Goal: Task Accomplishment & Management: Manage account settings

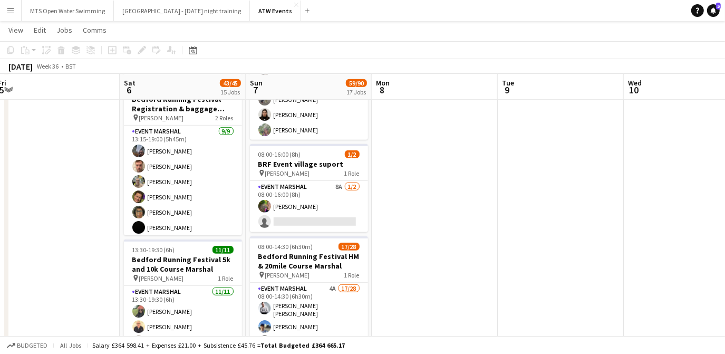
scroll to position [343, 0]
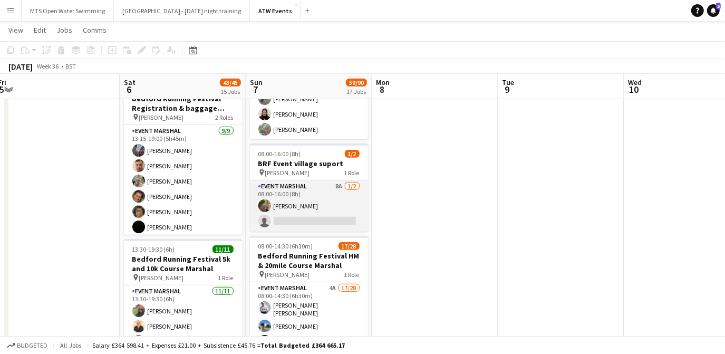
click at [339, 186] on app-card-role "Event Marshal 8A 1/2 08:00-16:00 (8h) Caroline Giles single-neutral-actions" at bounding box center [309, 205] width 118 height 51
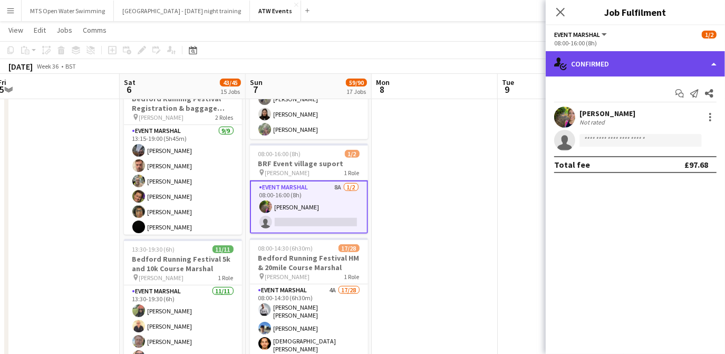
click at [621, 72] on div "single-neutral-actions-check-2 Confirmed" at bounding box center [635, 63] width 179 height 25
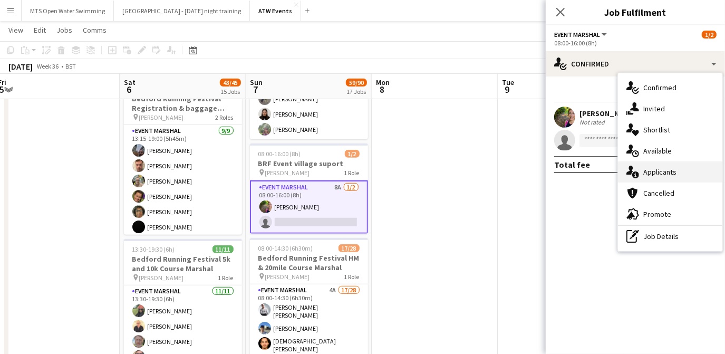
click at [657, 178] on div "single-neutral-actions-information Applicants" at bounding box center [670, 171] width 104 height 21
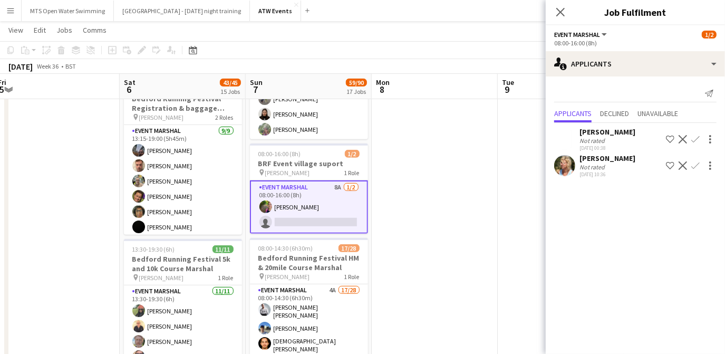
click at [602, 137] on div "Not rated" at bounding box center [593, 141] width 27 height 8
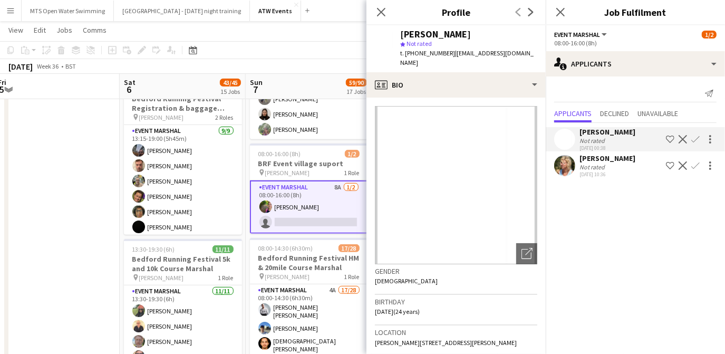
click at [693, 164] on app-icon "Confirm" at bounding box center [696, 165] width 8 height 8
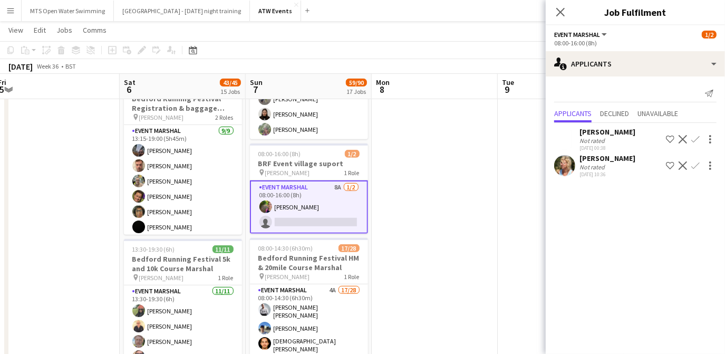
click at [693, 164] on app-icon "Confirm" at bounding box center [696, 165] width 8 height 8
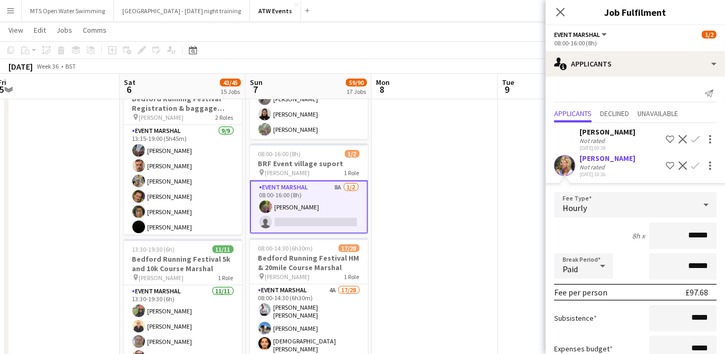
scroll to position [71, 0]
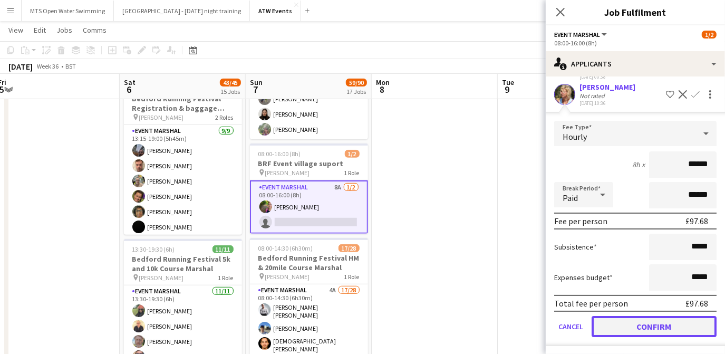
click at [634, 327] on button "Confirm" at bounding box center [654, 326] width 125 height 21
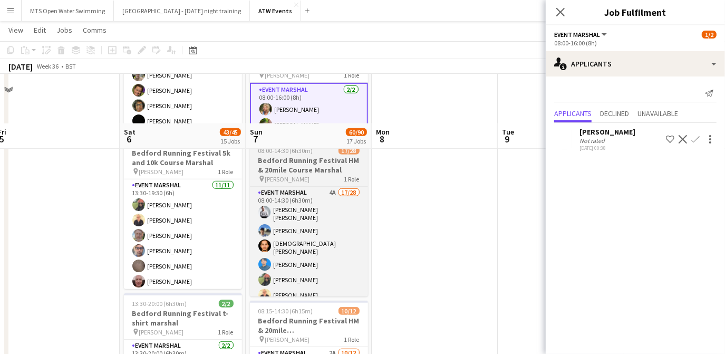
scroll to position [502, 0]
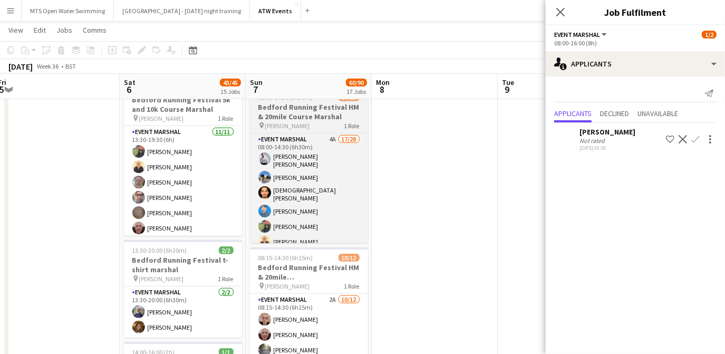
click at [328, 131] on app-job-card "08:00-14:30 (6h30m) 17/28 Bedford Running Festival HM & 20mile Course Marshal p…" at bounding box center [309, 165] width 118 height 156
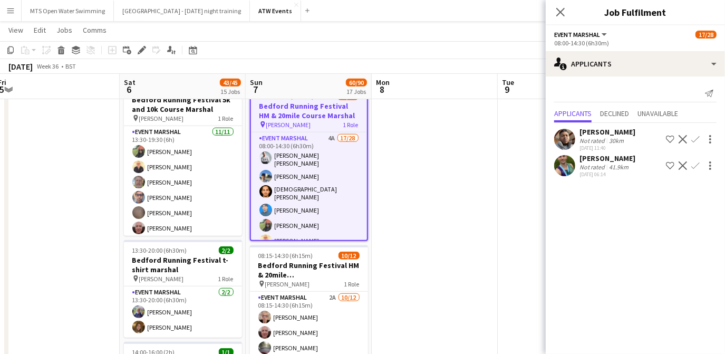
click at [699, 166] on app-icon "Confirm" at bounding box center [696, 165] width 8 height 8
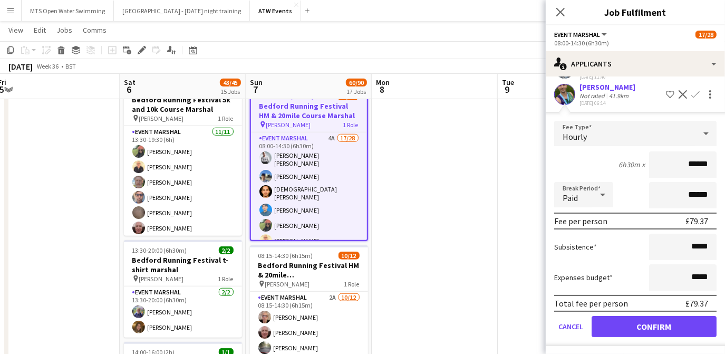
scroll to position [71, 0]
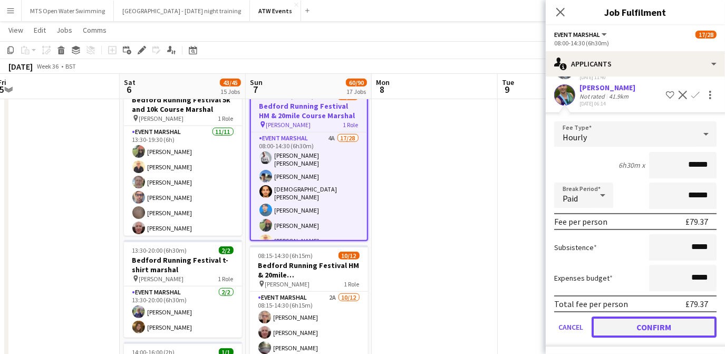
click at [647, 326] on button "Confirm" at bounding box center [654, 326] width 125 height 21
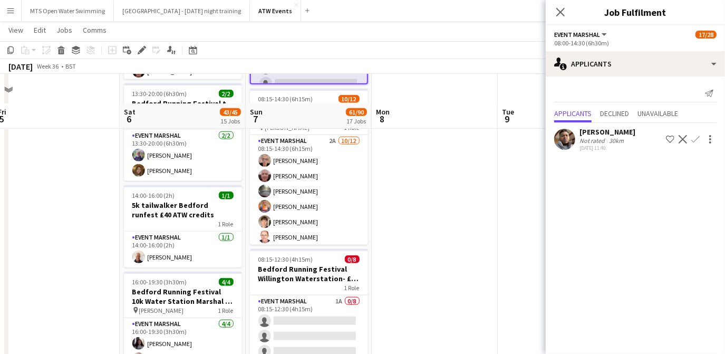
scroll to position [688, 0]
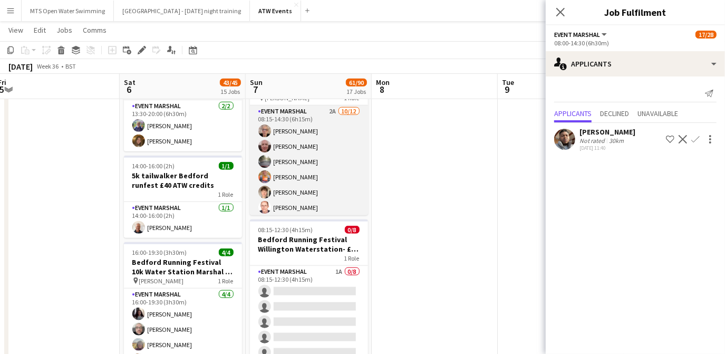
click at [324, 111] on app-card-role "Event Marshal 2A 10/12 08:15-14:30 (6h15m) David Bridgman Alan Hopkins Finn Hop…" at bounding box center [309, 207] width 118 height 204
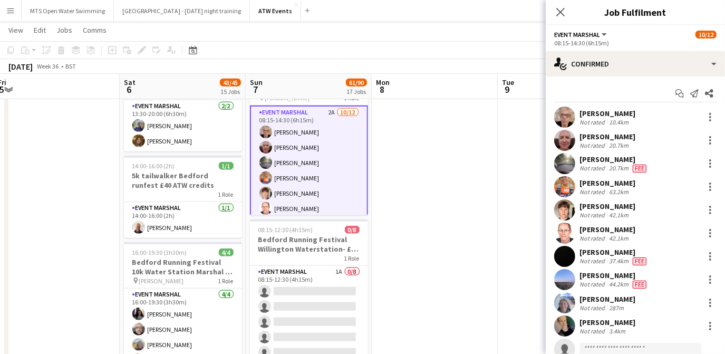
scroll to position [59, 0]
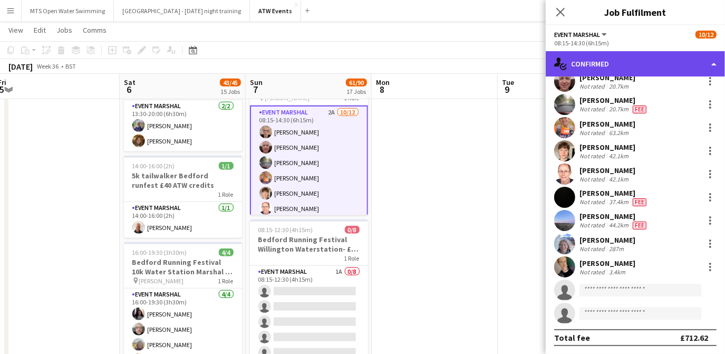
click at [630, 58] on div "single-neutral-actions-check-2 Confirmed" at bounding box center [635, 63] width 179 height 25
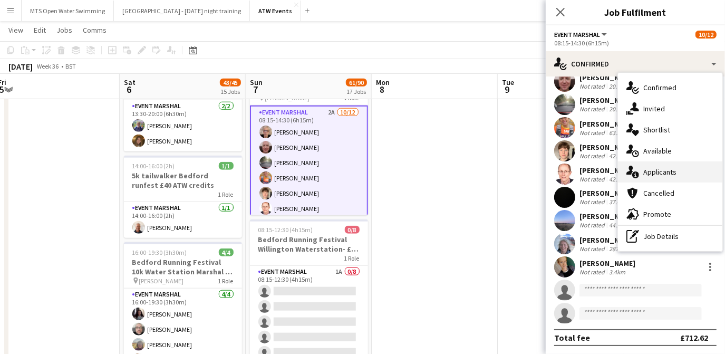
click at [664, 176] on div "single-neutral-actions-information Applicants" at bounding box center [670, 171] width 104 height 21
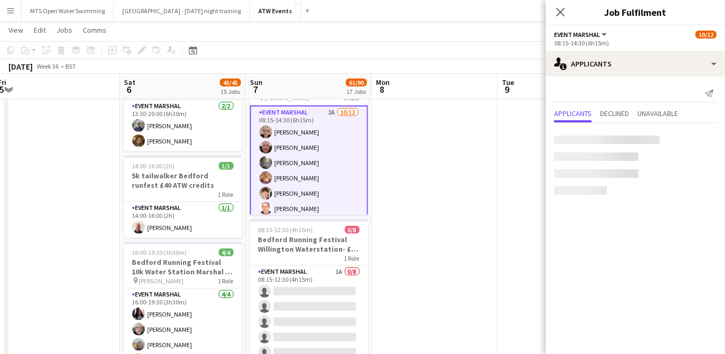
scroll to position [0, 0]
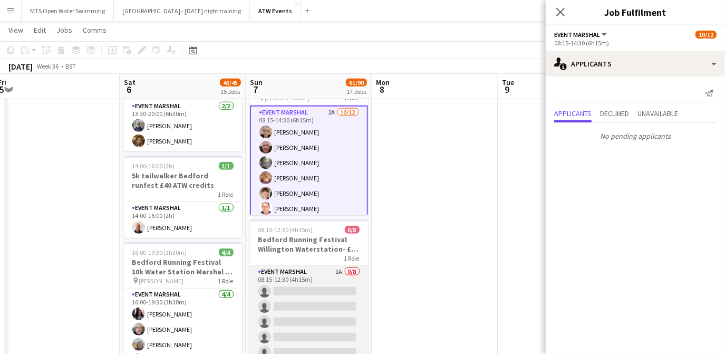
click at [332, 268] on app-card-role "Event Marshal 1A 0/8 08:15-12:30 (4h15m) single-neutral-actions single-neutral-…" at bounding box center [309, 337] width 118 height 143
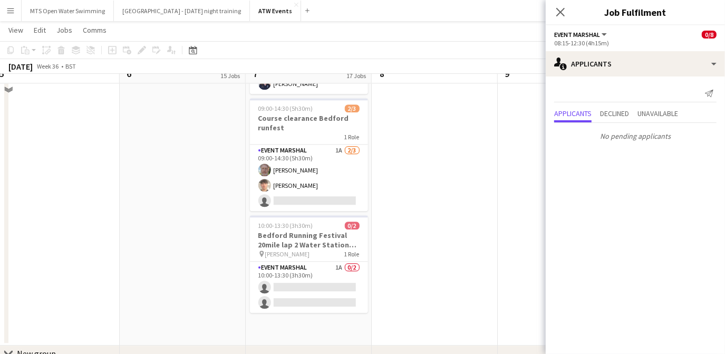
scroll to position [1771, 0]
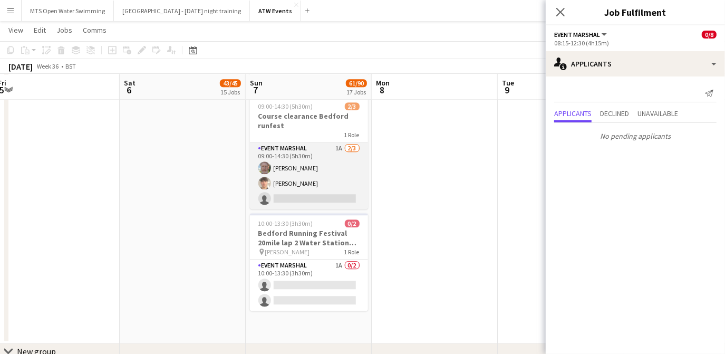
click at [339, 146] on app-card-role "Event Marshal 1A 2/3 09:00-14:30 (5h30m) Christopher Renforth Jason Bradshaw-Me…" at bounding box center [309, 175] width 118 height 66
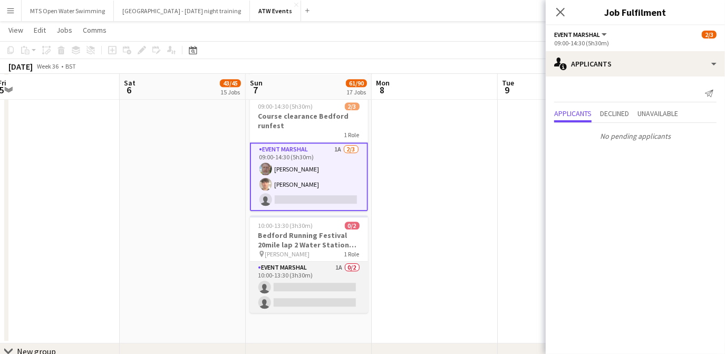
click at [341, 269] on app-card-role "Event Marshal 1A 0/2 10:00-13:30 (3h30m) single-neutral-actions single-neutral-…" at bounding box center [309, 287] width 118 height 51
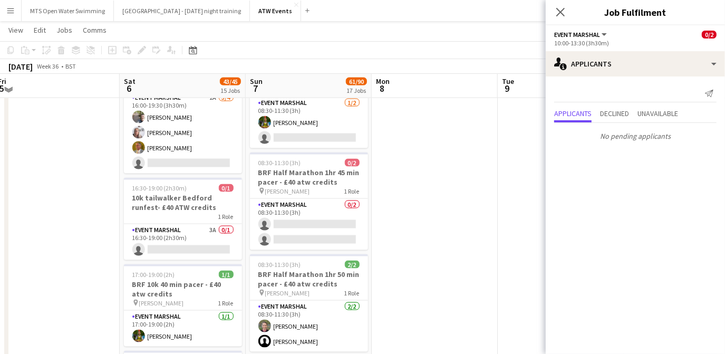
scroll to position [1016, 0]
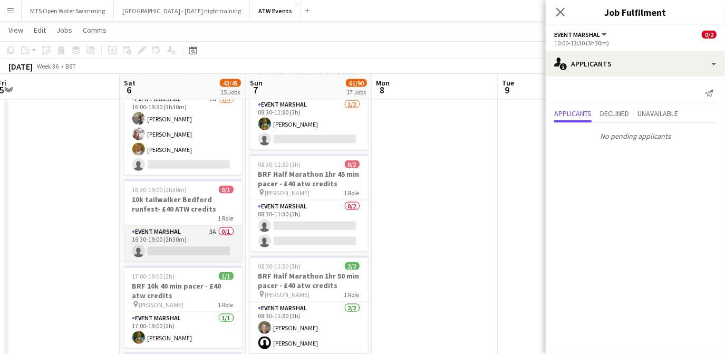
click at [215, 226] on app-card-role "Event Marshal 3A 0/1 16:30-19:00 (2h30m) single-neutral-actions" at bounding box center [183, 244] width 118 height 36
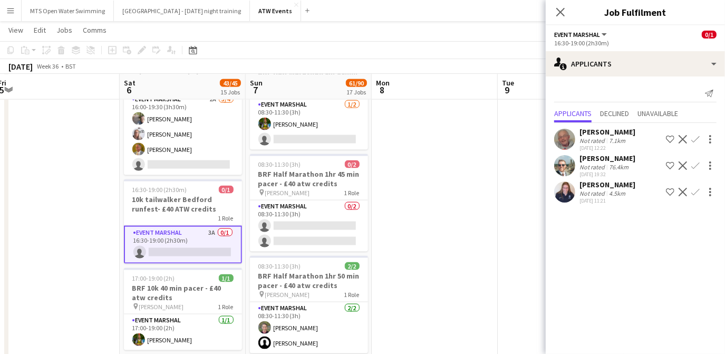
click at [697, 193] on app-icon "Confirm" at bounding box center [696, 192] width 8 height 8
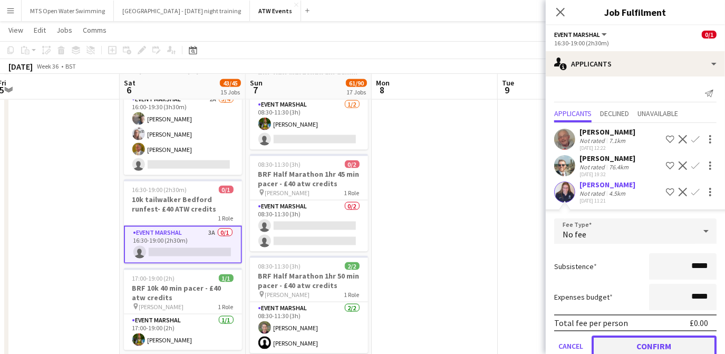
click at [653, 346] on button "Confirm" at bounding box center [654, 345] width 125 height 21
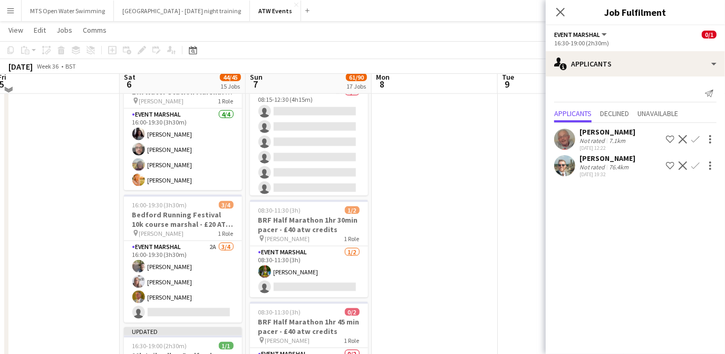
scroll to position [861, 0]
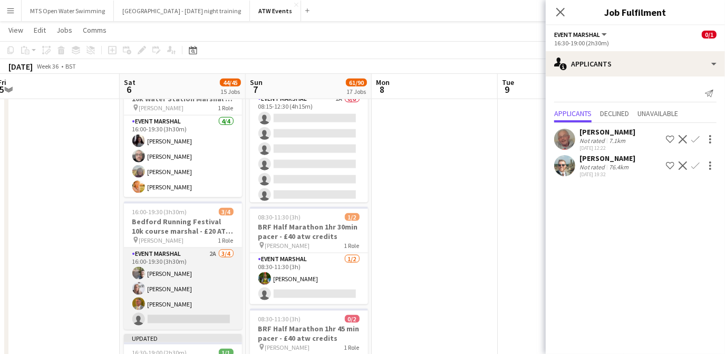
click at [212, 248] on app-card-role "Event Marshal 2A 3/4 16:00-19:30 (3h30m) Carl Taylor Chrissie Saunders Christop…" at bounding box center [183, 289] width 118 height 82
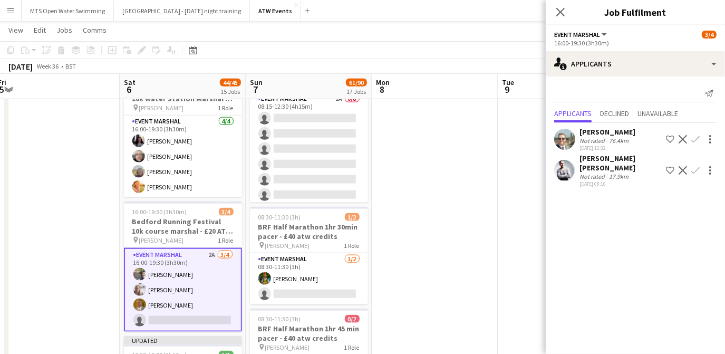
click at [696, 166] on app-icon "Confirm" at bounding box center [696, 170] width 8 height 8
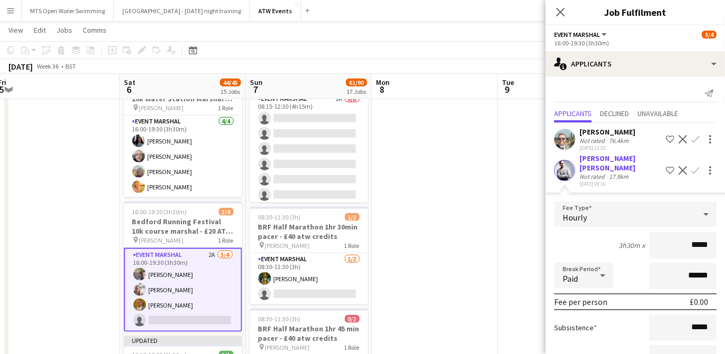
scroll to position [71, 0]
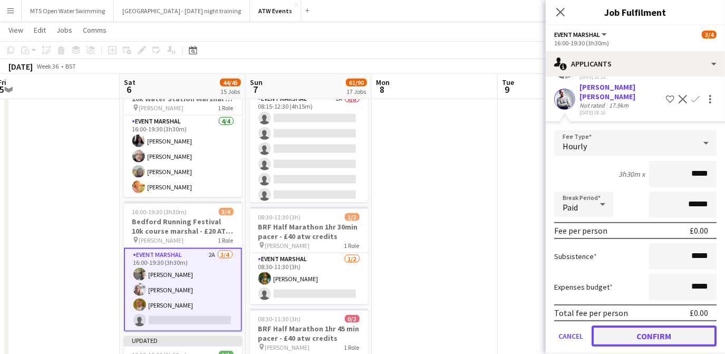
click at [655, 331] on button "Confirm" at bounding box center [654, 335] width 125 height 21
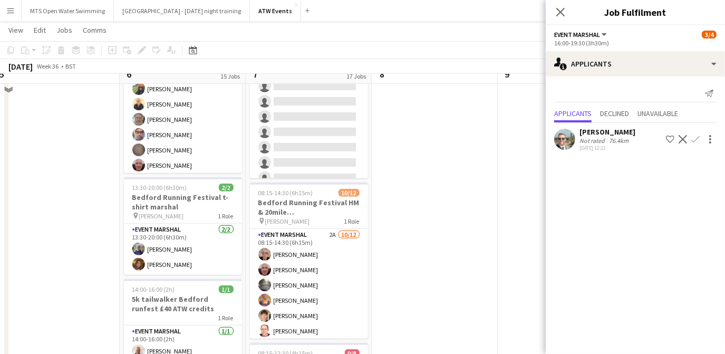
scroll to position [568, 0]
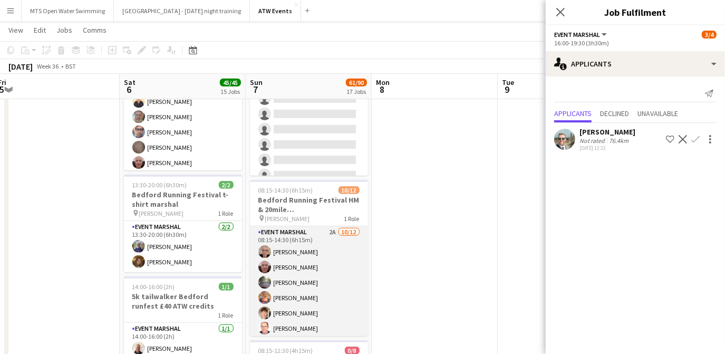
click at [323, 232] on app-card-role "Event Marshal 2A 10/12 08:15-14:30 (6h15m) David Bridgman Alan Hopkins Finn Hop…" at bounding box center [309, 328] width 118 height 204
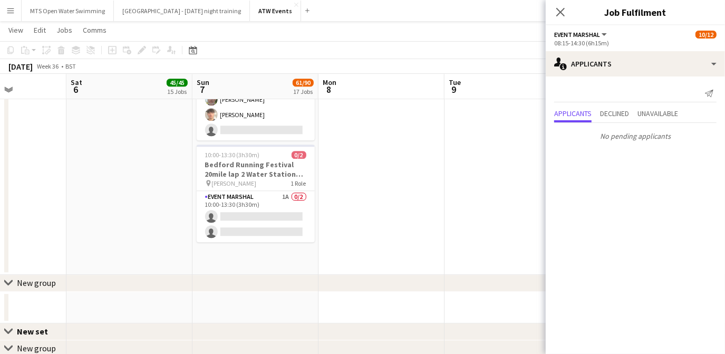
scroll to position [1840, 0]
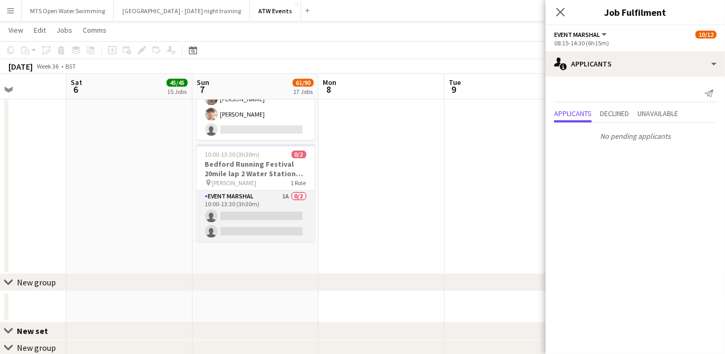
click at [285, 199] on app-card-role "Event Marshal 1A 0/2 10:00-13:30 (3h30m) single-neutral-actions single-neutral-…" at bounding box center [256, 215] width 118 height 51
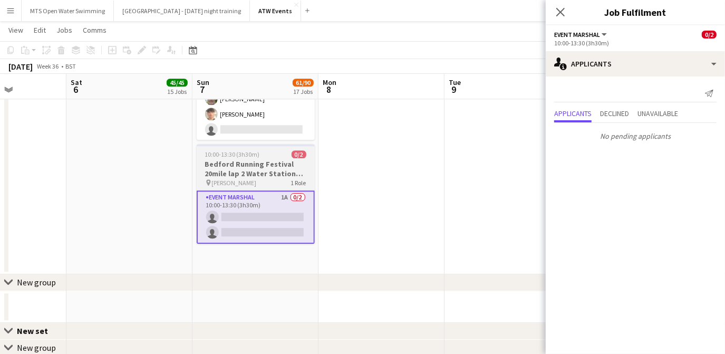
click at [259, 176] on h3 "Bedford Running Festival 20mile lap 2 Water Station marshal - £20 ATW credits p…" at bounding box center [256, 168] width 118 height 19
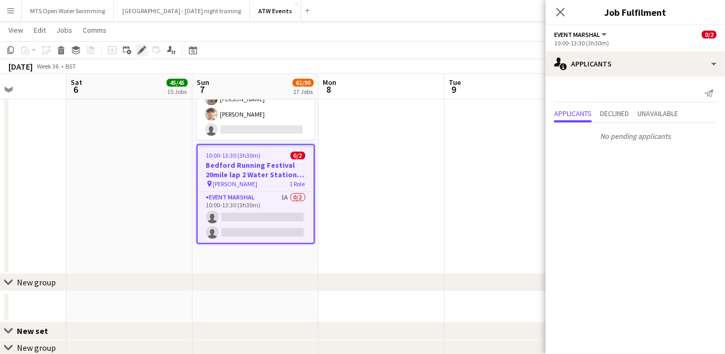
click at [140, 52] on icon at bounding box center [142, 50] width 6 height 6
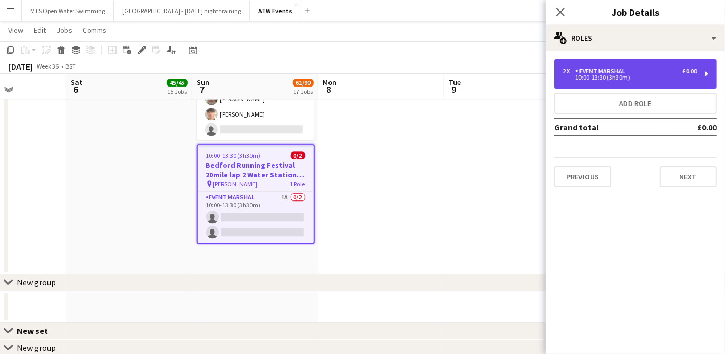
click at [621, 70] on div "Event Marshal" at bounding box center [602, 71] width 54 height 7
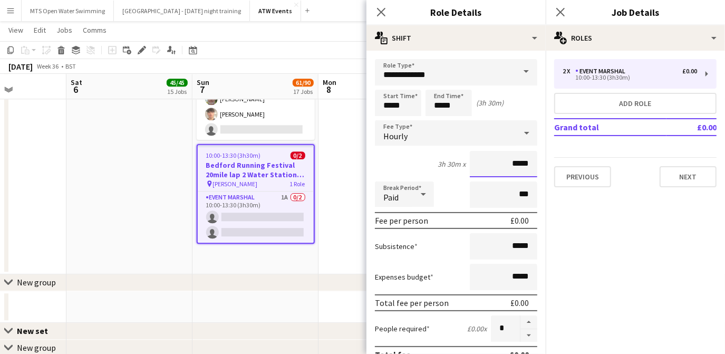
click at [524, 165] on input "*****" at bounding box center [504, 164] width 68 height 26
type input "**"
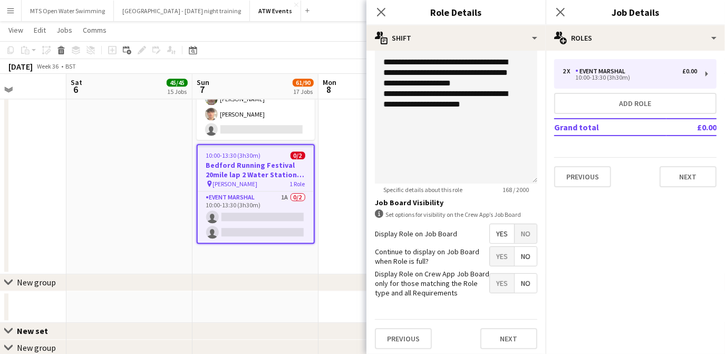
scroll to position [0, 0]
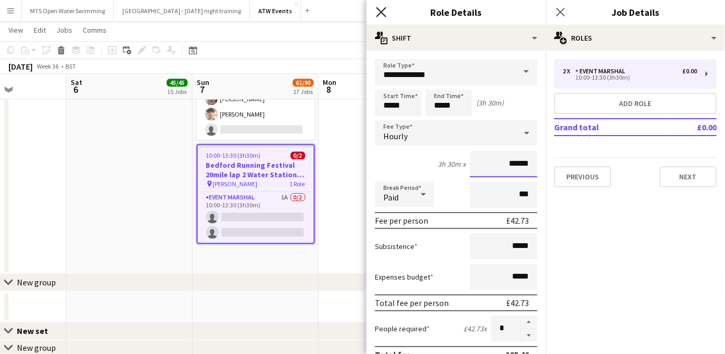
type input "******"
click at [383, 16] on icon "Close pop-in" at bounding box center [381, 12] width 10 height 10
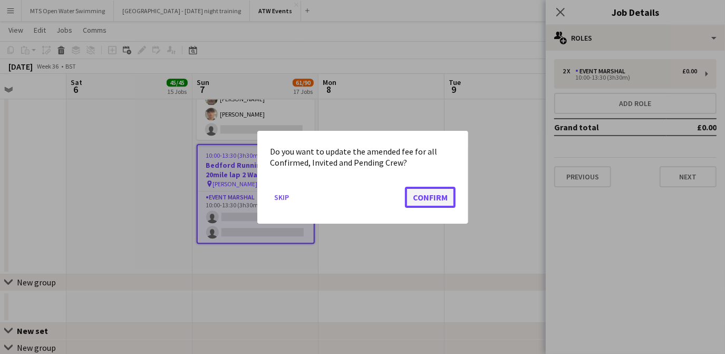
click at [427, 198] on button "Confirm" at bounding box center [430, 196] width 51 height 21
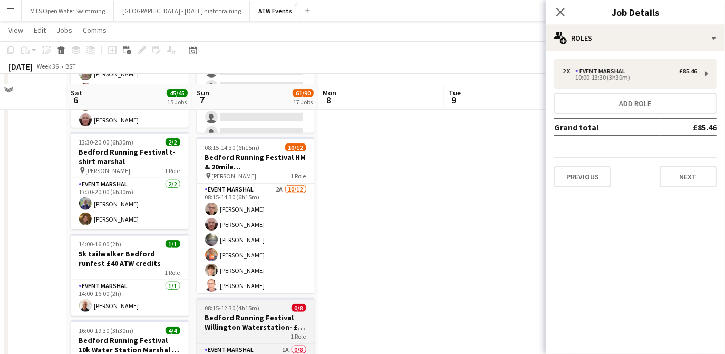
scroll to position [608, 0]
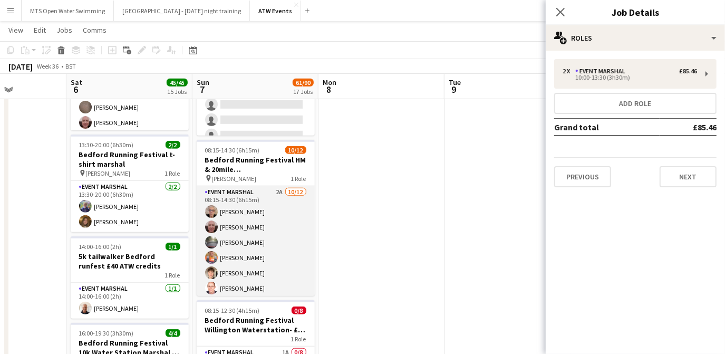
click at [274, 190] on app-card-role "Event Marshal 2A 10/12 08:15-14:30 (6h15m) David Bridgman Alan Hopkins Finn Hop…" at bounding box center [256, 288] width 118 height 204
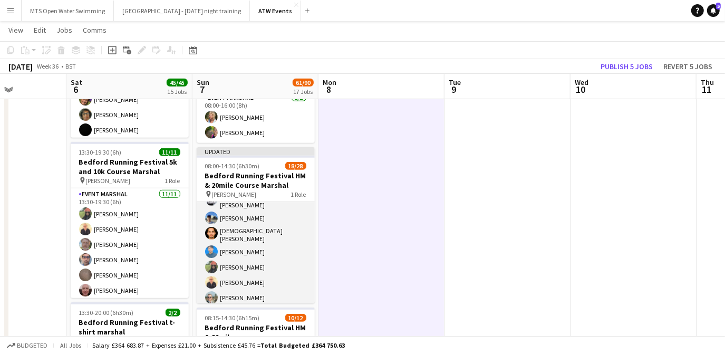
scroll to position [0, 0]
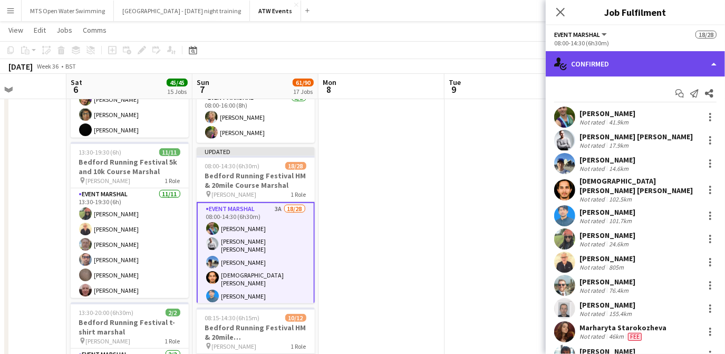
click at [625, 64] on div "single-neutral-actions-check-2 Confirmed" at bounding box center [635, 63] width 179 height 25
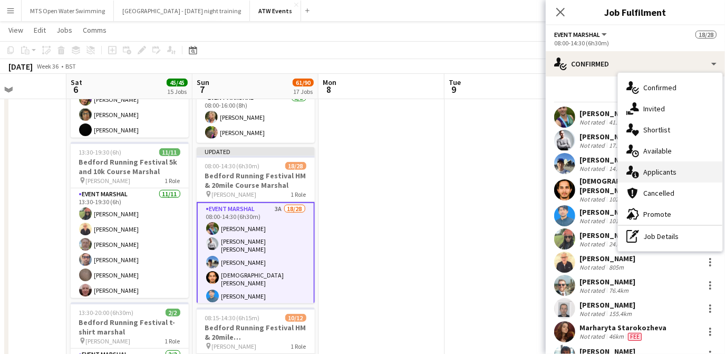
click at [655, 174] on div "single-neutral-actions-information Applicants" at bounding box center [670, 171] width 104 height 21
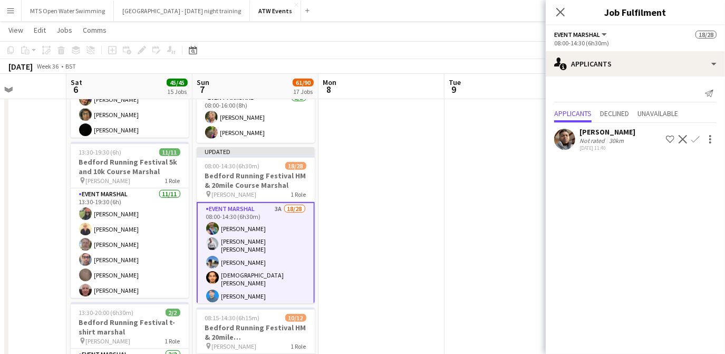
click at [697, 138] on app-icon "Confirm" at bounding box center [696, 139] width 8 height 8
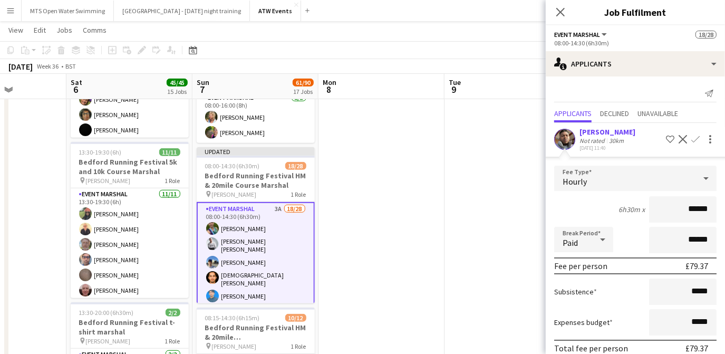
scroll to position [45, 0]
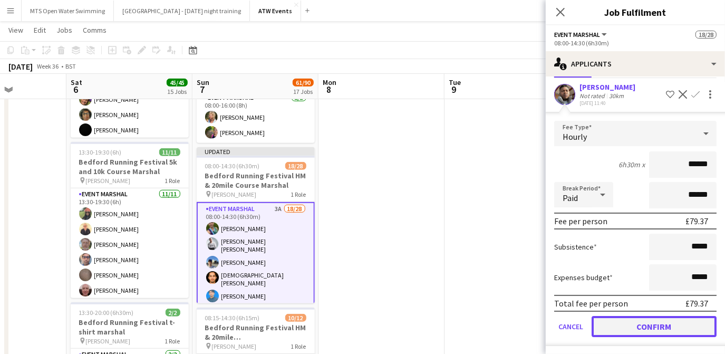
click at [663, 324] on button "Confirm" at bounding box center [654, 326] width 125 height 21
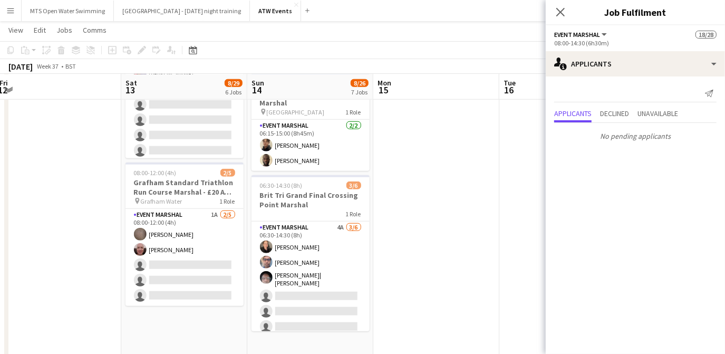
scroll to position [0, 383]
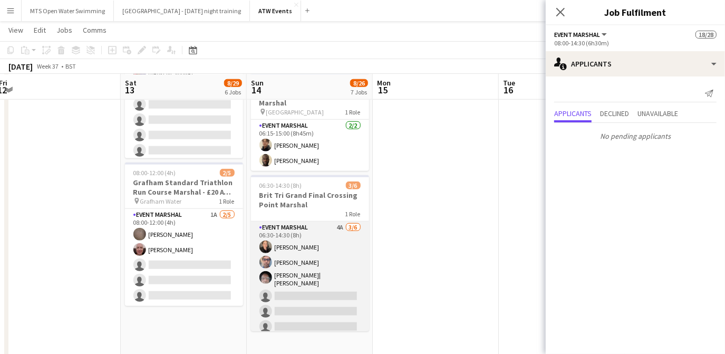
click at [332, 222] on app-card-role "Event Marshal 4A 3/6 06:30-14:30 (8h) Rebekka Cook Nicolae Hogas Andrew| Menga …" at bounding box center [310, 280] width 118 height 116
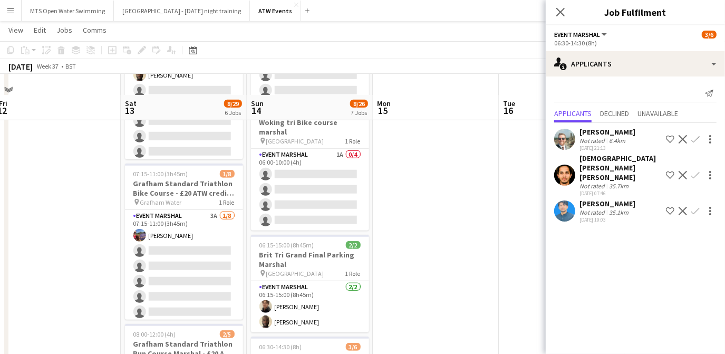
scroll to position [455, 0]
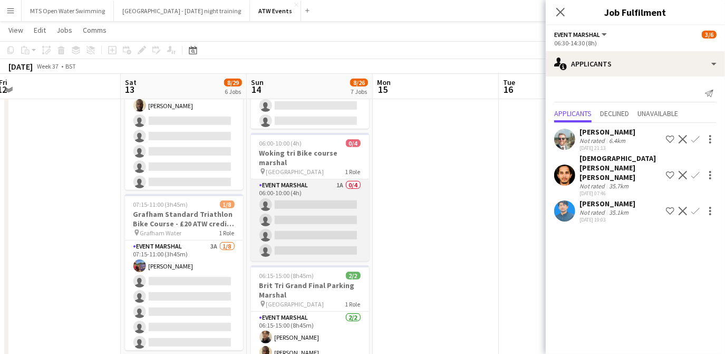
click at [342, 179] on app-card-role "Event Marshal 1A 0/4 06:00-10:00 (4h) single-neutral-actions single-neutral-act…" at bounding box center [310, 220] width 118 height 82
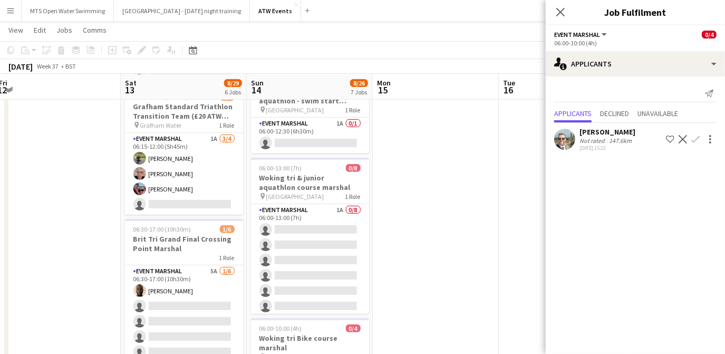
scroll to position [271, 0]
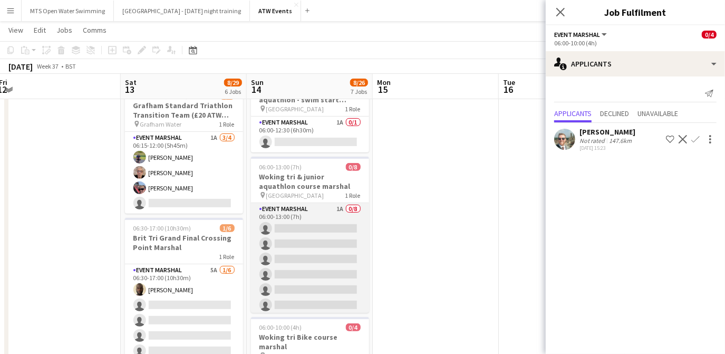
click at [333, 208] on app-card-role "Event Marshal 1A 0/8 06:00-13:00 (7h) single-neutral-actions single-neutral-act…" at bounding box center [310, 274] width 118 height 143
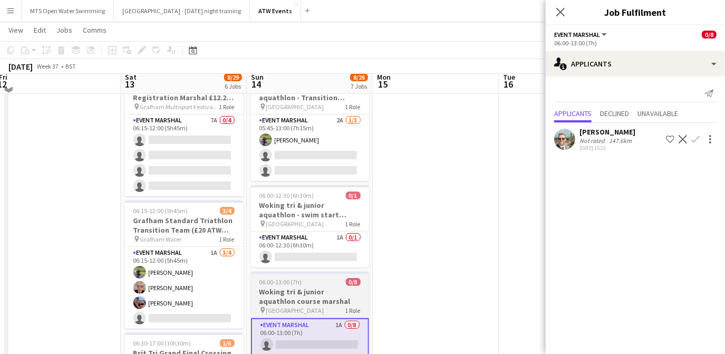
scroll to position [149, 0]
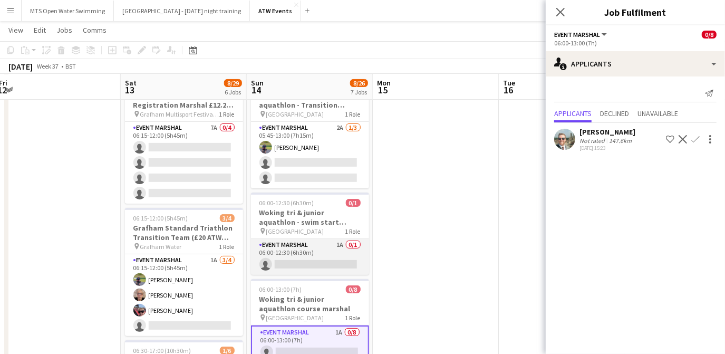
click at [340, 241] on app-card-role "Event Marshal 1A 0/1 06:00-12:30 (6h30m) single-neutral-actions" at bounding box center [310, 257] width 118 height 36
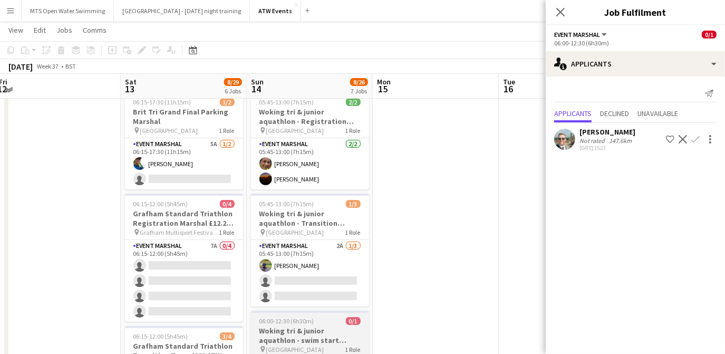
scroll to position [30, 0]
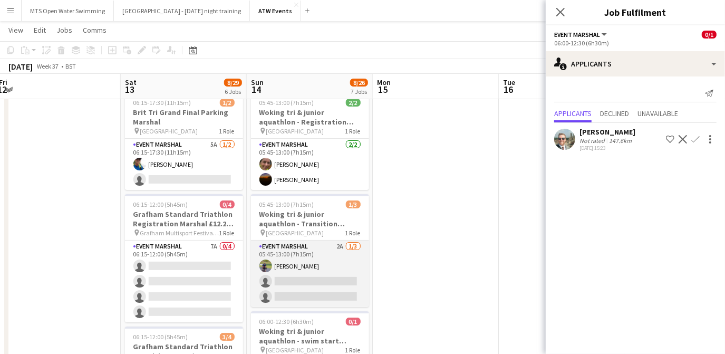
click at [339, 244] on app-card-role "Event Marshal 2A 1/3 05:45-13:00 (7h15m) Gary Marsland single-neutral-actions s…" at bounding box center [310, 274] width 118 height 66
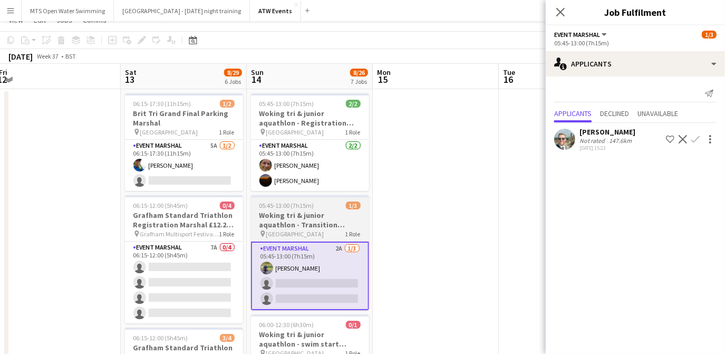
scroll to position [0, 0]
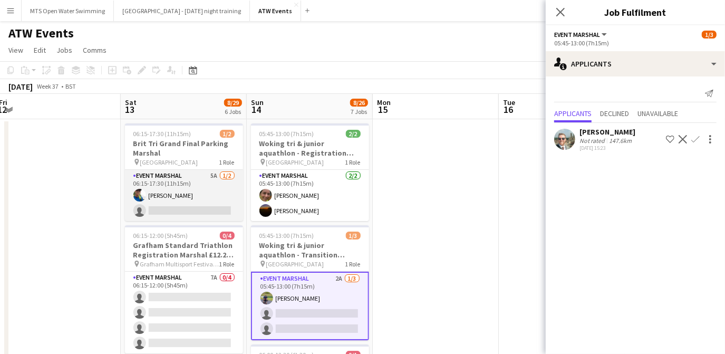
click at [217, 174] on app-card-role "Event Marshal 5A 1/2 06:15-17:30 (11h15m) Brenda Burke single-neutral-actions" at bounding box center [184, 195] width 118 height 51
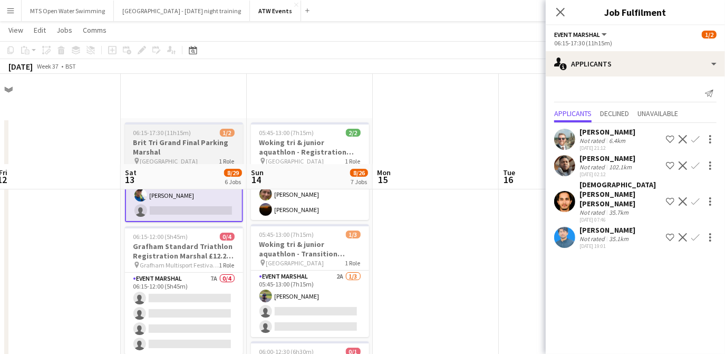
scroll to position [101, 0]
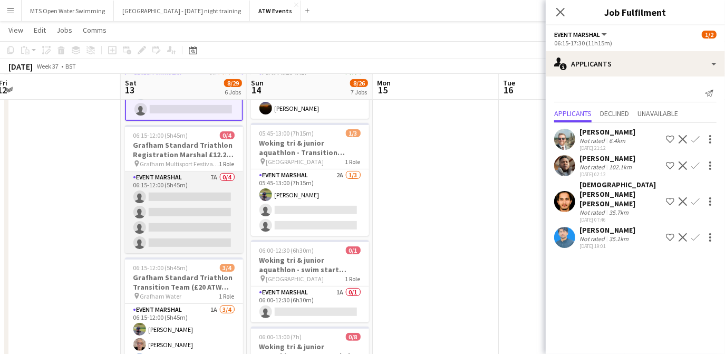
click at [214, 174] on app-card-role "Event Marshal 7A 0/4 06:15-12:00 (5h45m) single-neutral-actions single-neutral-…" at bounding box center [184, 212] width 118 height 82
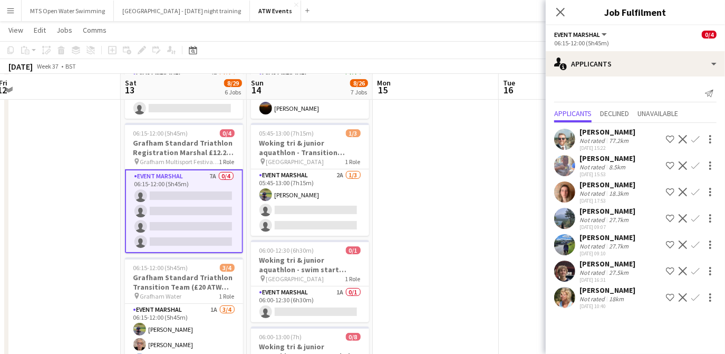
click at [696, 162] on app-icon "Confirm" at bounding box center [696, 165] width 8 height 8
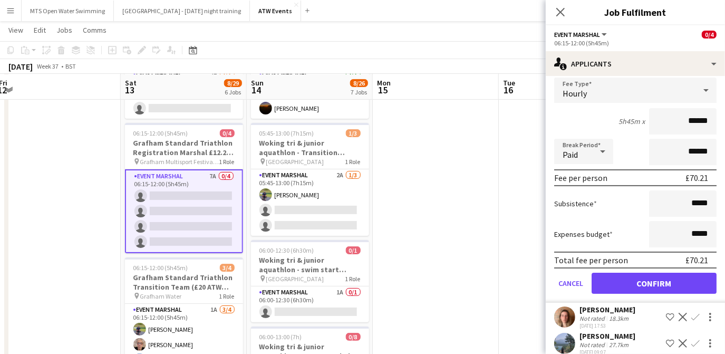
scroll to position [115, 0]
click at [642, 282] on button "Confirm" at bounding box center [654, 282] width 125 height 21
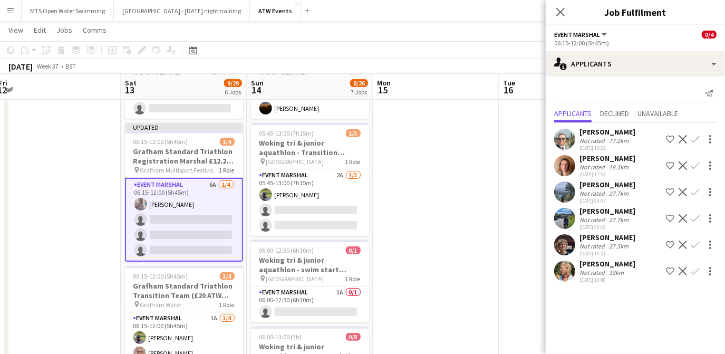
scroll to position [0, 0]
click at [696, 165] on app-icon "Confirm" at bounding box center [696, 165] width 8 height 8
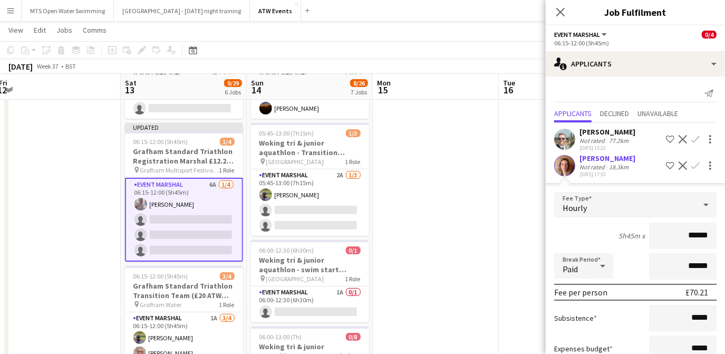
click at [605, 169] on div "Not rated" at bounding box center [593, 167] width 27 height 8
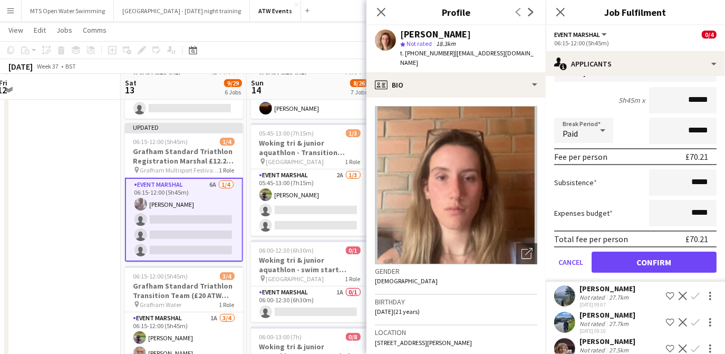
scroll to position [136, 0]
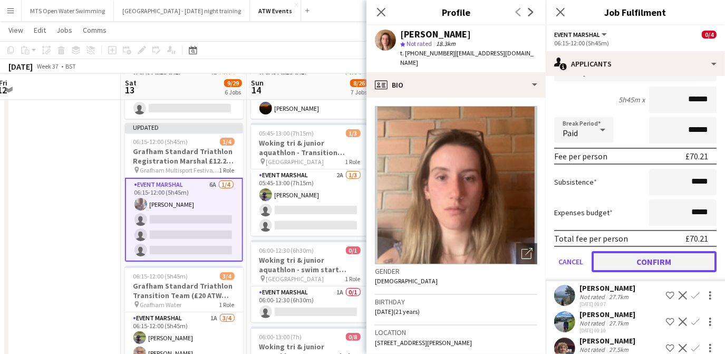
click at [651, 264] on button "Confirm" at bounding box center [654, 261] width 125 height 21
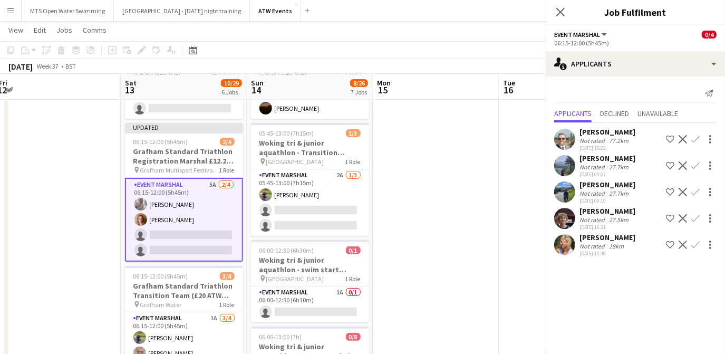
scroll to position [0, 0]
click at [690, 165] on button "Confirm" at bounding box center [695, 165] width 13 height 13
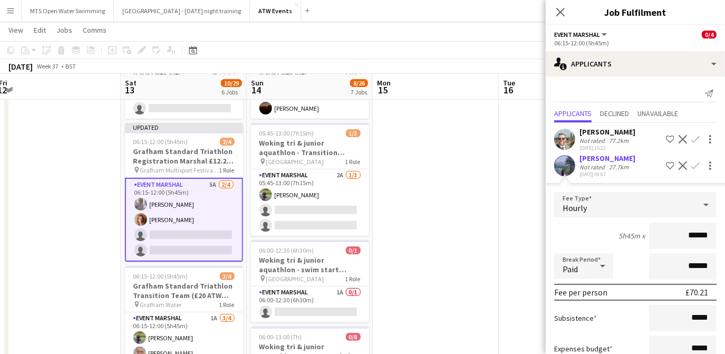
scroll to position [56, 0]
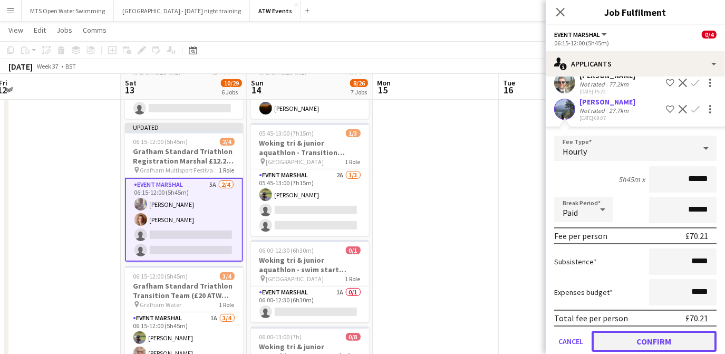
click at [646, 344] on button "Confirm" at bounding box center [654, 341] width 125 height 21
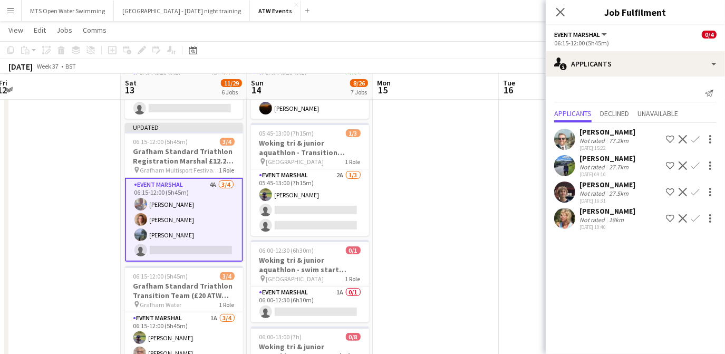
scroll to position [0, 0]
click at [696, 163] on app-icon "Confirm" at bounding box center [696, 165] width 8 height 8
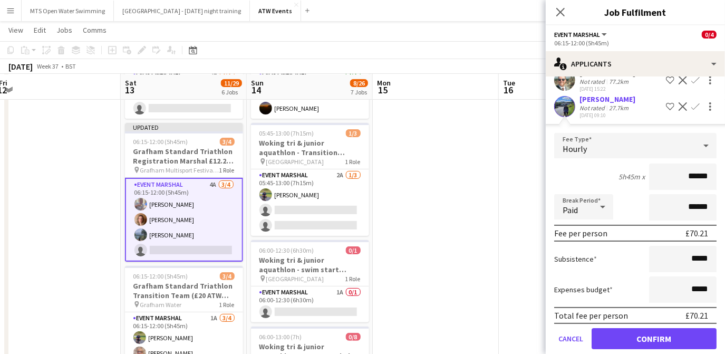
scroll to position [59, 0]
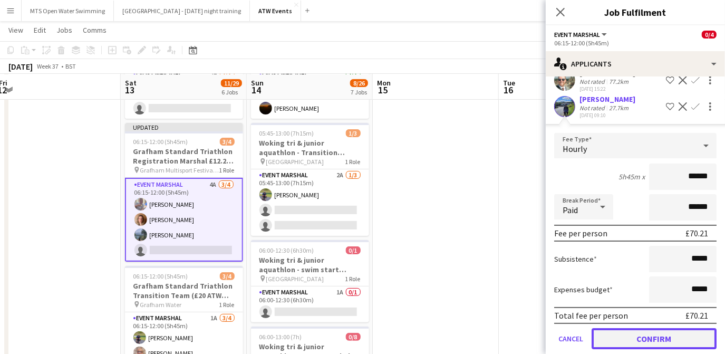
click at [653, 337] on button "Confirm" at bounding box center [654, 338] width 125 height 21
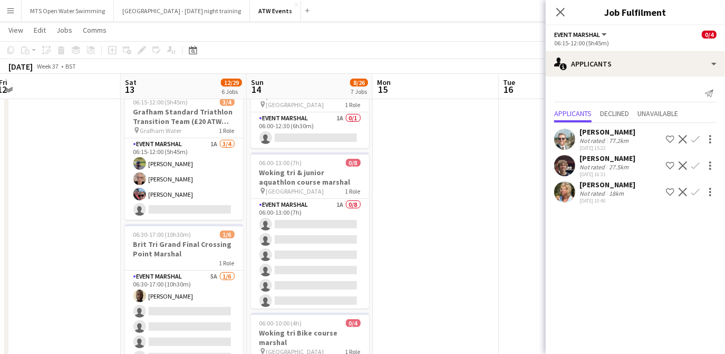
scroll to position [275, 0]
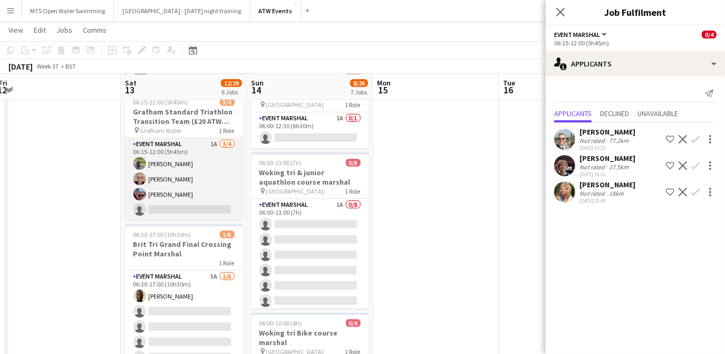
click at [216, 146] on app-card-role "Event Marshal 1A 3/4 06:15-12:00 (5h45m) Gary Marsland David Bridgman Rhian Bet…" at bounding box center [184, 179] width 118 height 82
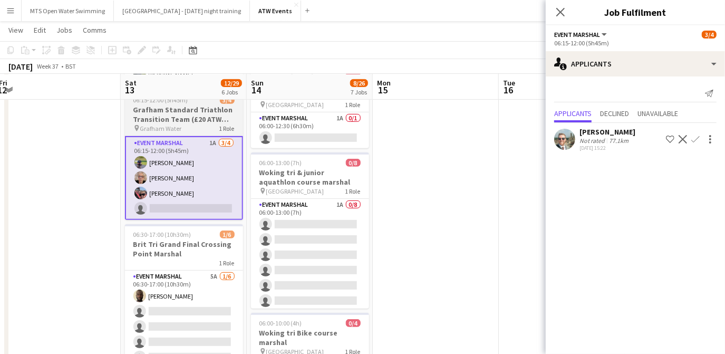
click at [164, 119] on h3 "Grafham Standard Triathlon Transition Team (£20 ATW credits per hour)" at bounding box center [184, 114] width 118 height 19
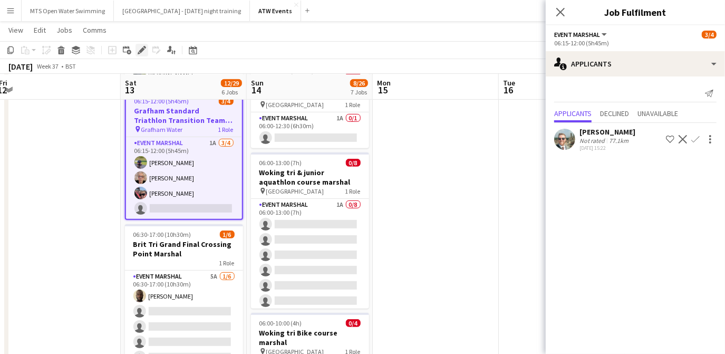
click at [138, 47] on icon "Edit" at bounding box center [142, 50] width 8 height 8
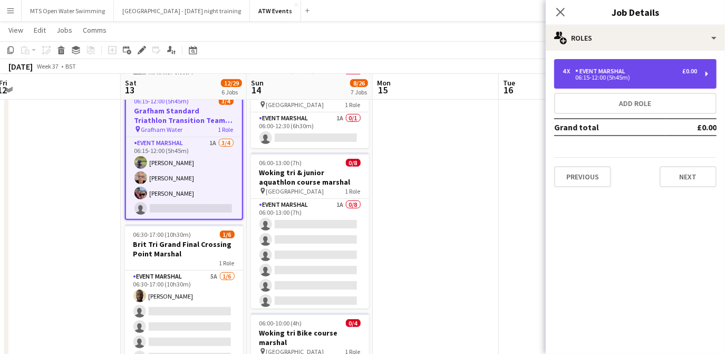
click at [611, 79] on div "06:15-12:00 (5h45m)" at bounding box center [630, 77] width 135 height 5
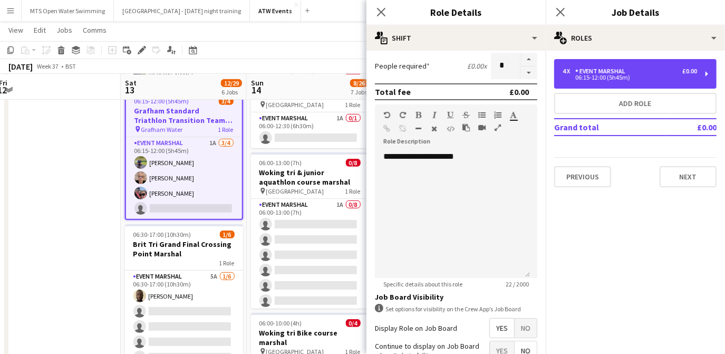
scroll to position [264, 0]
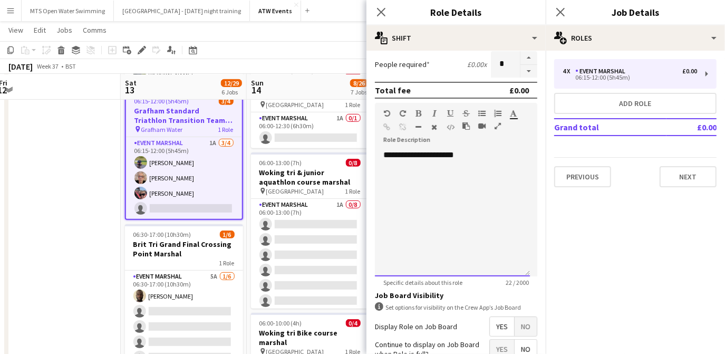
click at [482, 150] on div "**********" at bounding box center [452, 213] width 155 height 127
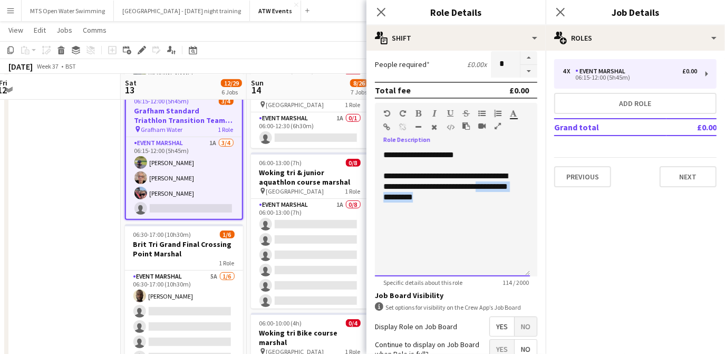
drag, startPoint x: 384, startPoint y: 196, endPoint x: 480, endPoint y: 199, distance: 96.1
click at [480, 199] on div "**********" at bounding box center [452, 187] width 138 height 32
copy div "**********"
drag, startPoint x: 382, startPoint y: 173, endPoint x: 473, endPoint y: 205, distance: 95.6
click at [473, 205] on div "**********" at bounding box center [452, 213] width 155 height 127
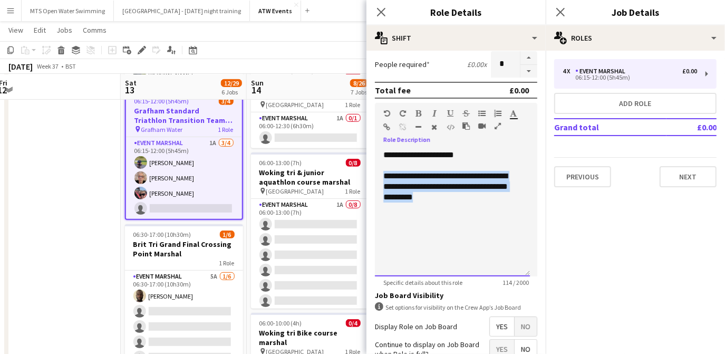
copy div "**********"
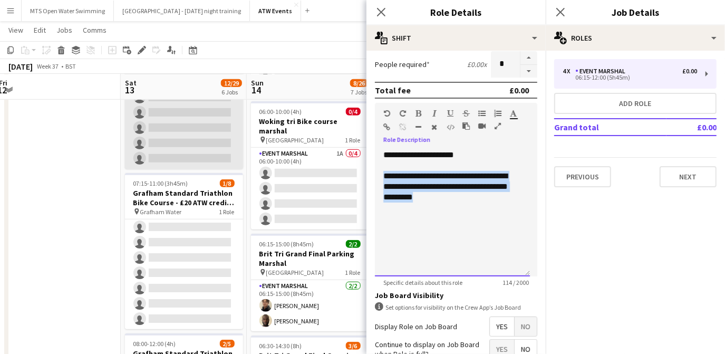
scroll to position [0, 0]
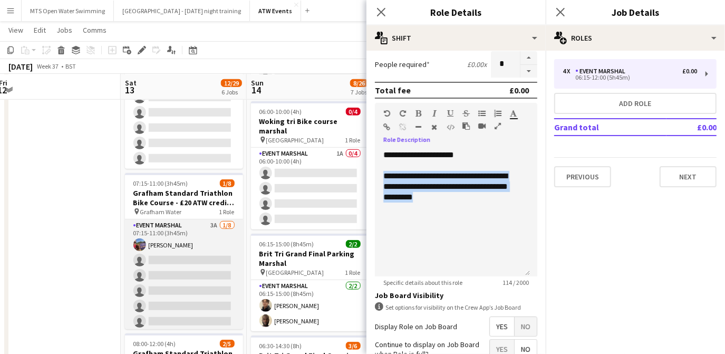
click at [204, 223] on app-card-role "Event Marshal 3A 1/8 07:15-11:00 (3h45m) Christine Thomas single-neutral-action…" at bounding box center [184, 290] width 118 height 143
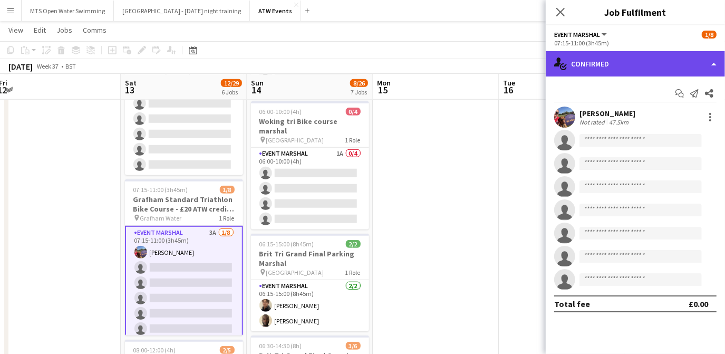
click at [664, 57] on div "single-neutral-actions-check-2 Confirmed" at bounding box center [635, 63] width 179 height 25
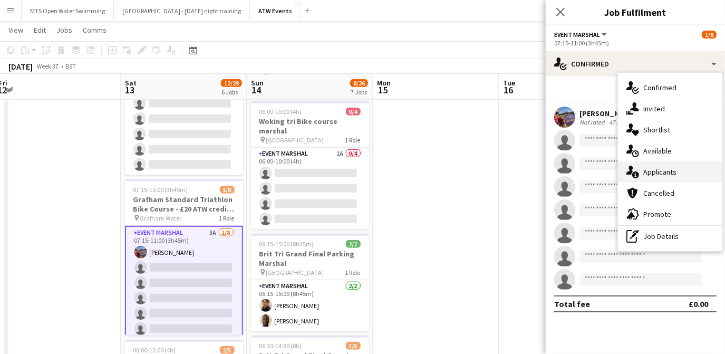
click at [648, 176] on div "single-neutral-actions-information Applicants" at bounding box center [670, 171] width 104 height 21
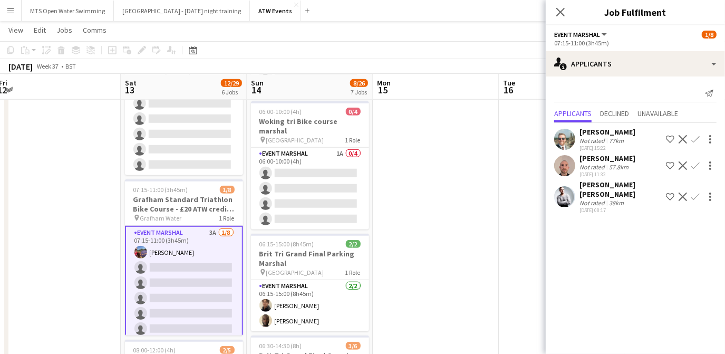
click at [697, 162] on app-icon "Confirm" at bounding box center [696, 165] width 8 height 8
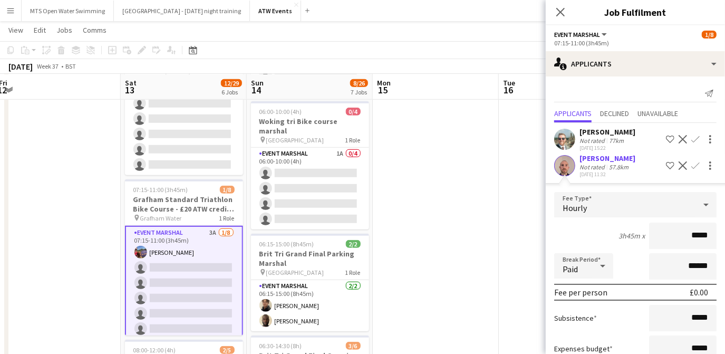
scroll to position [98, 0]
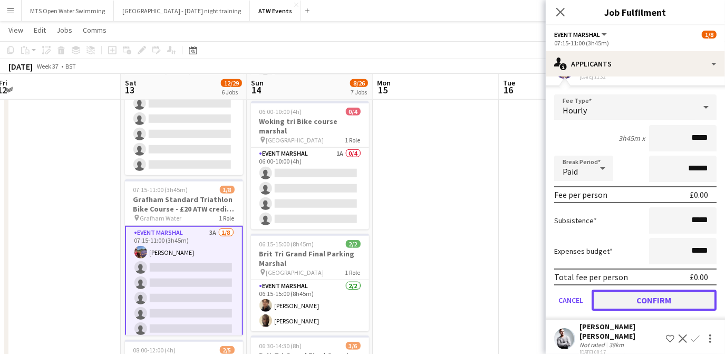
click at [636, 290] on button "Confirm" at bounding box center [654, 300] width 125 height 21
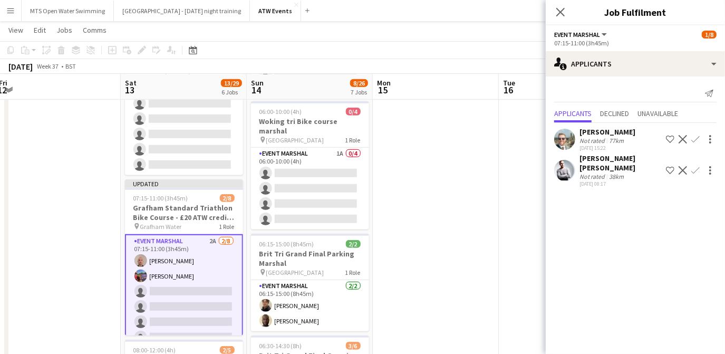
click at [699, 166] on app-icon "Confirm" at bounding box center [696, 170] width 8 height 8
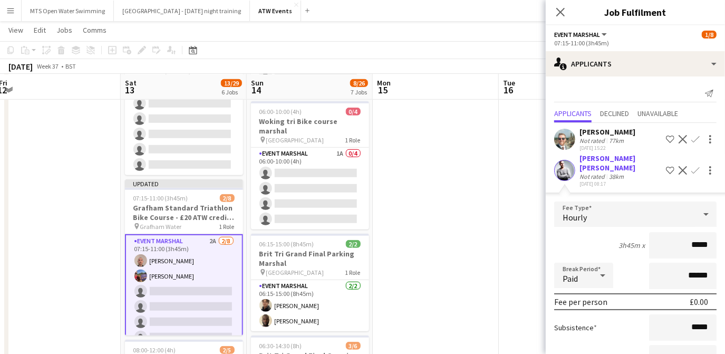
scroll to position [71, 0]
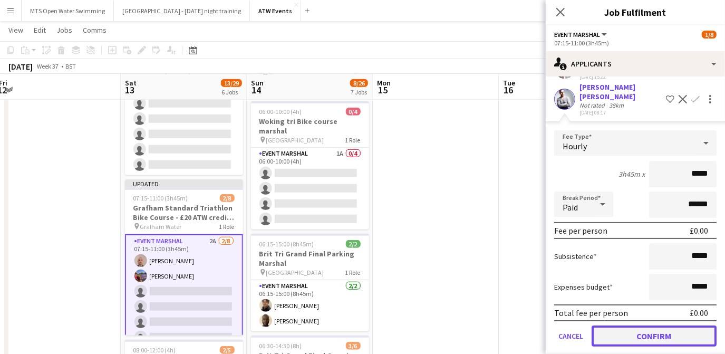
click at [640, 325] on button "Confirm" at bounding box center [654, 335] width 125 height 21
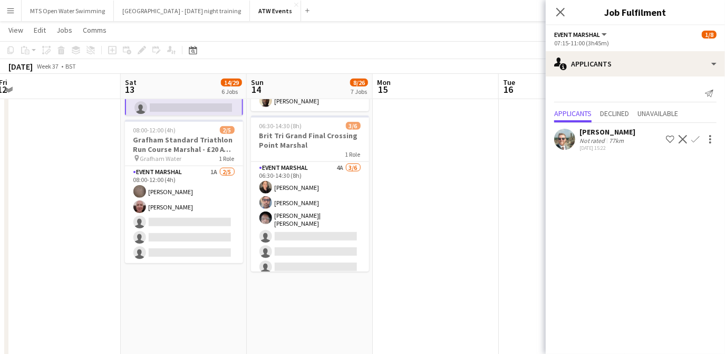
scroll to position [721, 0]
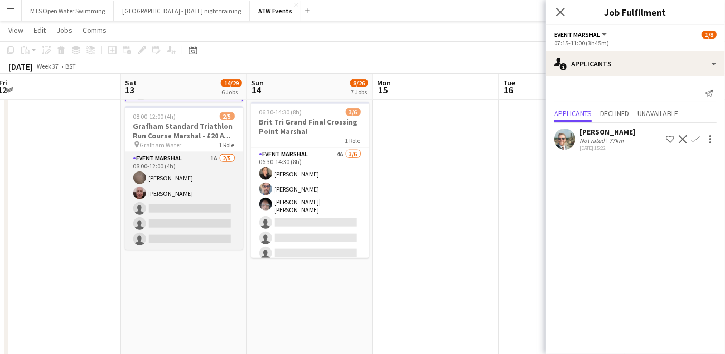
click at [216, 156] on app-card-role "Event Marshal 1A 2/5 08:00-12:00 (4h) Sarah Brigden Alan Hopkins single-neutral…" at bounding box center [184, 200] width 118 height 97
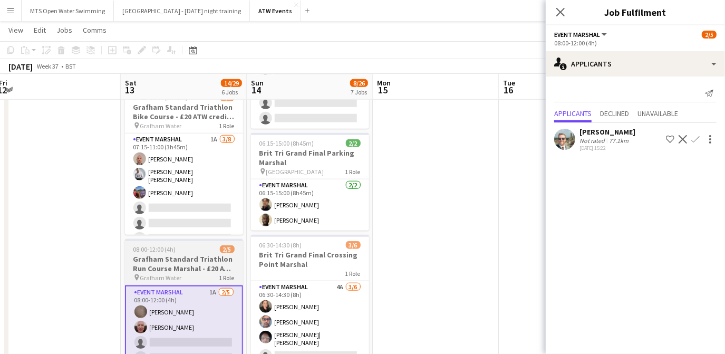
scroll to position [0, 0]
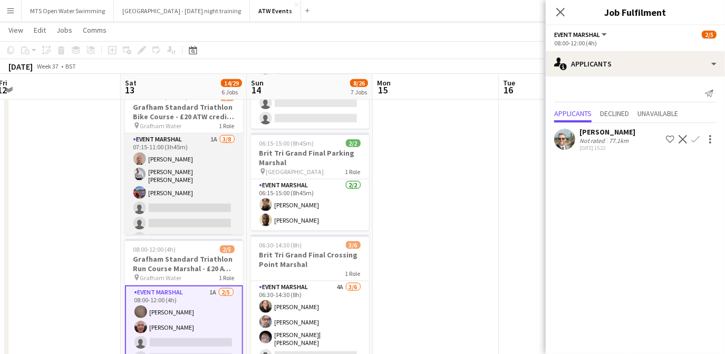
click at [208, 133] on app-card-role "Event Marshal 1A 3/8 07:15-11:00 (3h45m) Daniel Ryan Stefan Rares Fabian Christ…" at bounding box center [184, 206] width 118 height 146
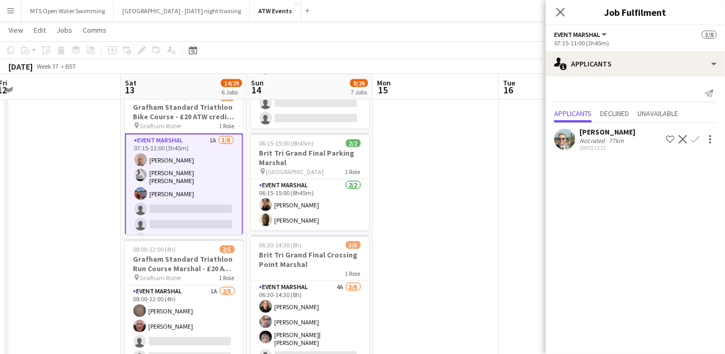
click at [698, 138] on app-icon "Confirm" at bounding box center [696, 139] width 8 height 8
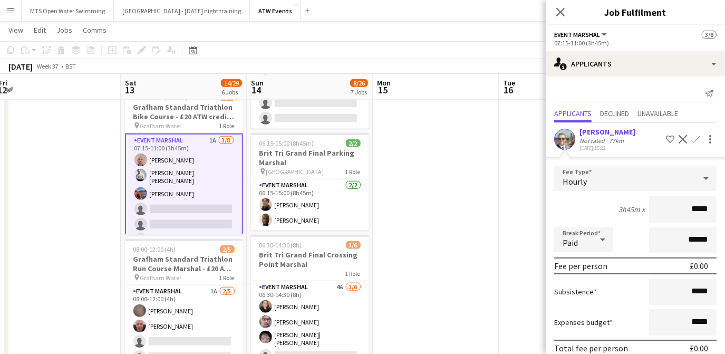
scroll to position [45, 0]
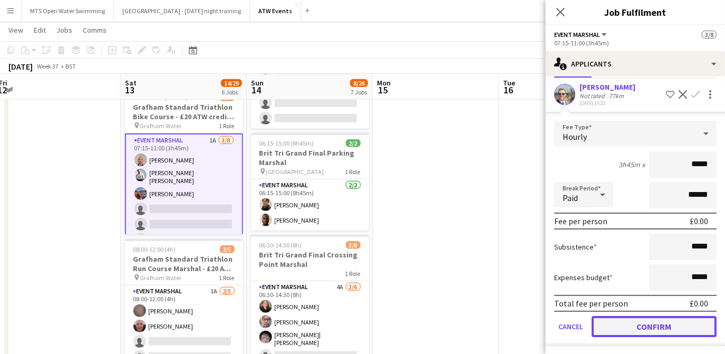
click at [641, 327] on button "Confirm" at bounding box center [654, 326] width 125 height 21
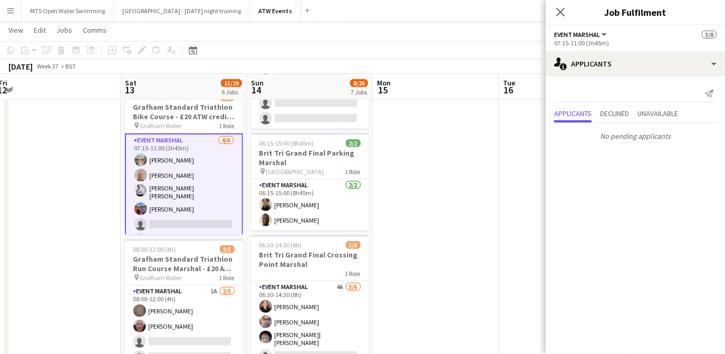
scroll to position [0, 0]
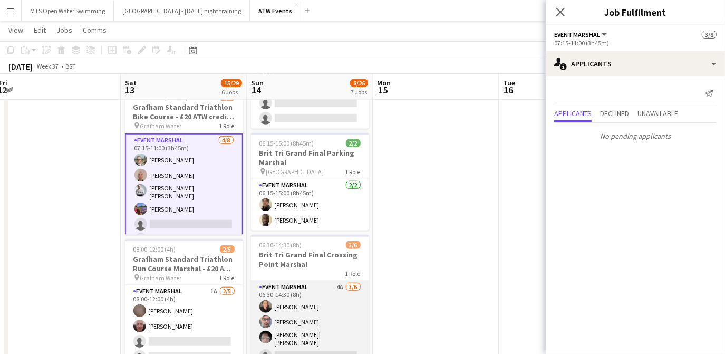
click at [331, 281] on app-card-role "Event Marshal 4A 3/6 06:30-14:30 (8h) Rebekka Cook Nicolae Hogas Andrew| Menga …" at bounding box center [310, 339] width 118 height 116
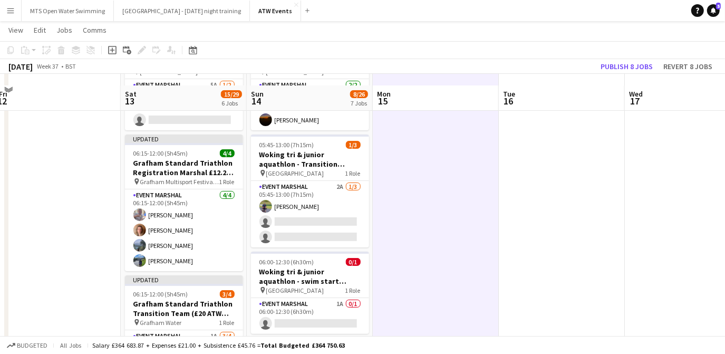
scroll to position [102, 0]
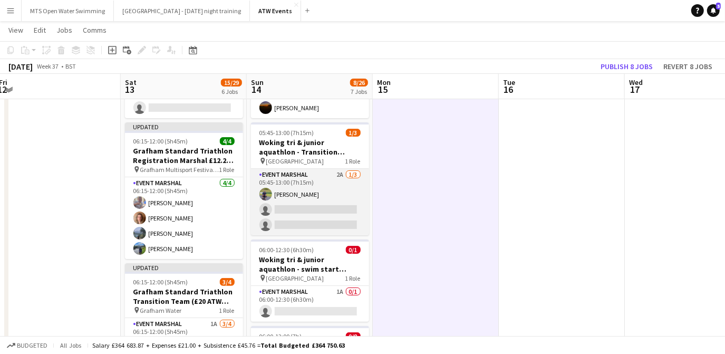
click at [340, 175] on app-card-role "Event Marshal 2A 1/3 05:45-13:00 (7h15m) Gary Marsland single-neutral-actions s…" at bounding box center [310, 202] width 118 height 66
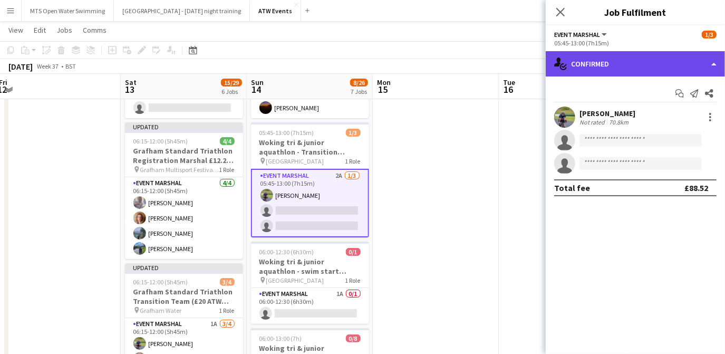
click at [628, 70] on div "single-neutral-actions-check-2 Confirmed" at bounding box center [635, 63] width 179 height 25
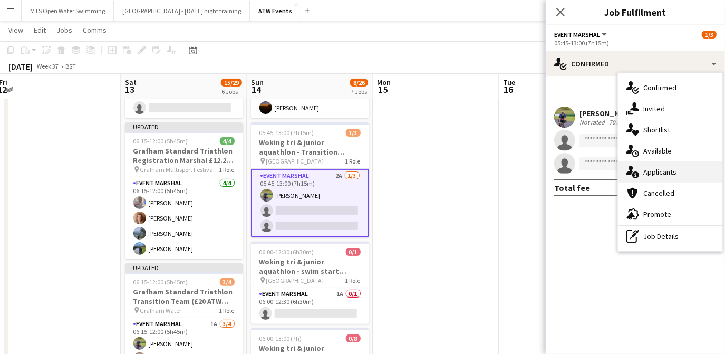
click at [649, 178] on div "single-neutral-actions-information Applicants" at bounding box center [670, 171] width 104 height 21
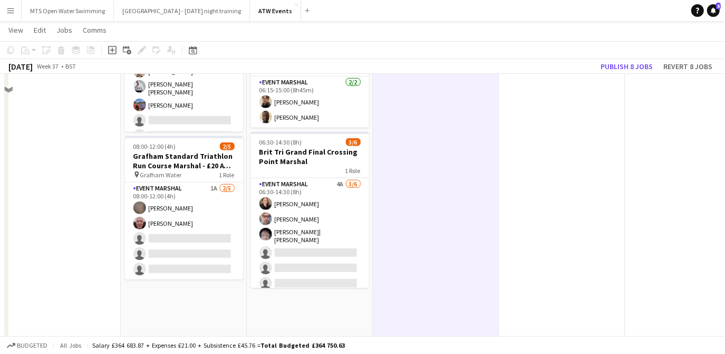
scroll to position [693, 0]
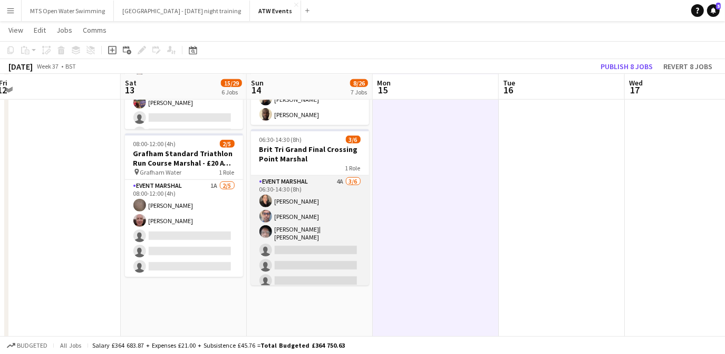
click at [333, 176] on app-card-role "Event Marshal 4A 3/6 06:30-14:30 (8h) Rebekka Cook Nicolae Hogas Andrew| Menga …" at bounding box center [310, 234] width 118 height 116
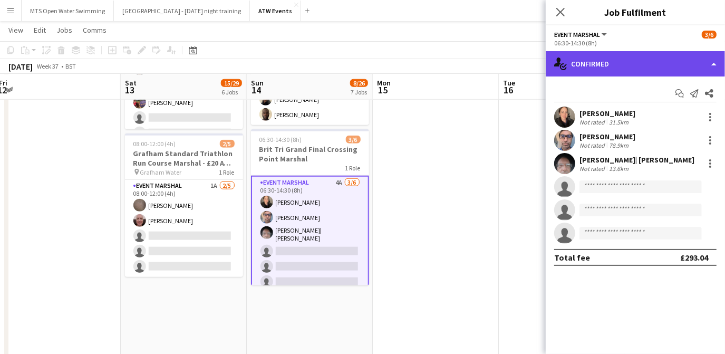
click at [619, 68] on div "single-neutral-actions-check-2 Confirmed" at bounding box center [635, 63] width 179 height 25
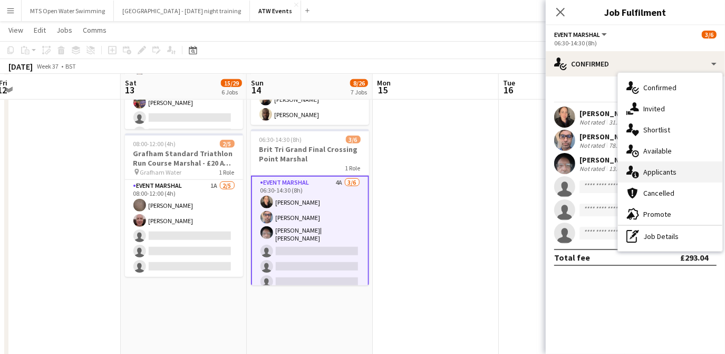
click at [655, 173] on div "single-neutral-actions-information Applicants" at bounding box center [670, 171] width 104 height 21
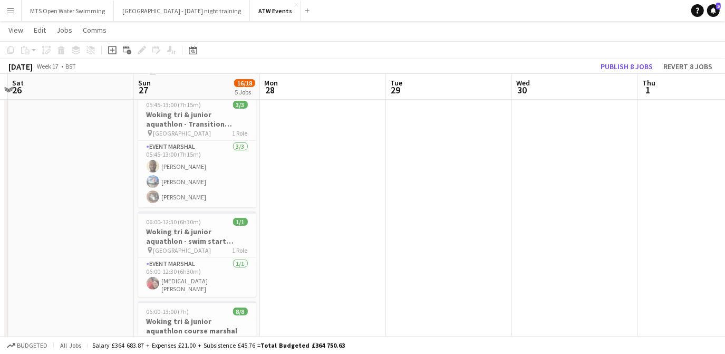
scroll to position [130, 0]
click at [620, 66] on button "Publish 8 jobs" at bounding box center [627, 67] width 61 height 14
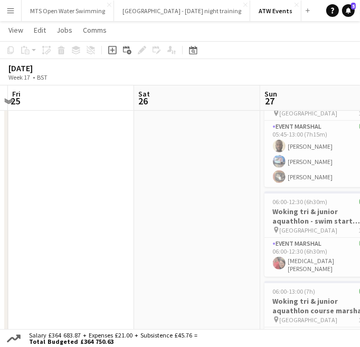
scroll to position [161, 0]
click at [315, 145] on app-card-role "Event Marshal 3/3 05:45-13:00 (7h15m) Adebola Bamiduro Piotr Czarnecki Tim Hopk…" at bounding box center [323, 154] width 118 height 66
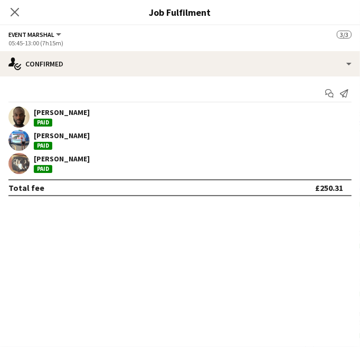
click at [54, 118] on div "Adebola Bamiduro Paid" at bounding box center [62, 117] width 56 height 19
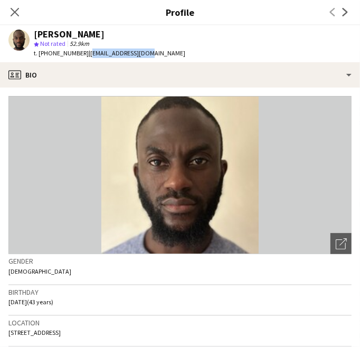
drag, startPoint x: 83, startPoint y: 54, endPoint x: 153, endPoint y: 60, distance: 69.9
click at [153, 60] on app-profile-header "Adebola Bamiduro star Not rated 52.9km t. +447769392416 | adebbami@gmail.com" at bounding box center [180, 43] width 360 height 37
copy span "adebbami@gmail.com"
click at [16, 12] on icon "Close pop-in" at bounding box center [14, 12] width 10 height 10
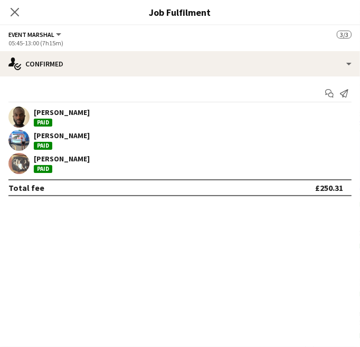
click at [72, 136] on div "[PERSON_NAME]" at bounding box center [62, 135] width 56 height 9
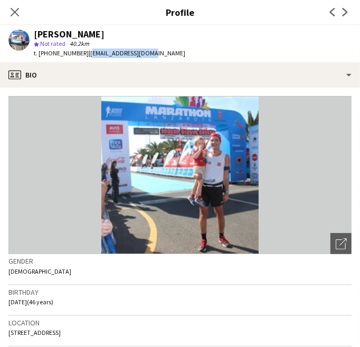
drag, startPoint x: 85, startPoint y: 54, endPoint x: 140, endPoint y: 57, distance: 55.5
click at [140, 57] on div "t. +447858499805 | piotrooch@poczta.fm" at bounding box center [109, 53] width 151 height 9
copy span "piotrooch@poczta.fm"
click at [12, 12] on icon "Close pop-in" at bounding box center [14, 12] width 10 height 10
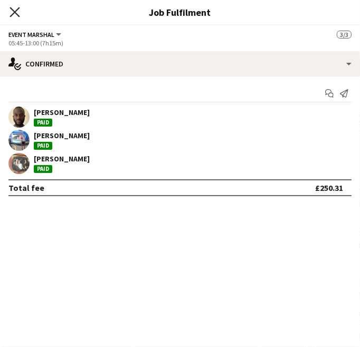
click at [18, 14] on icon "Close pop-in" at bounding box center [14, 12] width 10 height 10
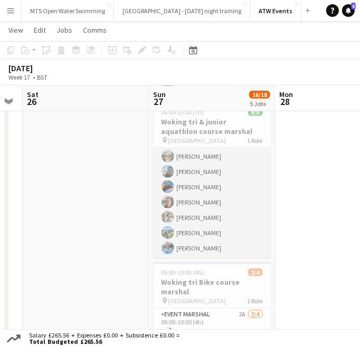
scroll to position [32, 0]
click at [193, 213] on app-card-role "Event Marshal 8/8 06:00-13:00 (7h) Tom Renphrey Joe Langham Tobias JENKIN David…" at bounding box center [212, 187] width 118 height 143
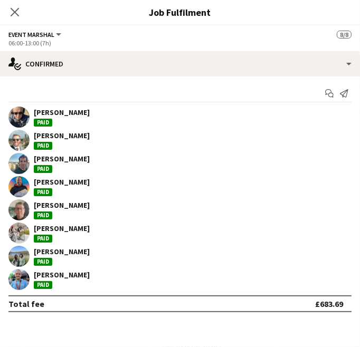
scroll to position [33, 0]
click at [53, 202] on div "[PERSON_NAME]" at bounding box center [62, 204] width 56 height 9
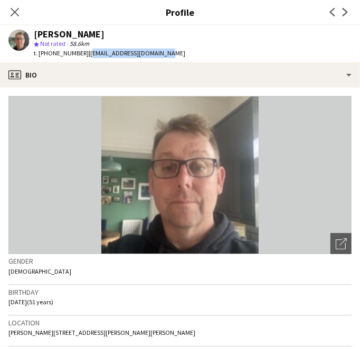
drag, startPoint x: 84, startPoint y: 53, endPoint x: 172, endPoint y: 56, distance: 88.7
click at [172, 56] on app-profile-header "Perry Tidbury star Not rated 58.6km t. +447984576071 | perrytidbury@yahoo.co.uk" at bounding box center [180, 43] width 360 height 37
copy span "perrytidbury@yahoo.co.uk"
click at [13, 12] on icon "Close pop-in" at bounding box center [14, 12] width 10 height 10
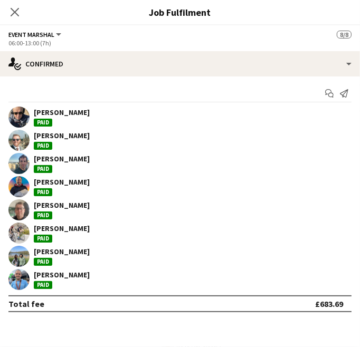
click at [60, 186] on div "[PERSON_NAME]" at bounding box center [62, 181] width 56 height 9
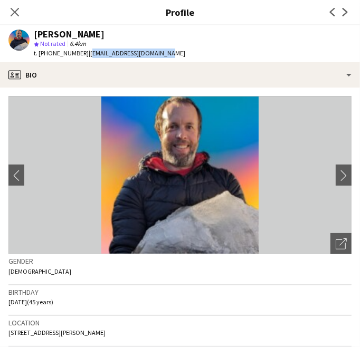
drag, startPoint x: 85, startPoint y: 53, endPoint x: 161, endPoint y: 50, distance: 76.5
click at [161, 50] on div "David Chapman star Not rated 6.4km t. +447512659660 | mrchopsaloty@yahoo.co.uk" at bounding box center [97, 43] width 194 height 37
copy span "mrchopsaloty@yahoo.co.uk"
click at [15, 12] on icon at bounding box center [14, 12] width 10 height 10
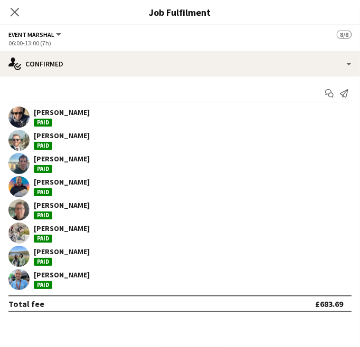
click at [68, 117] on div "[PERSON_NAME]" at bounding box center [62, 112] width 56 height 9
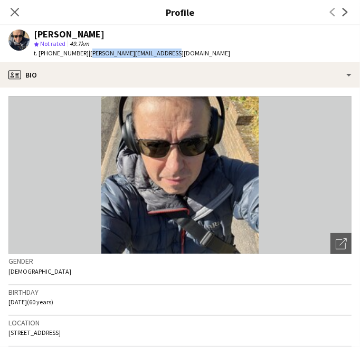
drag, startPoint x: 87, startPoint y: 53, endPoint x: 181, endPoint y: 57, distance: 95.0
click at [181, 57] on app-profile-header "Tom Renphrey star Not rated 49.7km t. +4407799710876 | tom.renphrey@hotmail.co.…" at bounding box center [180, 43] width 360 height 37
copy span "tom.renphrey@hotmail.co.uk"
click at [15, 13] on icon at bounding box center [14, 12] width 10 height 10
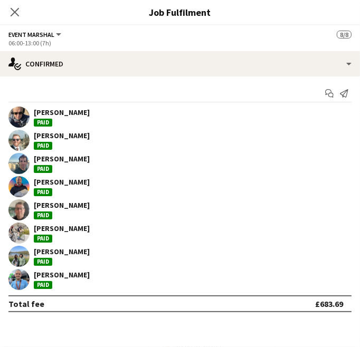
click at [66, 227] on div "[PERSON_NAME]" at bounding box center [62, 228] width 56 height 9
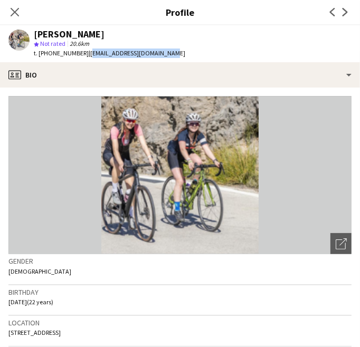
drag, startPoint x: 84, startPoint y: 54, endPoint x: 165, endPoint y: 55, distance: 81.2
click at [165, 55] on app-profile-header "Priya Fennell star Not rated 20.6km t. +447704174582 | priya.fennell23@gmail.com" at bounding box center [180, 43] width 360 height 37
copy span "priya.fennell23@gmail.com"
click at [13, 16] on icon "Close pop-in" at bounding box center [14, 12] width 10 height 10
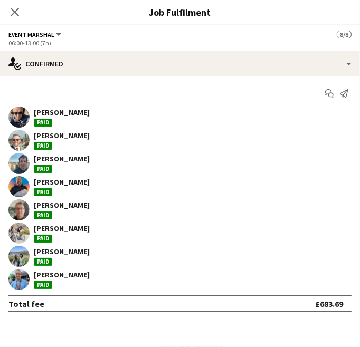
click at [84, 254] on div "[PERSON_NAME]" at bounding box center [62, 251] width 56 height 9
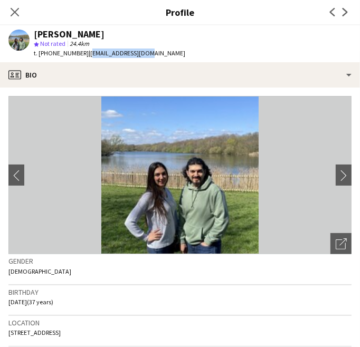
drag, startPoint x: 87, startPoint y: 54, endPoint x: 149, endPoint y: 55, distance: 61.7
click at [149, 55] on div "Omid Ebrahimnejad star Not rated 24.4km t. +4407403383343 | omiid955@gmail.com" at bounding box center [97, 43] width 194 height 37
copy span "omiid955@gmail.com"
click at [15, 13] on icon at bounding box center [14, 12] width 10 height 10
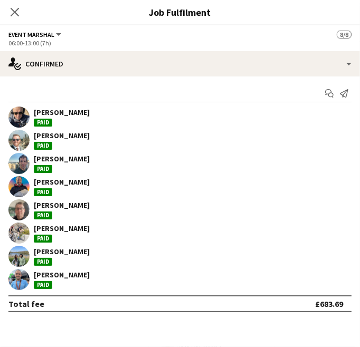
click at [81, 276] on div "[PERSON_NAME]" at bounding box center [62, 274] width 56 height 9
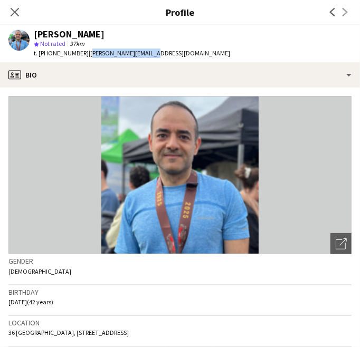
drag, startPoint x: 83, startPoint y: 54, endPoint x: 157, endPoint y: 53, distance: 73.9
click at [157, 53] on app-profile-header "Salman Shahrezaei star Not rated 37km t. +447307578882 | shahrezaei@gmail.com" at bounding box center [180, 43] width 360 height 37
copy span "shahrezaei@gmail.com"
click at [14, 9] on icon "Close pop-in" at bounding box center [14, 12] width 10 height 10
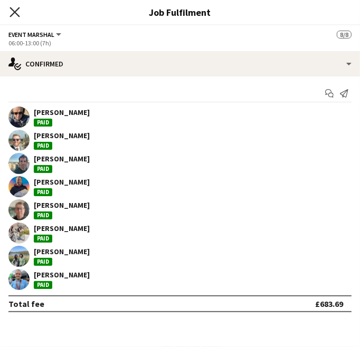
click at [14, 12] on icon at bounding box center [14, 12] width 10 height 10
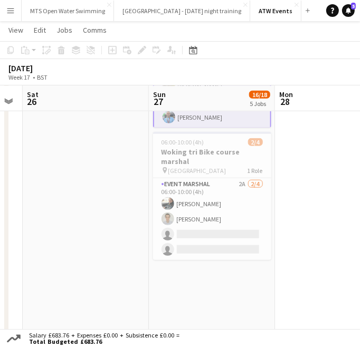
scroll to position [472, 0]
click at [187, 203] on app-card-role "Event Marshal 2A 2/4 06:00-10:00 (4h) Mario Dufourg Glenn Mitchell single-neutr…" at bounding box center [212, 219] width 118 height 82
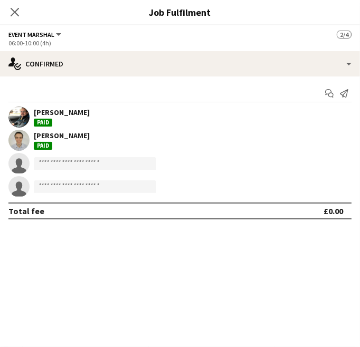
scroll to position [33, 0]
click at [60, 137] on div "[PERSON_NAME]" at bounding box center [62, 135] width 56 height 9
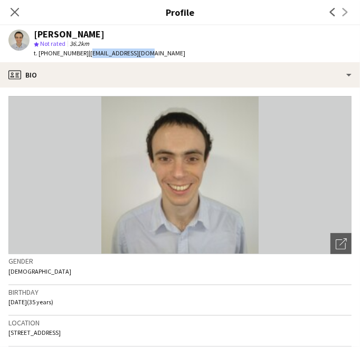
drag, startPoint x: 85, startPoint y: 55, endPoint x: 152, endPoint y: 57, distance: 67.0
click at [152, 57] on app-profile-header "Glenn Mitchell star Not rated 36.2km t. +447905229166 | glennm73@proton.me" at bounding box center [180, 43] width 360 height 37
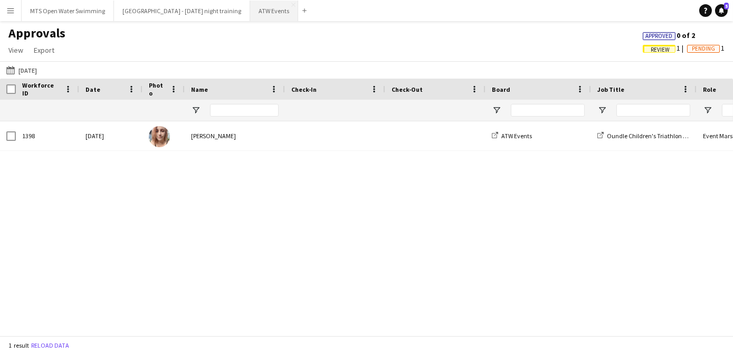
click at [270, 13] on button "ATW Events Close" at bounding box center [274, 11] width 48 height 21
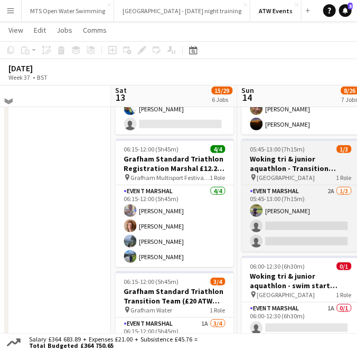
scroll to position [93, 0]
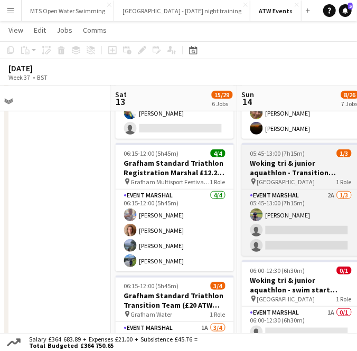
click at [284, 164] on h3 "Woking tri & junior aquathlon - Transition marshal" at bounding box center [301, 167] width 118 height 19
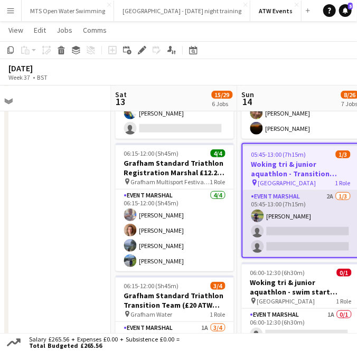
click at [329, 194] on app-card-role "Event Marshal 2A [DATE] 05:45-13:00 (7h15m) [PERSON_NAME] single-neutral-action…" at bounding box center [301, 223] width 116 height 66
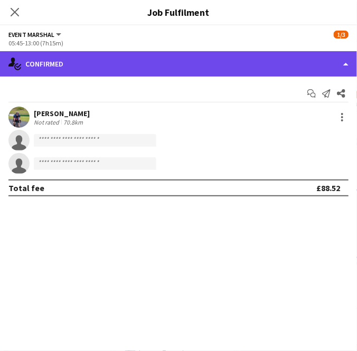
click at [131, 57] on div "single-neutral-actions-check-2 Confirmed" at bounding box center [178, 63] width 357 height 25
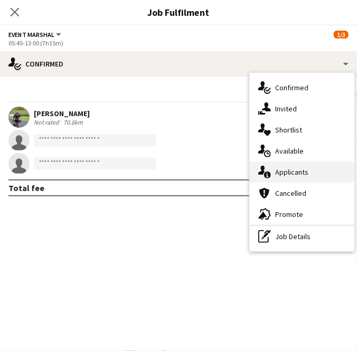
click at [292, 177] on div "single-neutral-actions-information Applicants" at bounding box center [302, 171] width 104 height 21
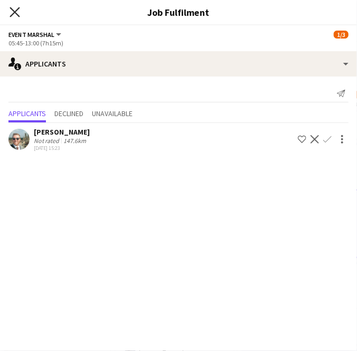
click at [17, 14] on icon "Close pop-in" at bounding box center [14, 12] width 10 height 10
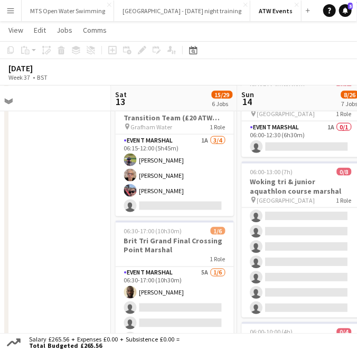
scroll to position [0, 0]
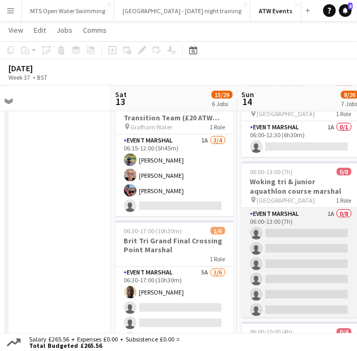
click at [321, 210] on app-card-role "Event Marshal 1A 0/8 06:00-13:00 (7h) single-neutral-actions single-neutral-act…" at bounding box center [301, 279] width 118 height 143
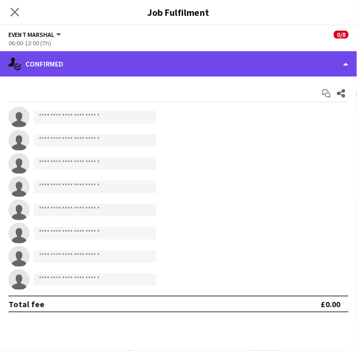
click at [102, 67] on div "single-neutral-actions-check-2 Confirmed" at bounding box center [178, 63] width 357 height 25
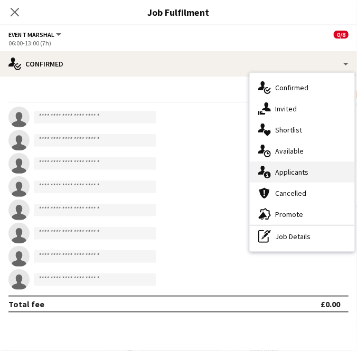
click at [286, 170] on div "single-neutral-actions-information Applicants" at bounding box center [302, 171] width 104 height 21
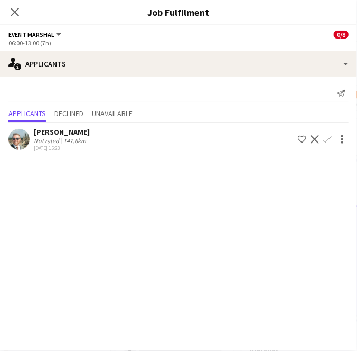
click at [325, 141] on app-icon "Confirm" at bounding box center [327, 139] width 8 height 8
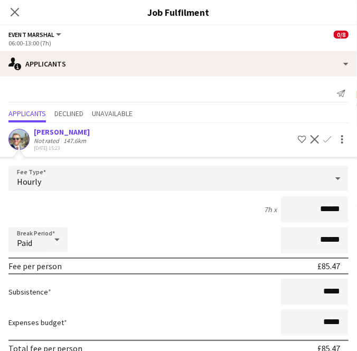
scroll to position [48, 0]
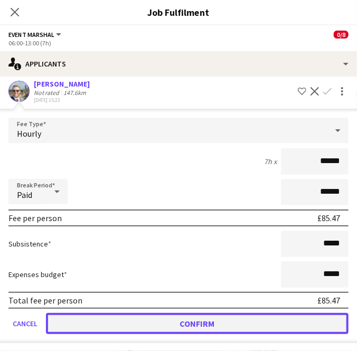
click at [236, 325] on button "Confirm" at bounding box center [197, 323] width 302 height 21
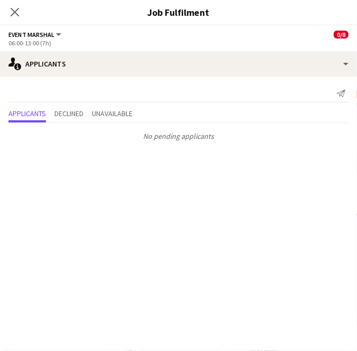
scroll to position [0, 0]
click at [16, 14] on icon at bounding box center [14, 12] width 10 height 10
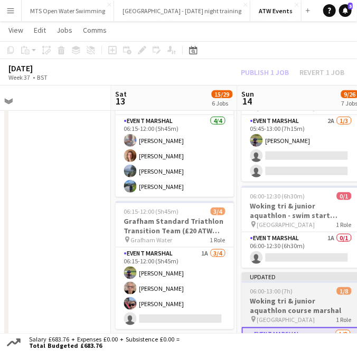
scroll to position [167, 0]
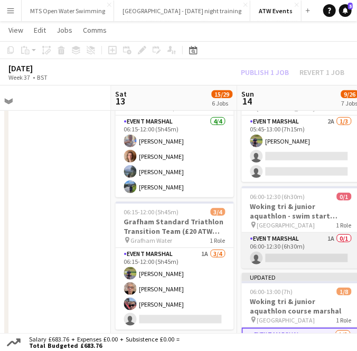
click at [328, 236] on app-card-role "Event Marshal 1A 0/1 06:00-12:30 (6h30m) single-neutral-actions" at bounding box center [301, 251] width 118 height 36
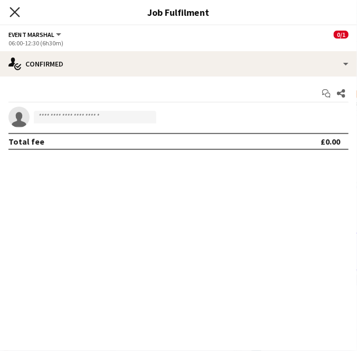
click at [15, 9] on icon "Close pop-in" at bounding box center [14, 12] width 10 height 10
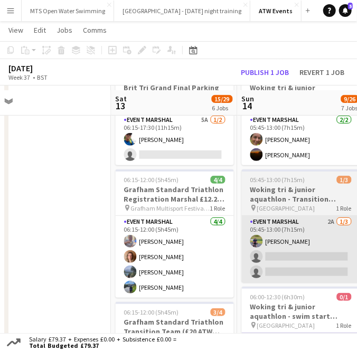
scroll to position [65, 0]
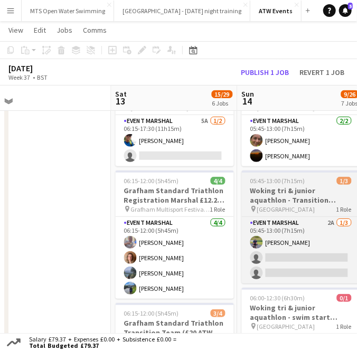
click at [296, 195] on h3 "Woking tri & junior aquathlon - Transition marshal" at bounding box center [301, 195] width 118 height 19
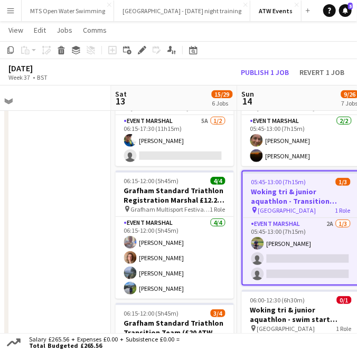
drag, startPoint x: 296, startPoint y: 195, endPoint x: 283, endPoint y: 194, distance: 13.2
click at [283, 194] on h3 "Woking tri & junior aquathlon - Transition marshal" at bounding box center [301, 196] width 116 height 19
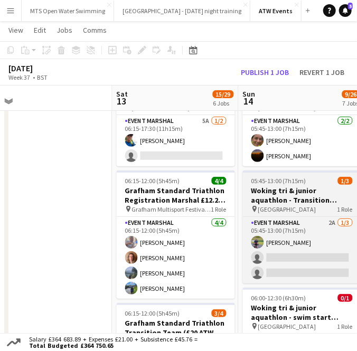
click at [283, 196] on h3 "Woking tri & junior aquathlon - Transition marshal" at bounding box center [302, 195] width 118 height 19
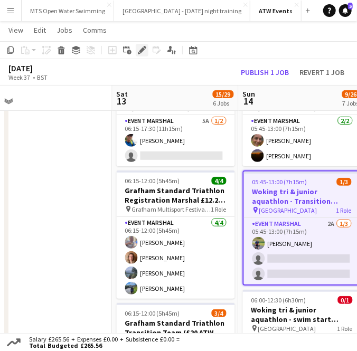
click at [139, 52] on icon at bounding box center [142, 50] width 6 height 6
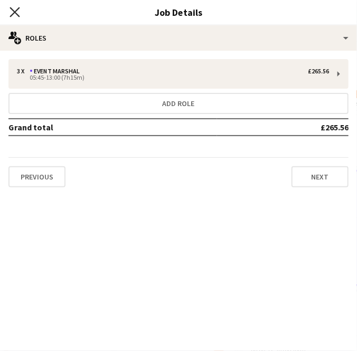
click at [14, 12] on icon at bounding box center [14, 12] width 10 height 10
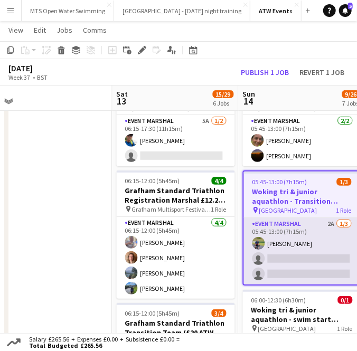
click at [316, 248] on app-card-role "Event Marshal 2A 1/3 05:45-13:00 (7h15m) Gary Marsland single-neutral-actions s…" at bounding box center [302, 251] width 116 height 66
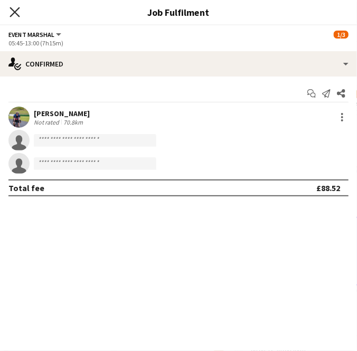
click at [13, 10] on icon at bounding box center [14, 12] width 10 height 10
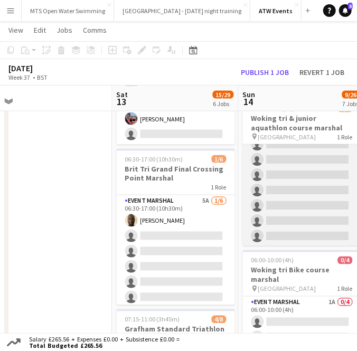
scroll to position [0, 0]
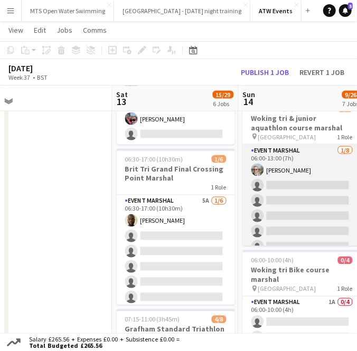
click at [292, 192] on app-card-role "Event Marshal 1/8 06:00-13:00 (7h) Joe Langham single-neutral-actions single-ne…" at bounding box center [302, 216] width 118 height 143
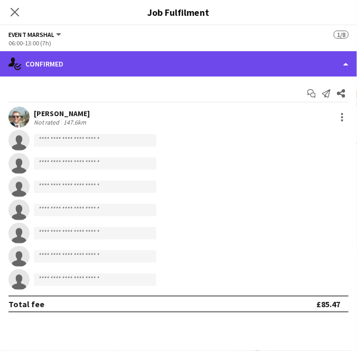
click at [98, 56] on div "single-neutral-actions-check-2 Confirmed" at bounding box center [178, 63] width 357 height 25
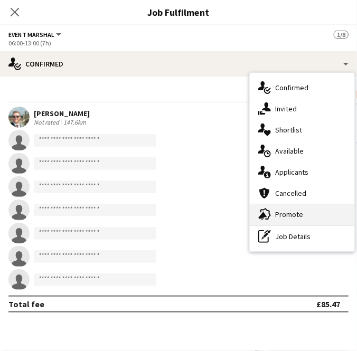
click at [286, 213] on div "advertising-megaphone Promote" at bounding box center [302, 214] width 104 height 21
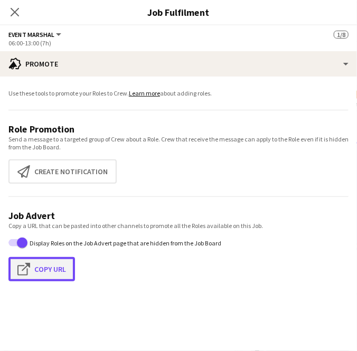
click at [47, 270] on button "Click to copy URL Copy Url" at bounding box center [41, 269] width 66 height 24
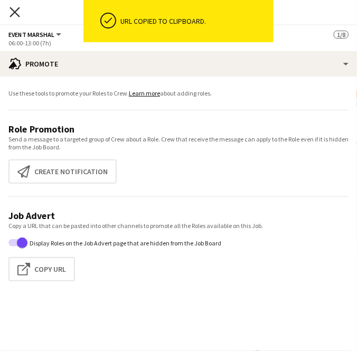
click at [20, 13] on icon "Close pop-in" at bounding box center [14, 12] width 10 height 10
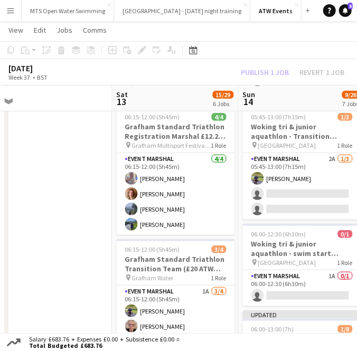
scroll to position [129, 0]
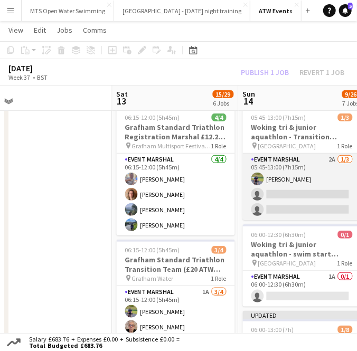
click at [304, 185] on app-card-role "Event Marshal 2A 1/3 05:45-13:00 (7h15m) Gary Marsland single-neutral-actions s…" at bounding box center [302, 187] width 118 height 66
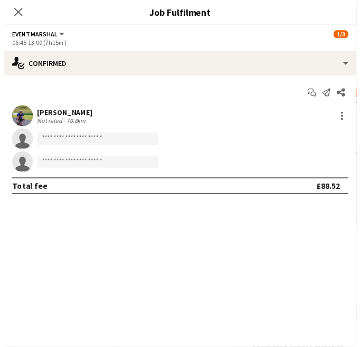
scroll to position [42, 0]
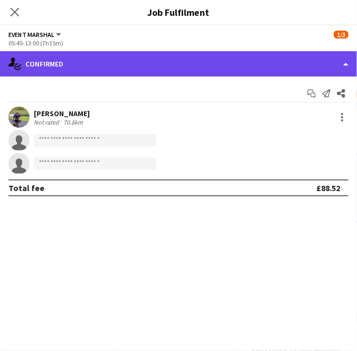
click at [112, 72] on div "single-neutral-actions-check-2 Confirmed" at bounding box center [178, 63] width 357 height 25
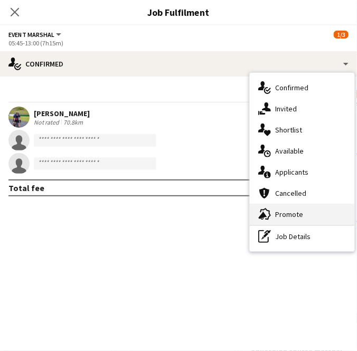
click at [291, 214] on div "advertising-megaphone Promote" at bounding box center [302, 214] width 104 height 21
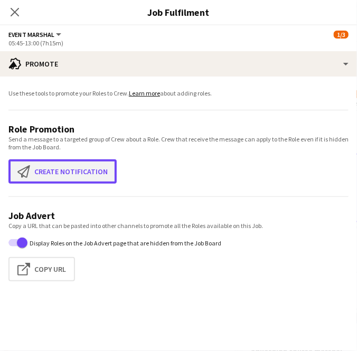
click at [60, 172] on button "Create notification Create notification" at bounding box center [62, 171] width 108 height 24
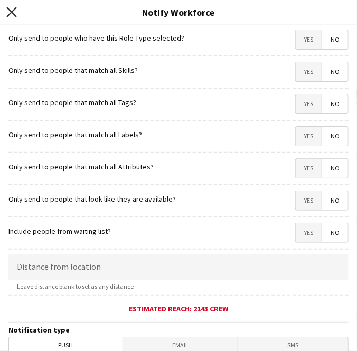
click at [13, 15] on icon at bounding box center [11, 12] width 10 height 10
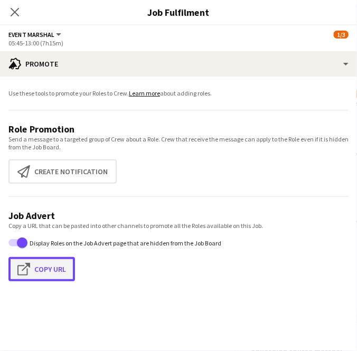
click at [59, 270] on button "Click to copy URL Copy Url" at bounding box center [41, 269] width 66 height 24
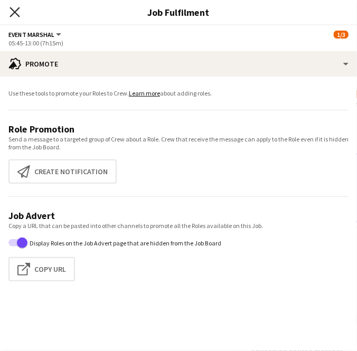
click at [18, 9] on icon "Close pop-in" at bounding box center [14, 12] width 10 height 10
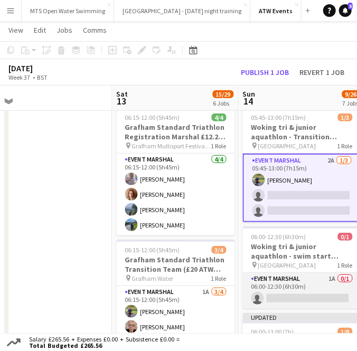
click at [279, 278] on app-card-role "Event Marshal 1A 0/1 06:00-12:30 (6h30m) single-neutral-actions" at bounding box center [302, 291] width 118 height 36
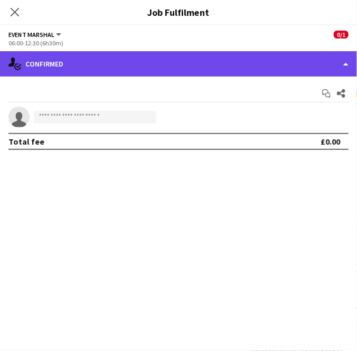
click at [48, 64] on div "single-neutral-actions-check-2 Confirmed" at bounding box center [178, 63] width 357 height 25
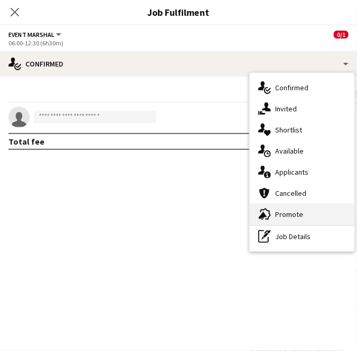
click at [325, 219] on div "advertising-megaphone Promote" at bounding box center [302, 214] width 104 height 21
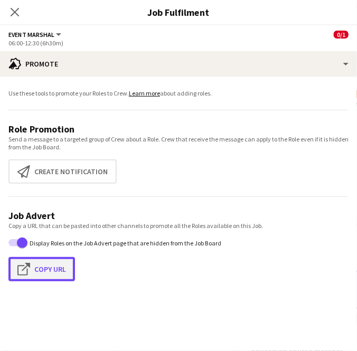
click at [43, 274] on button "Click to copy URL Copy Url" at bounding box center [41, 269] width 66 height 24
type textarea "**********"
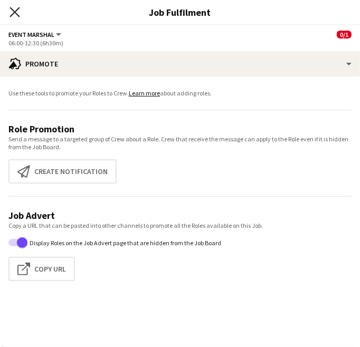
click at [14, 11] on icon "Close pop-in" at bounding box center [14, 12] width 10 height 10
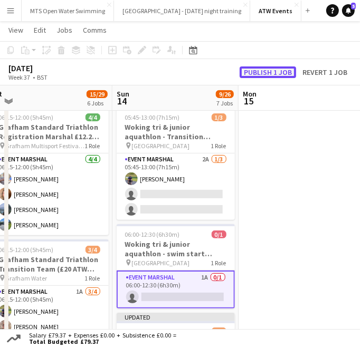
click at [264, 70] on button "Publish 1 job" at bounding box center [267, 72] width 56 height 12
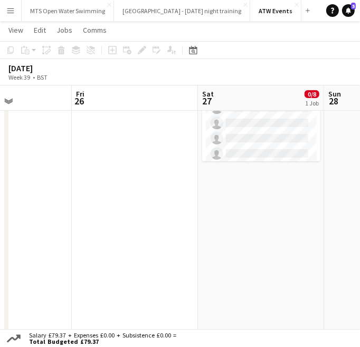
scroll to position [0, 0]
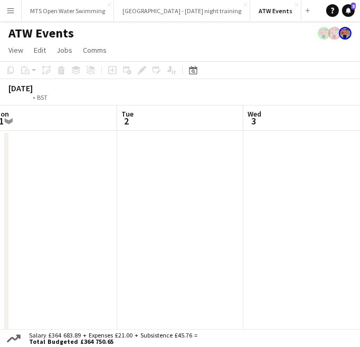
scroll to position [0, 318]
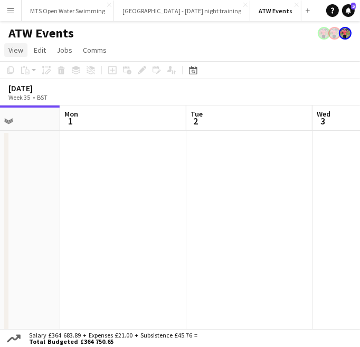
click at [9, 46] on span "View" at bounding box center [15, 49] width 15 height 9
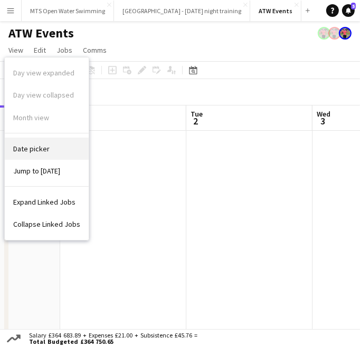
click at [37, 150] on span "Date picker" at bounding box center [31, 148] width 36 height 9
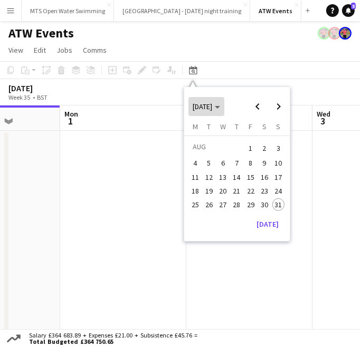
click at [212, 105] on span "[DATE]" at bounding box center [203, 106] width 20 height 9
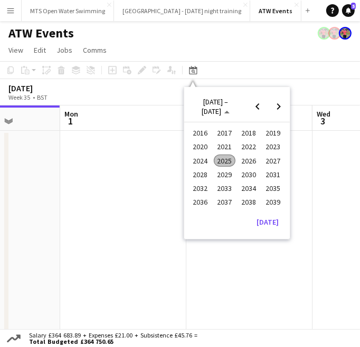
click at [219, 161] on span "2025" at bounding box center [225, 161] width 22 height 13
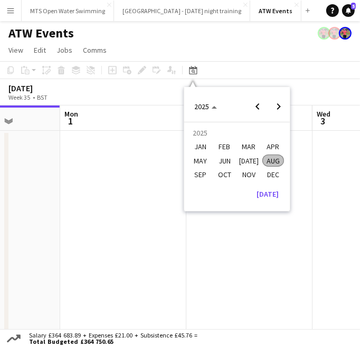
click at [273, 146] on span "APR" at bounding box center [273, 147] width 22 height 13
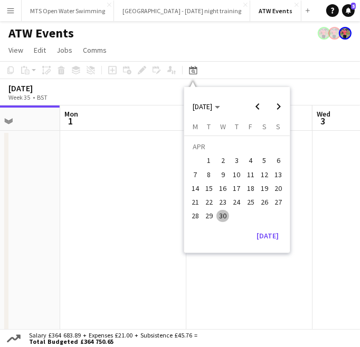
click at [224, 186] on span "16" at bounding box center [222, 188] width 13 height 13
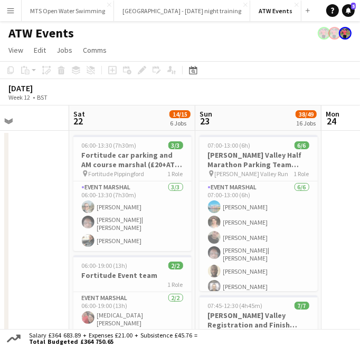
scroll to position [27, 0]
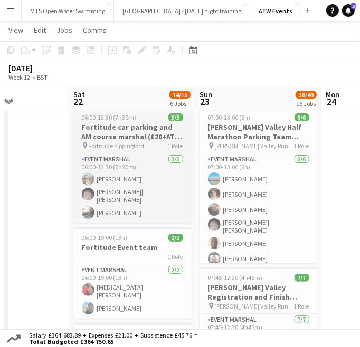
click at [113, 127] on h3 "Fortitude car parking and AM course marshal (£20+ATW free race or Hourly)" at bounding box center [132, 131] width 118 height 19
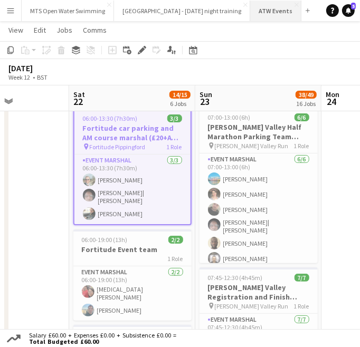
click at [254, 8] on button "ATW Events Close" at bounding box center [275, 11] width 51 height 21
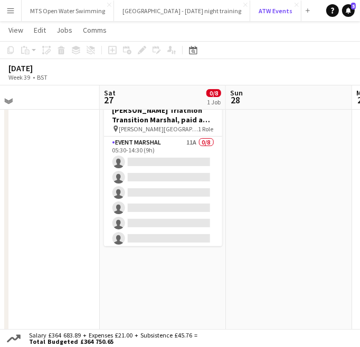
scroll to position [34, 0]
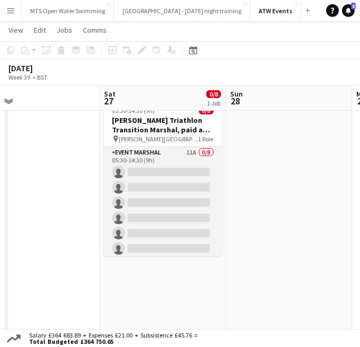
click at [183, 150] on app-card-role "Event Marshal 11A 0/8 05:30-14:30 (9h) single-neutral-actions single-neutral-ac…" at bounding box center [163, 218] width 118 height 143
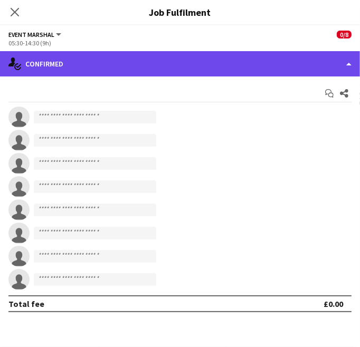
click at [93, 62] on div "single-neutral-actions-check-2 Confirmed" at bounding box center [180, 63] width 360 height 25
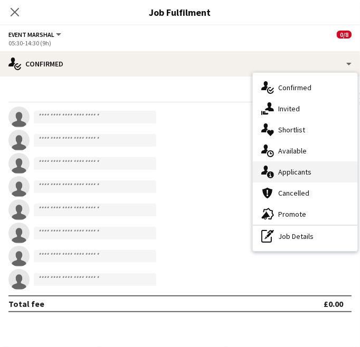
click at [316, 178] on div "single-neutral-actions-information Applicants" at bounding box center [305, 171] width 104 height 21
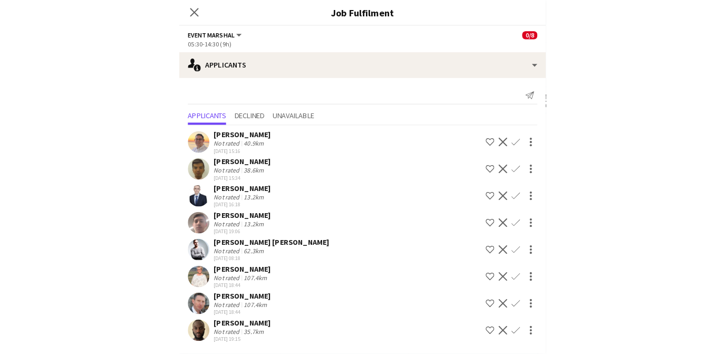
scroll to position [754, 0]
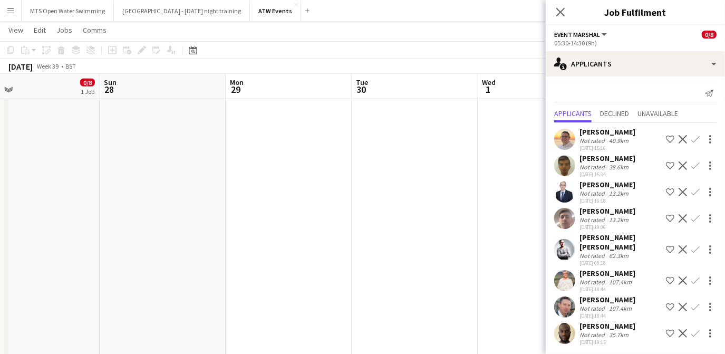
click at [359, 245] on app-icon "Confirm" at bounding box center [696, 249] width 8 height 8
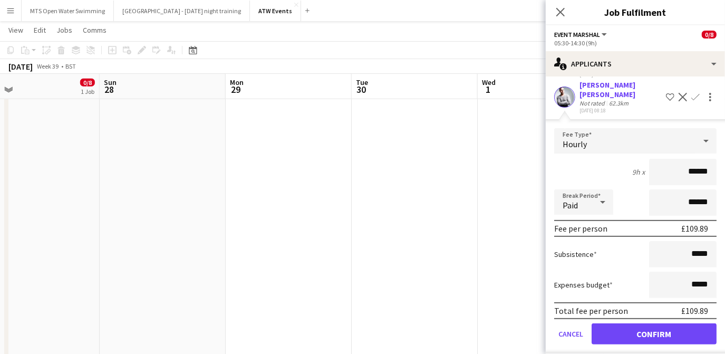
scroll to position [156, 0]
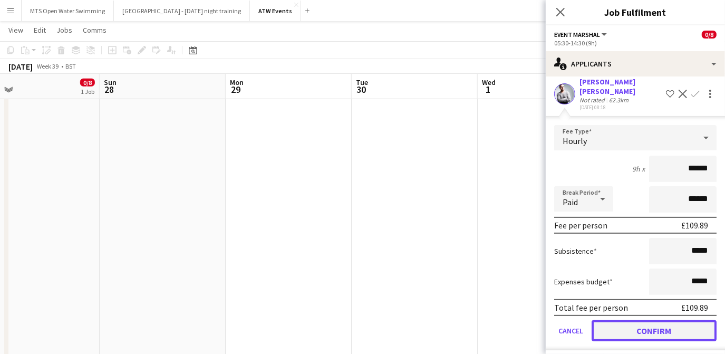
click at [359, 320] on button "Confirm" at bounding box center [654, 330] width 125 height 21
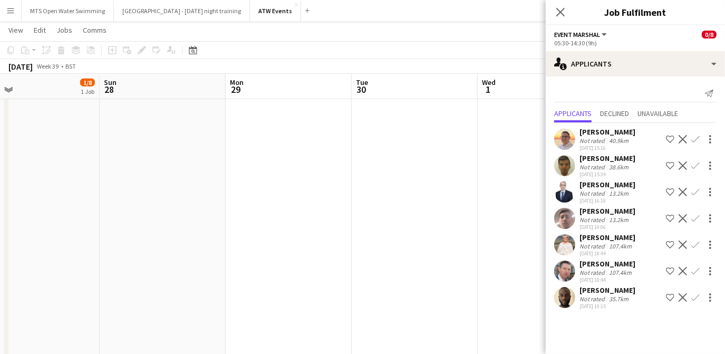
scroll to position [0, 0]
click at [359, 243] on app-icon "Confirm" at bounding box center [696, 245] width 8 height 8
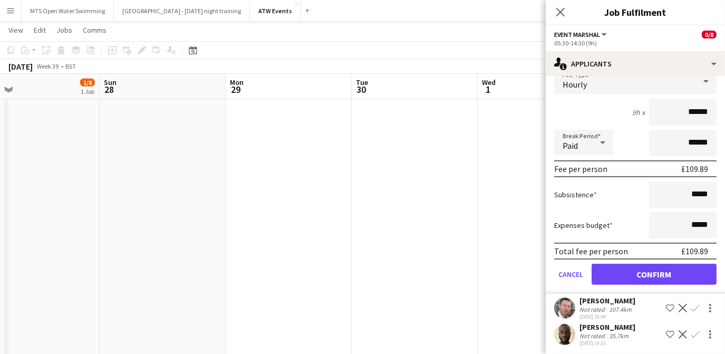
scroll to position [203, 0]
click at [359, 267] on button "Confirm" at bounding box center [654, 273] width 125 height 21
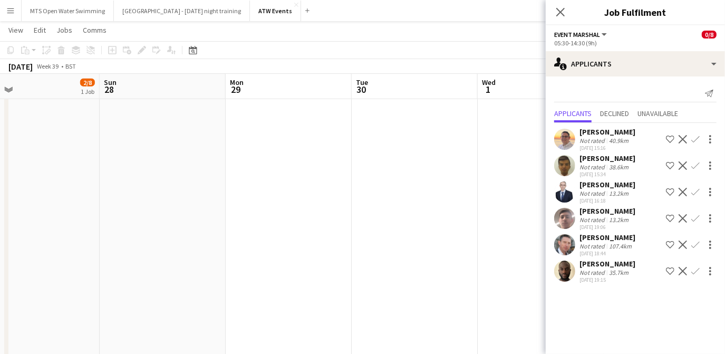
scroll to position [0, 0]
click at [359, 247] on div at bounding box center [709, 244] width 15 height 13
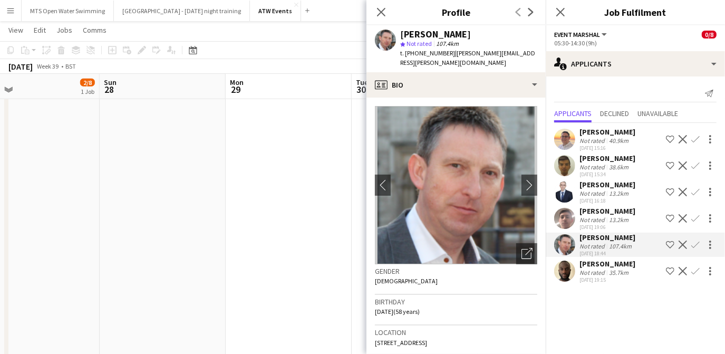
click at [359, 244] on app-icon "Confirm" at bounding box center [696, 245] width 8 height 8
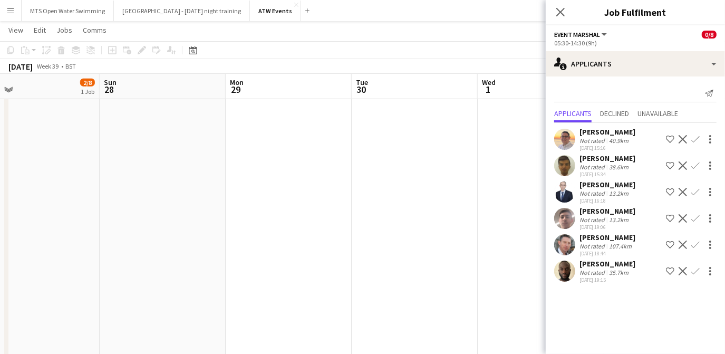
click at [359, 245] on app-icon "Confirm" at bounding box center [696, 245] width 8 height 8
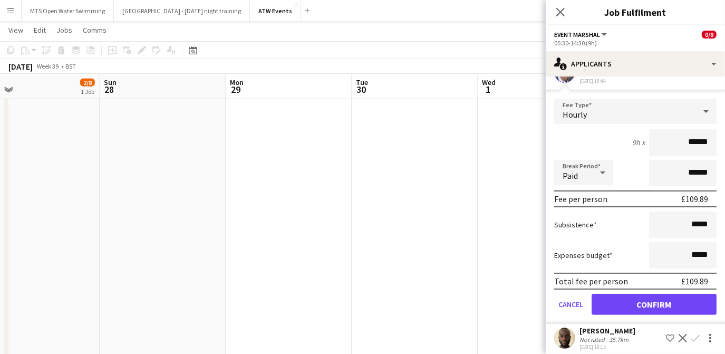
scroll to position [177, 0]
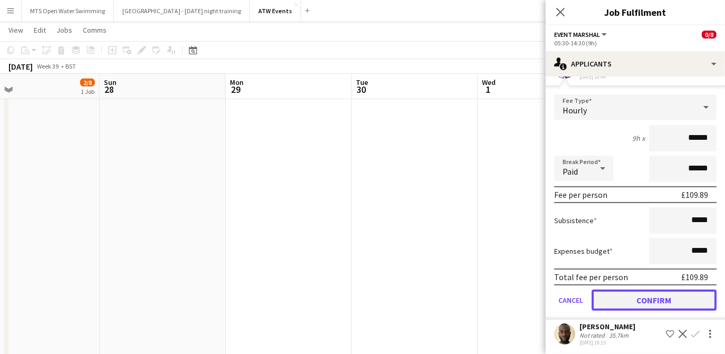
click at [359, 300] on button "Confirm" at bounding box center [654, 300] width 125 height 21
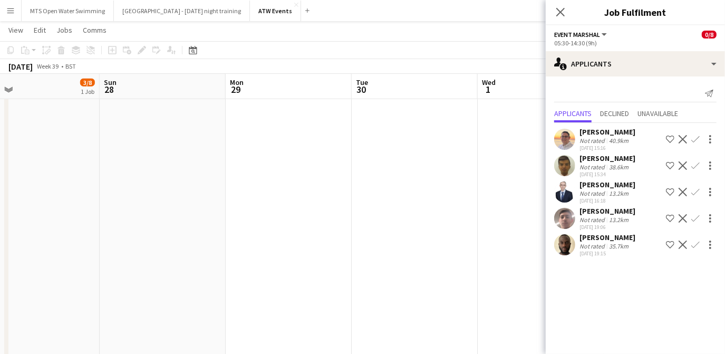
click at [359, 133] on div "[PERSON_NAME]" at bounding box center [608, 131] width 56 height 9
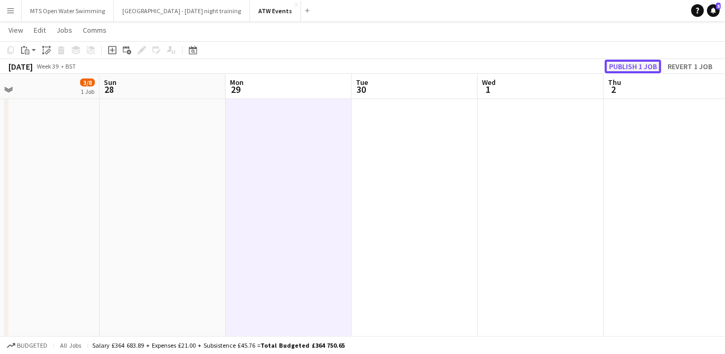
click at [359, 63] on button "Publish 1 job" at bounding box center [633, 67] width 56 height 14
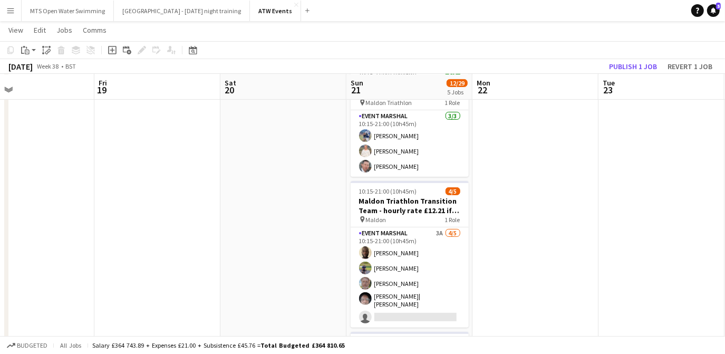
scroll to position [0, 283]
click at [16, 32] on span "View" at bounding box center [15, 29] width 15 height 9
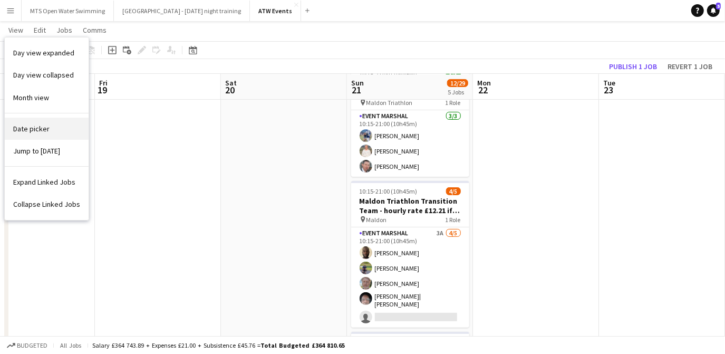
click at [32, 122] on link "Date picker" at bounding box center [47, 129] width 84 height 22
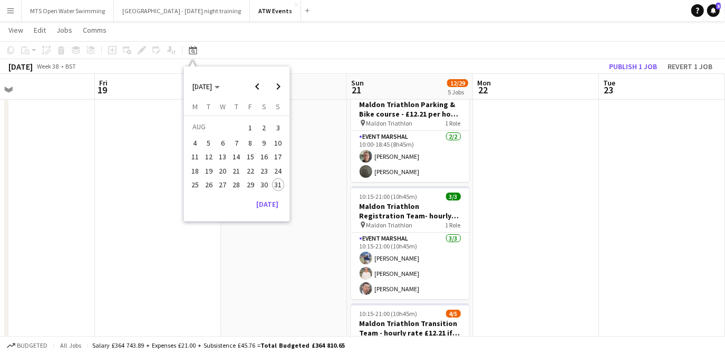
scroll to position [37, 0]
click at [208, 90] on span "[DATE]" at bounding box center [203, 86] width 20 height 9
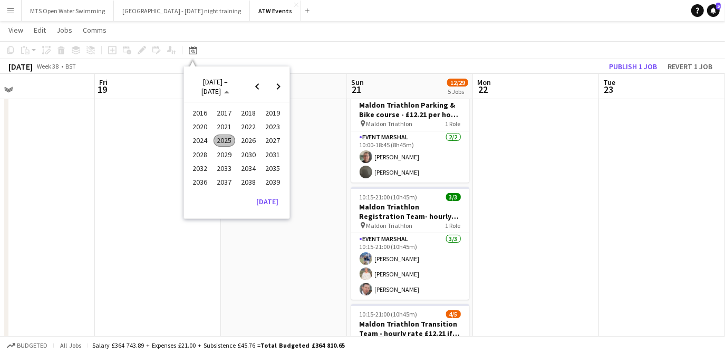
click at [217, 142] on span "2025" at bounding box center [225, 141] width 22 height 13
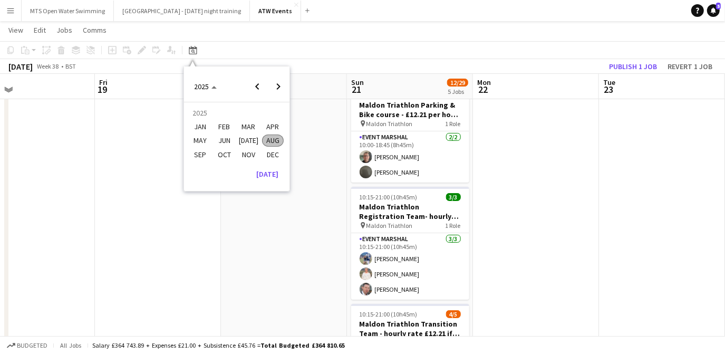
click at [250, 127] on span "MAR" at bounding box center [249, 126] width 22 height 13
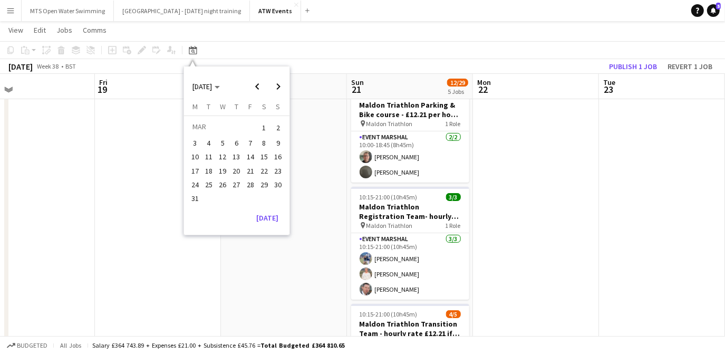
click at [276, 157] on span "16" at bounding box center [278, 157] width 13 height 13
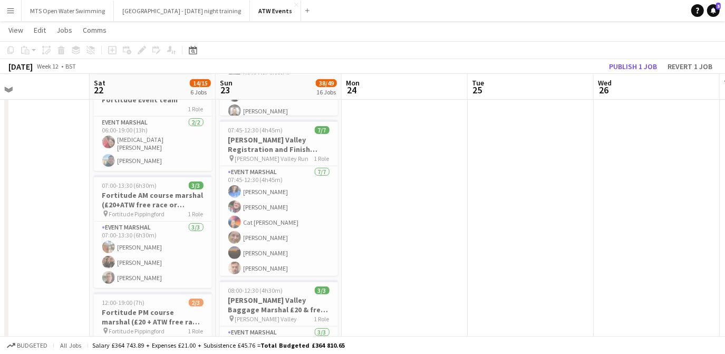
scroll to position [168, 0]
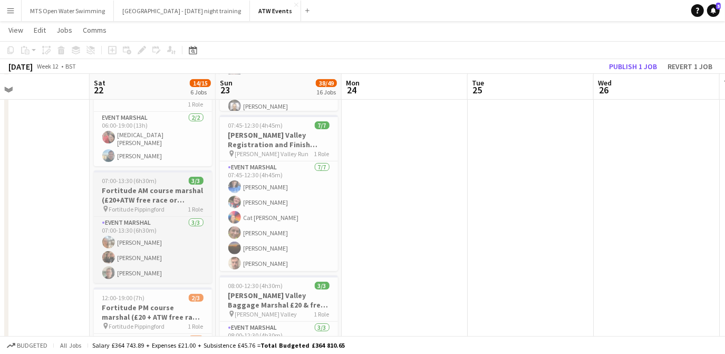
click at [138, 186] on h3 "Fortitude AM course marshal (£20+ATW free race or Hourly)" at bounding box center [153, 195] width 118 height 19
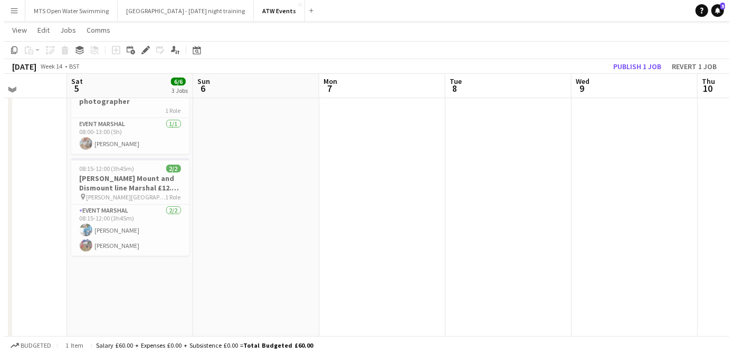
scroll to position [0, 0]
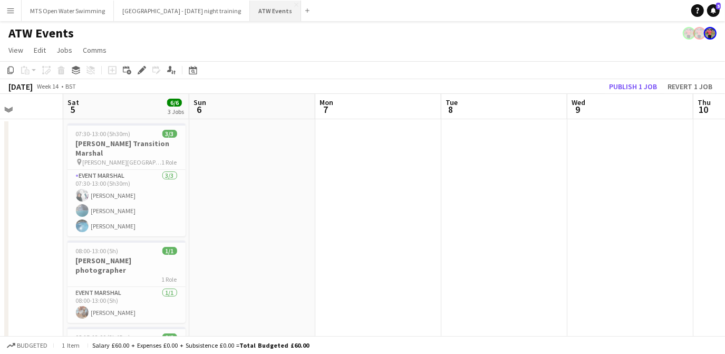
click at [257, 6] on button "ATW Events Close" at bounding box center [275, 11] width 51 height 21
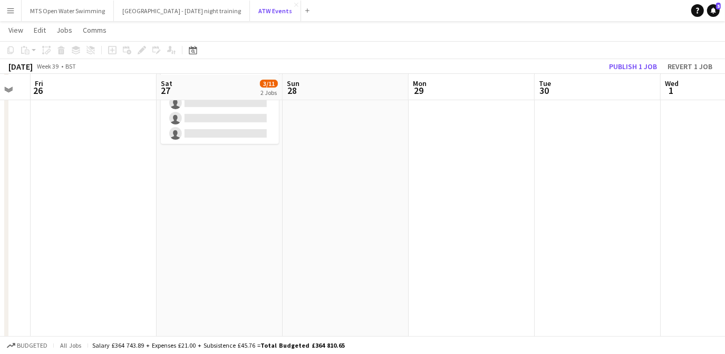
scroll to position [261, 0]
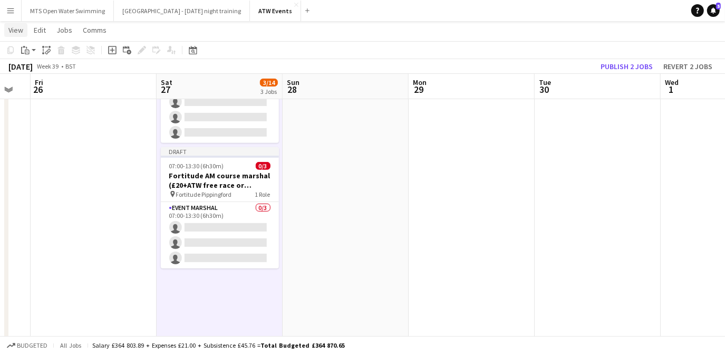
click at [20, 33] on span "View" at bounding box center [15, 29] width 15 height 9
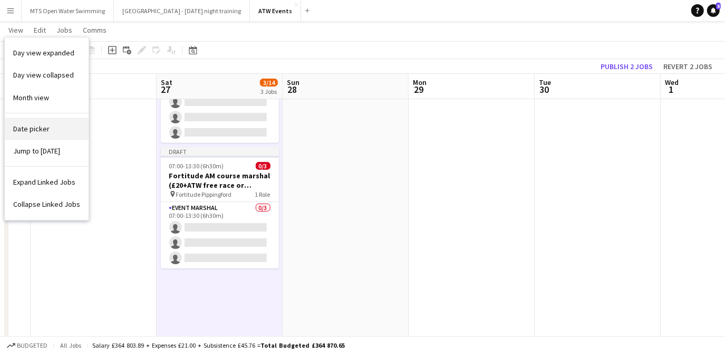
click at [31, 124] on span "Date picker" at bounding box center [31, 128] width 36 height 9
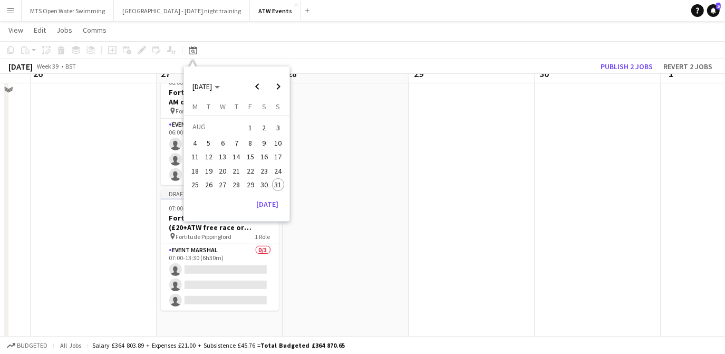
scroll to position [231, 0]
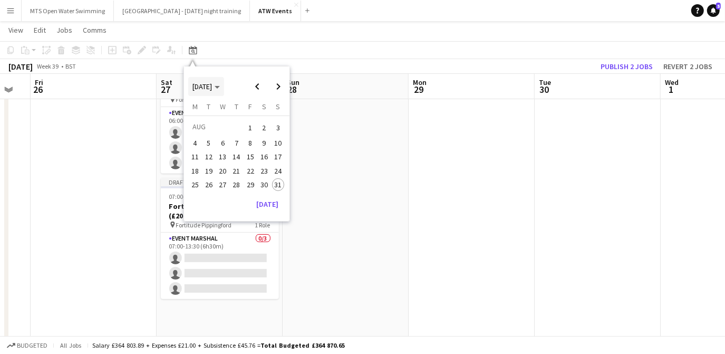
click at [199, 88] on span "[DATE]" at bounding box center [203, 86] width 20 height 9
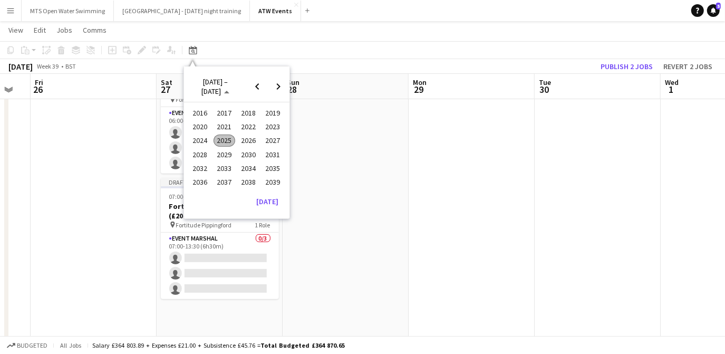
click at [222, 141] on span "2025" at bounding box center [225, 141] width 22 height 13
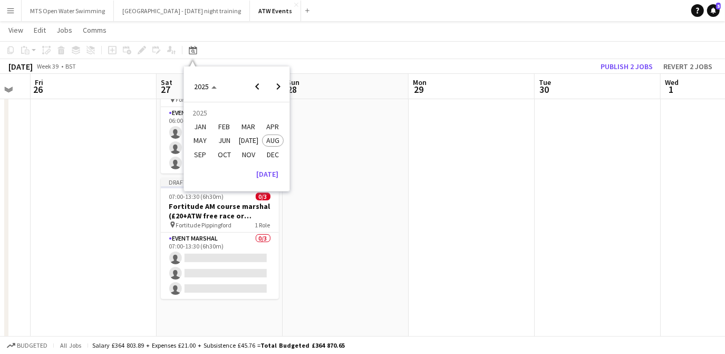
click at [249, 127] on span "MAR" at bounding box center [249, 126] width 22 height 13
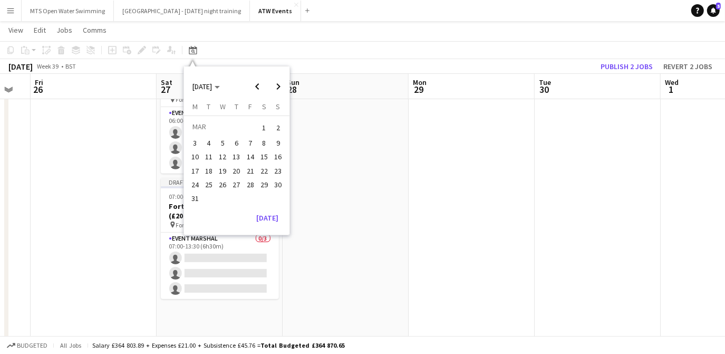
click at [264, 165] on span "22" at bounding box center [264, 171] width 13 height 13
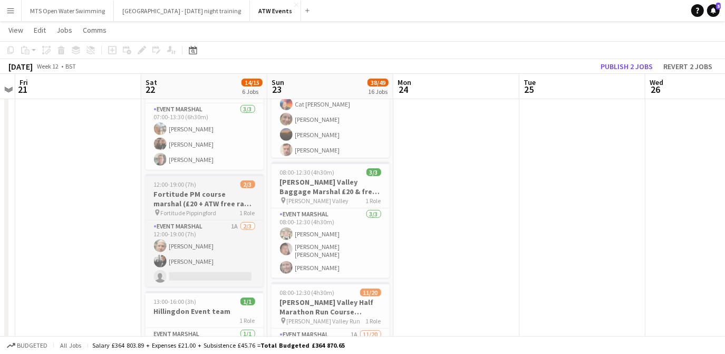
scroll to position [293, 0]
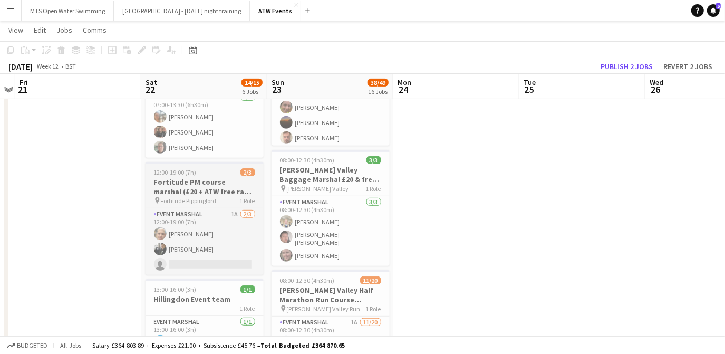
click at [196, 179] on h3 "Fortitude PM course marshal (£20 + ATW free race or Hourly)" at bounding box center [205, 186] width 118 height 19
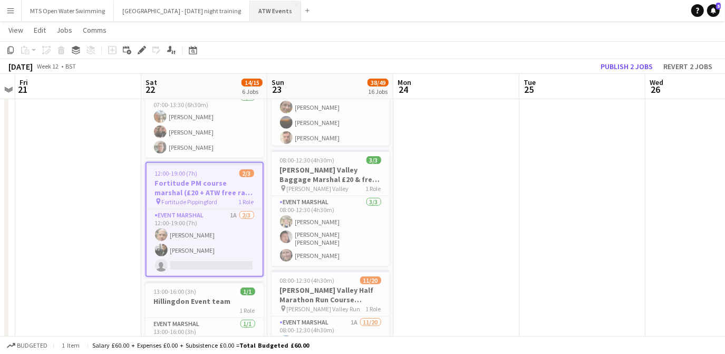
click at [250, 12] on button "ATW Events Close" at bounding box center [275, 11] width 51 height 21
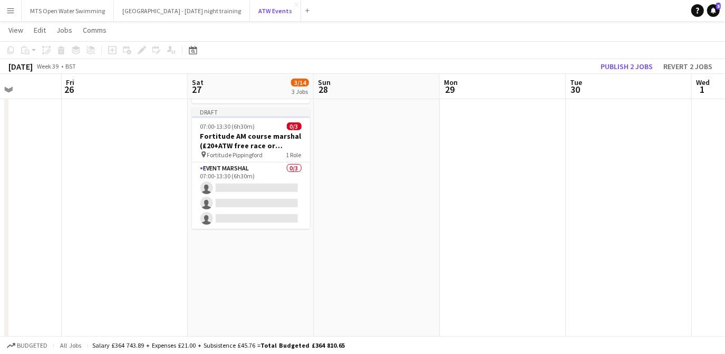
scroll to position [301, 0]
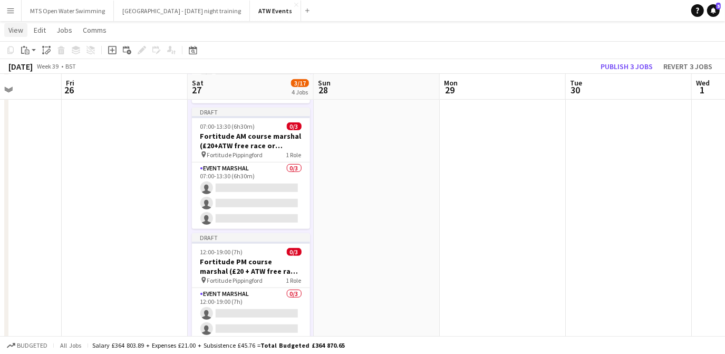
click at [14, 33] on span "View" at bounding box center [15, 29] width 15 height 9
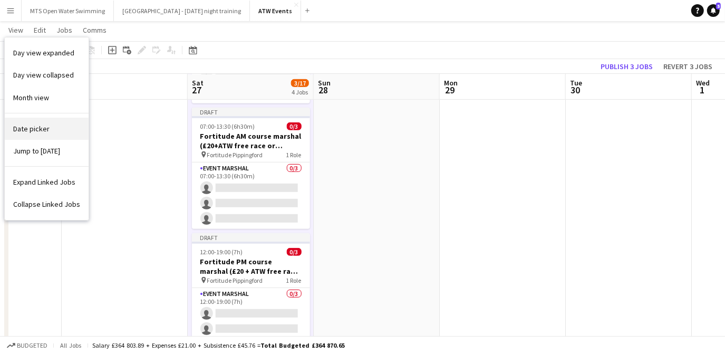
click at [42, 128] on span "Date picker" at bounding box center [31, 128] width 36 height 9
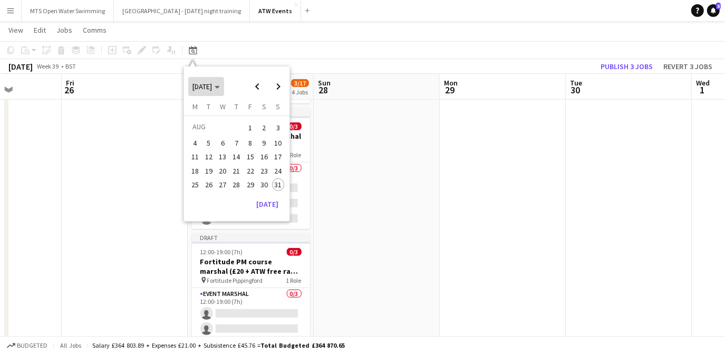
click at [204, 85] on span "[DATE]" at bounding box center [203, 86] width 20 height 9
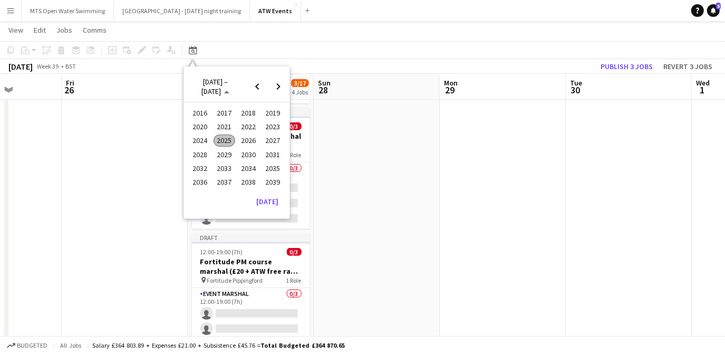
click at [224, 144] on span "2025" at bounding box center [225, 141] width 22 height 13
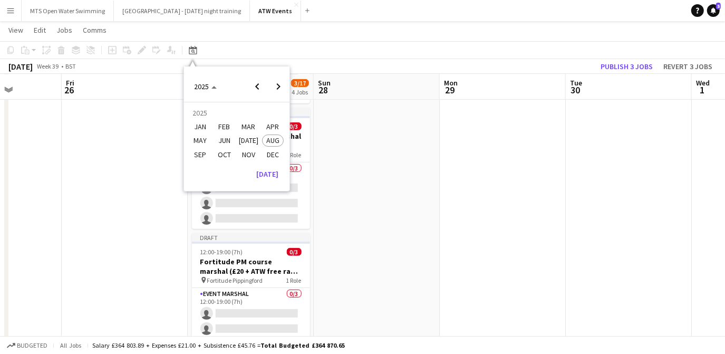
click at [252, 128] on span "MAR" at bounding box center [249, 126] width 22 height 13
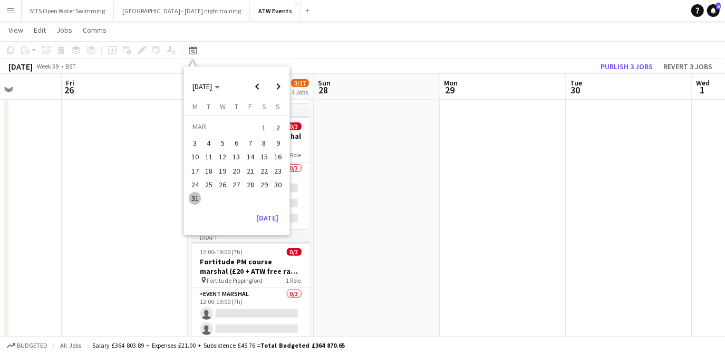
click at [264, 168] on span "22" at bounding box center [264, 171] width 13 height 13
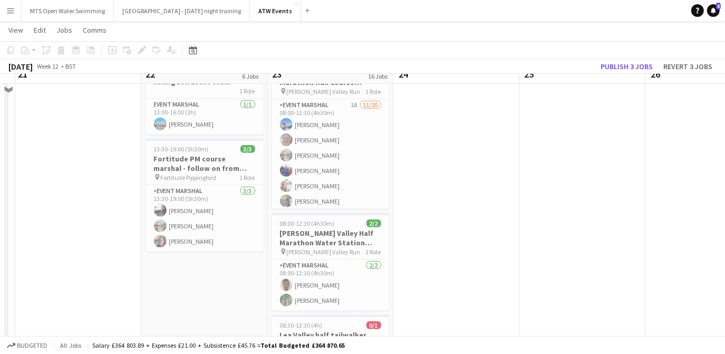
scroll to position [512, 0]
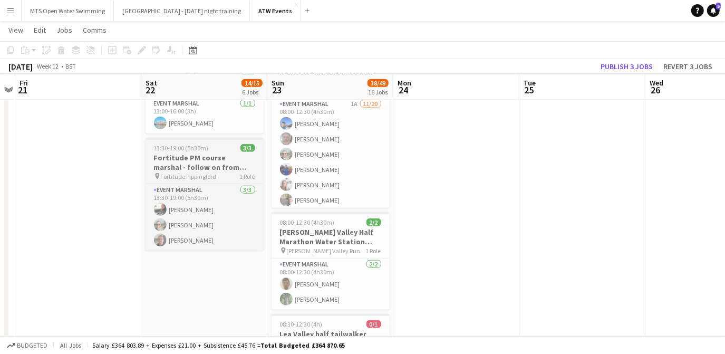
click at [194, 154] on h3 "Fortitude PM course marshal - follow on from morning shift (£20+ATW free race o…" at bounding box center [205, 162] width 118 height 19
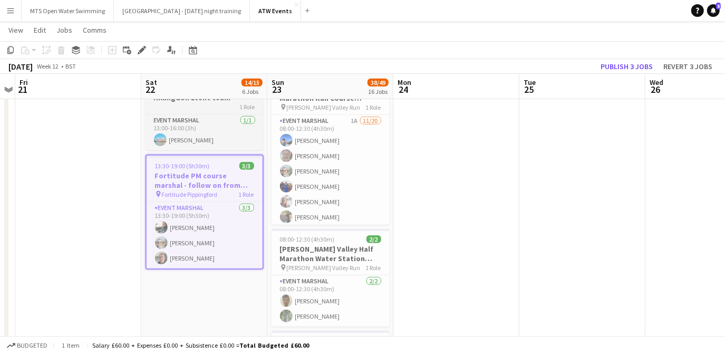
scroll to position [494, 0]
click at [255, 13] on button "ATW Events Close" at bounding box center [275, 11] width 51 height 21
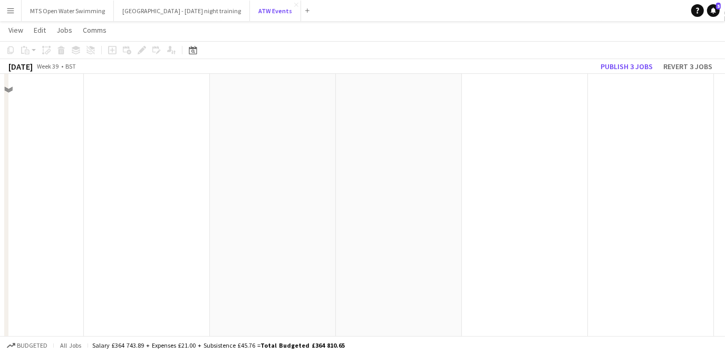
scroll to position [503, 0]
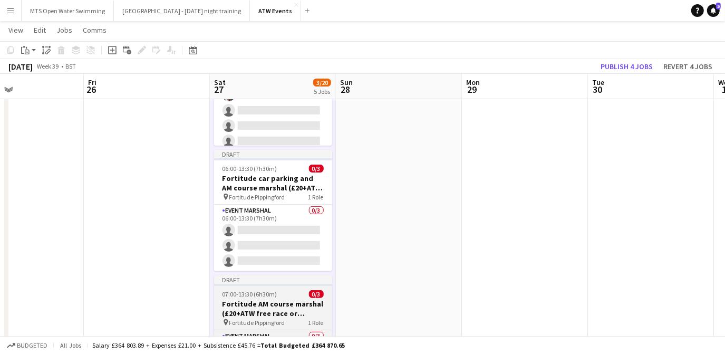
scroll to position [132, 0]
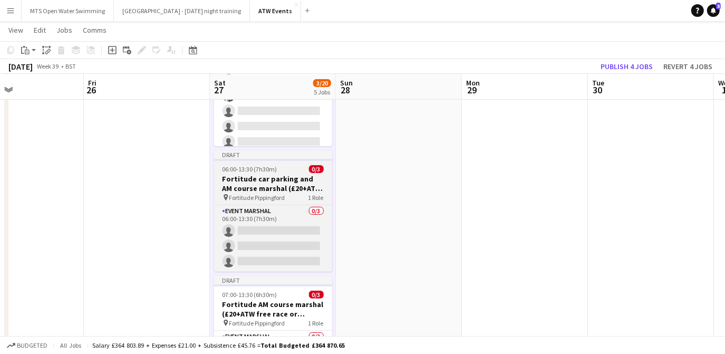
click at [250, 185] on h3 "Fortitude car parking and AM course marshal (£20+ATW free race or Hourly)" at bounding box center [273, 183] width 118 height 19
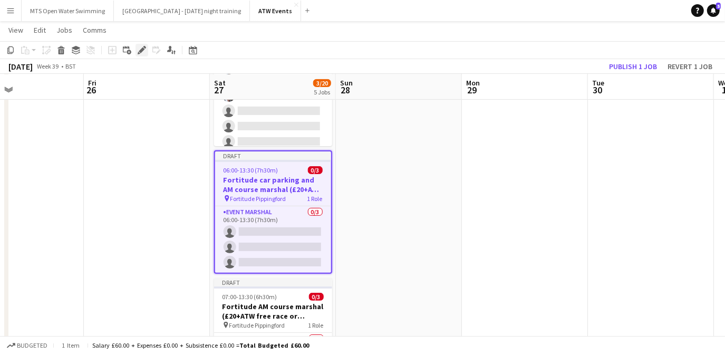
click at [140, 51] on icon at bounding box center [142, 50] width 6 height 6
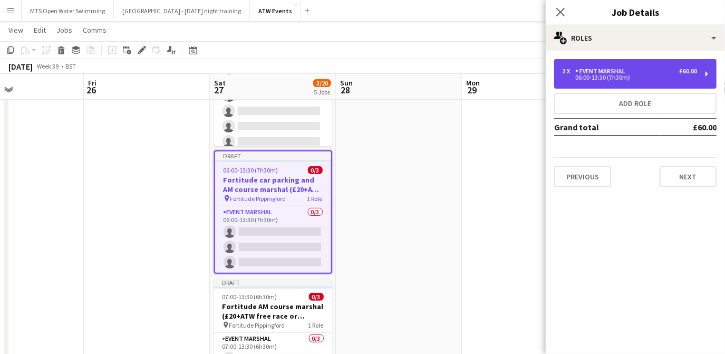
click at [359, 76] on div "06:00-13:30 (7h30m)" at bounding box center [630, 77] width 135 height 5
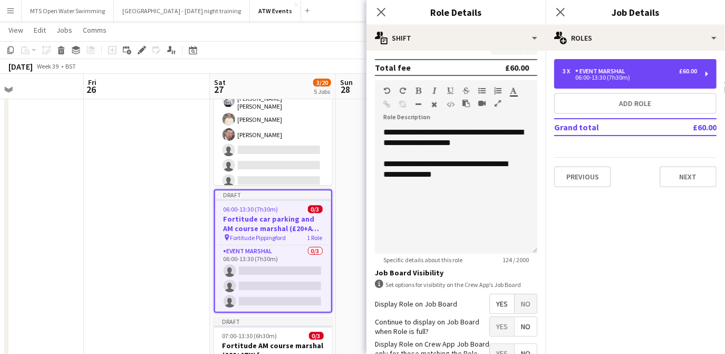
scroll to position [235, 0]
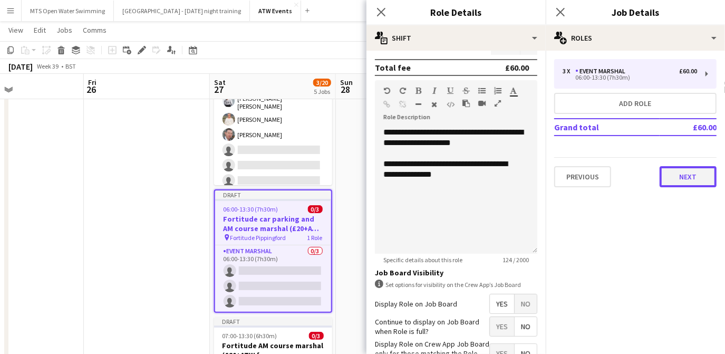
click at [359, 173] on button "Next" at bounding box center [688, 176] width 57 height 21
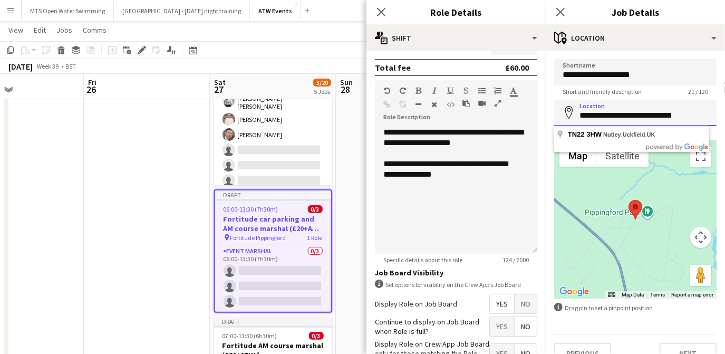
drag, startPoint x: 695, startPoint y: 114, endPoint x: 549, endPoint y: 89, distance: 148.4
click at [359, 89] on form "**********" at bounding box center [635, 211] width 179 height 305
paste input
type input "*******"
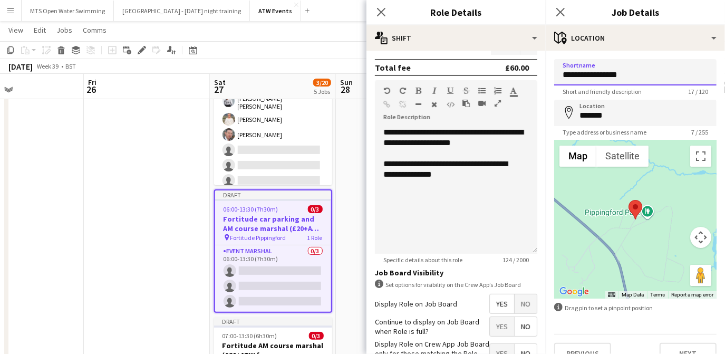
type input "**********"
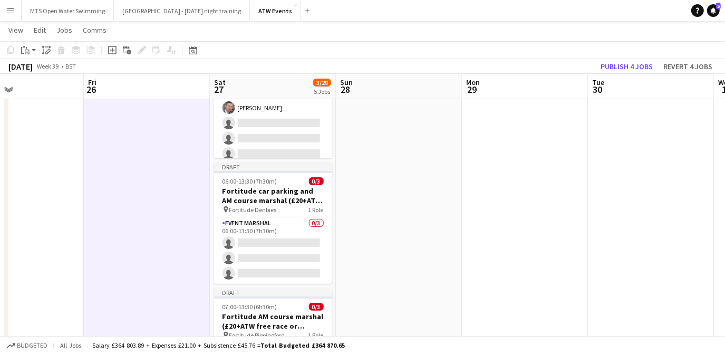
scroll to position [119, 0]
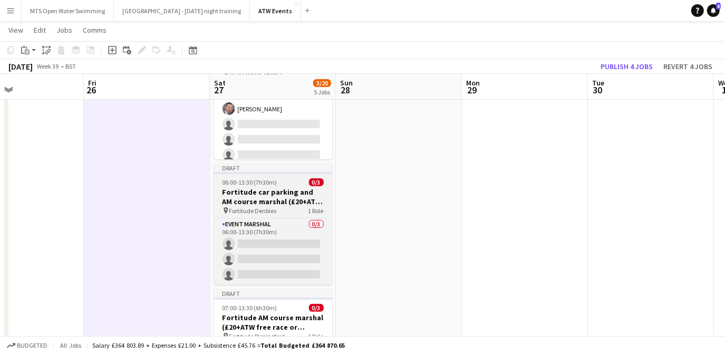
click at [243, 191] on h3 "Fortitude car parking and AM course marshal (£20+ATW free race or Hourly)" at bounding box center [273, 196] width 118 height 19
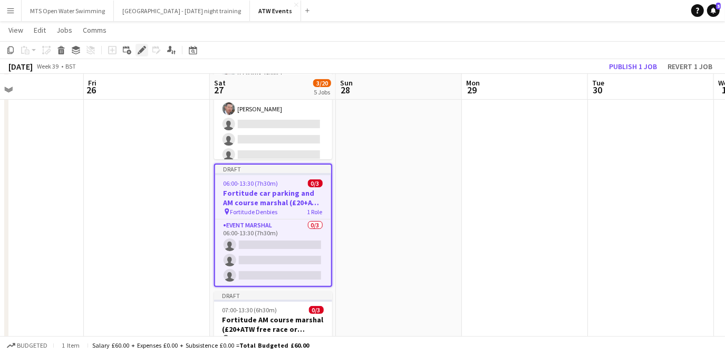
click at [140, 49] on icon "Edit" at bounding box center [142, 50] width 8 height 8
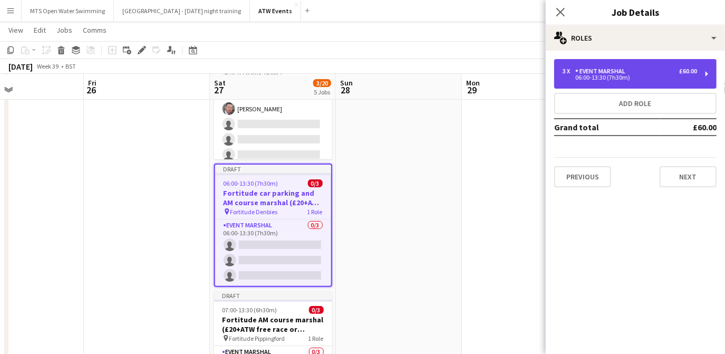
click at [359, 77] on div "06:00-13:30 (7h30m)" at bounding box center [630, 77] width 135 height 5
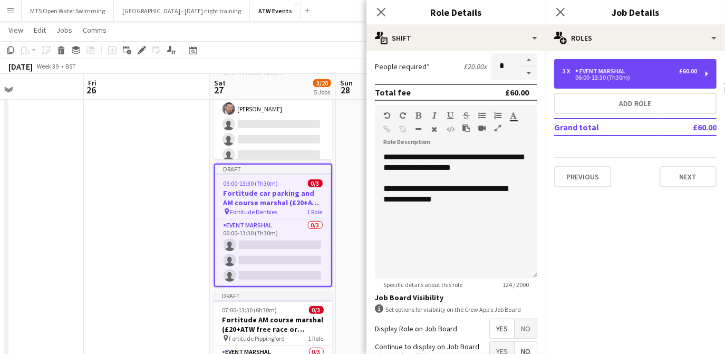
scroll to position [210, 0]
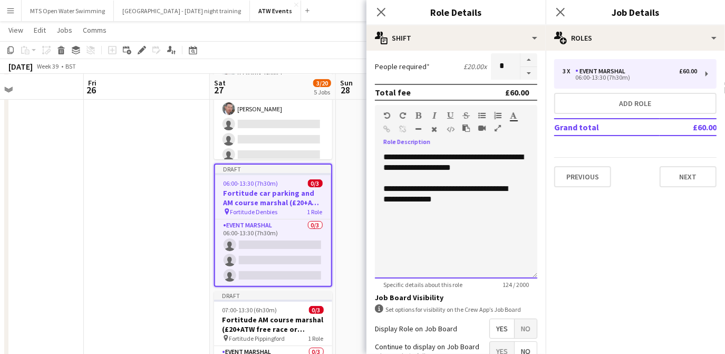
click at [359, 197] on div "**********" at bounding box center [452, 194] width 138 height 21
drag, startPoint x: 490, startPoint y: 228, endPoint x: 334, endPoint y: 221, distance: 155.8
click at [359, 220] on div "**********" at bounding box center [456, 215] width 162 height 127
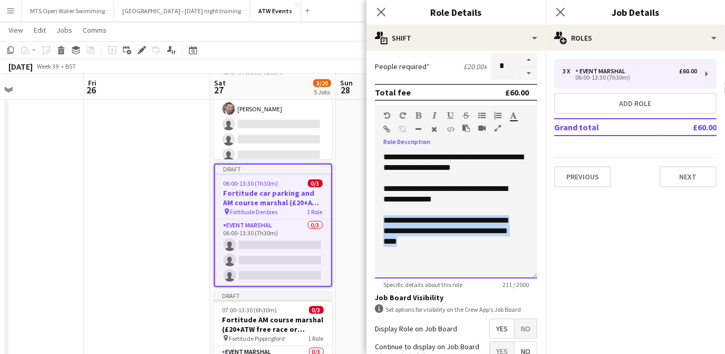
drag, startPoint x: 380, startPoint y: 218, endPoint x: 475, endPoint y: 248, distance: 100.1
click at [359, 248] on div "**********" at bounding box center [456, 215] width 162 height 127
copy div "**********"
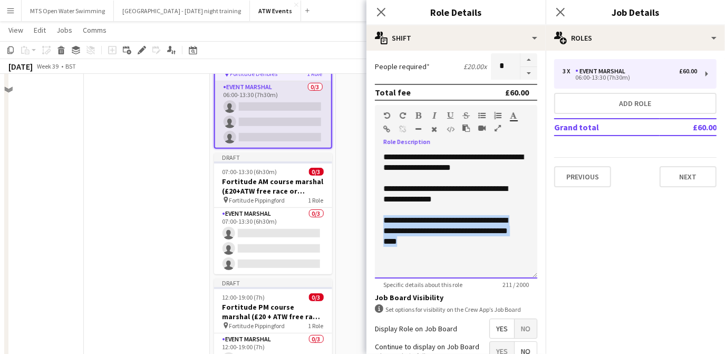
scroll to position [260, 0]
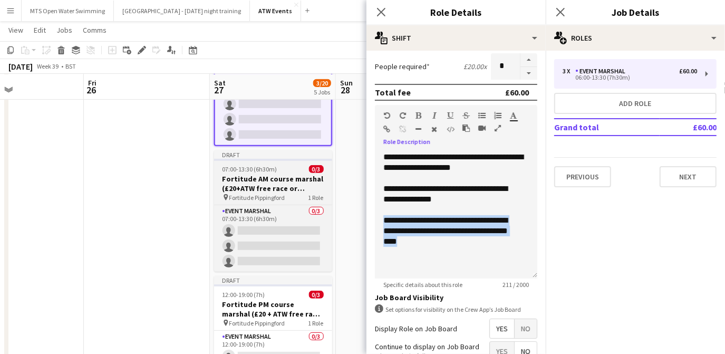
click at [259, 193] on div "pin Fortitude [GEOGRAPHIC_DATA] 1 Role" at bounding box center [273, 197] width 118 height 8
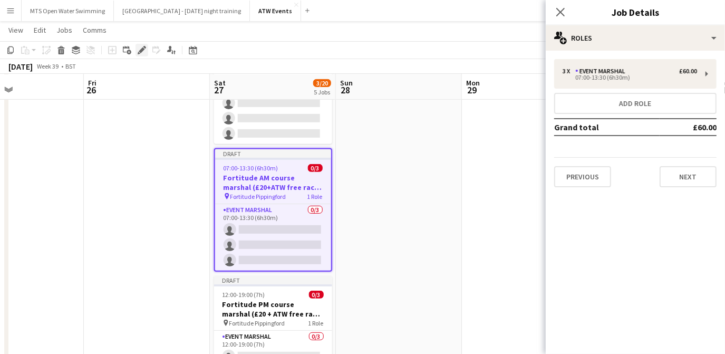
click at [138, 52] on icon "Edit" at bounding box center [142, 50] width 8 height 8
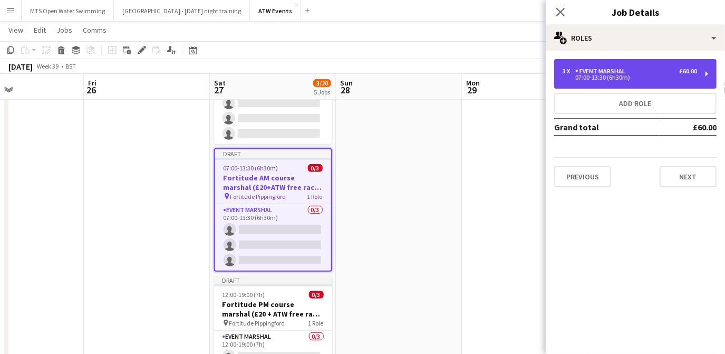
click at [359, 78] on div "07:00-13:30 (6h30m)" at bounding box center [630, 77] width 135 height 5
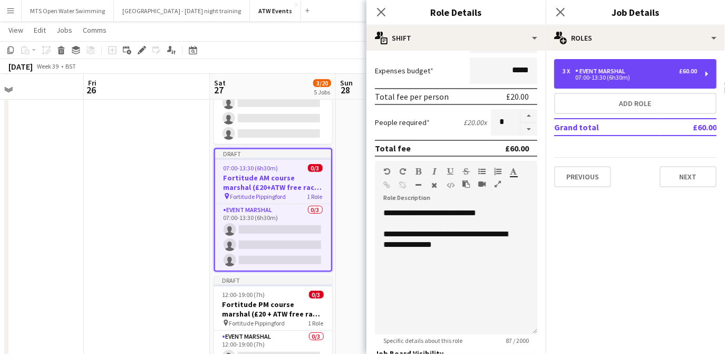
scroll to position [162, 0]
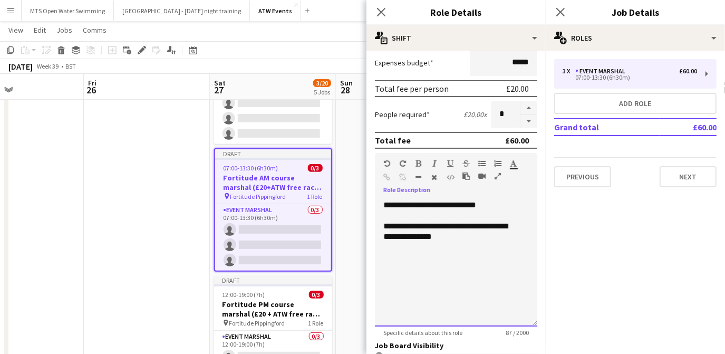
click at [359, 242] on div "**********" at bounding box center [456, 263] width 162 height 127
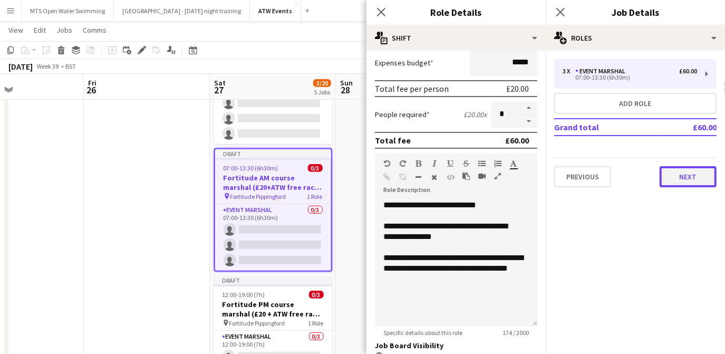
click at [359, 176] on button "Next" at bounding box center [688, 176] width 57 height 21
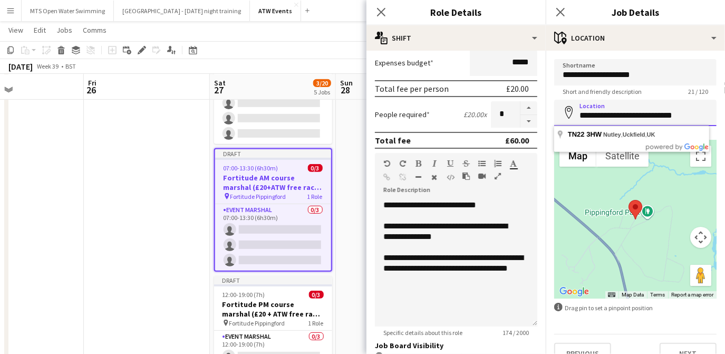
drag, startPoint x: 693, startPoint y: 116, endPoint x: 494, endPoint y: 99, distance: 200.1
type input "*"
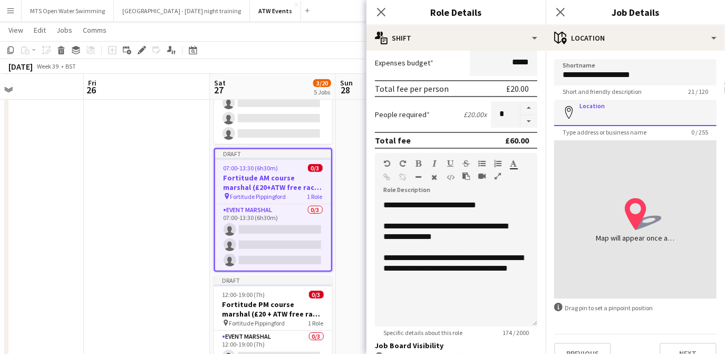
paste input "**********"
type input "*"
type input "**********"
click at [359, 111] on input "Location" at bounding box center [631, 113] width 155 height 26
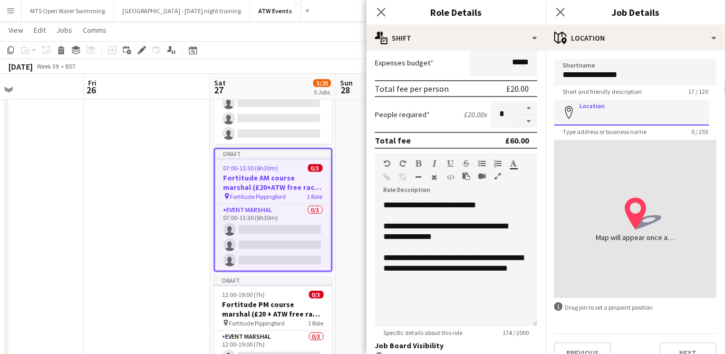
paste input "*******"
type input "**********"
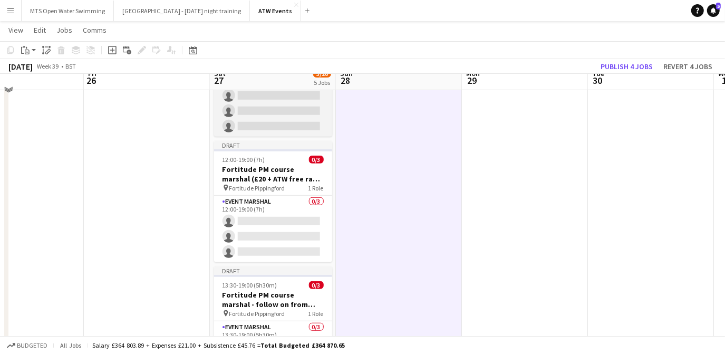
scroll to position [405, 0]
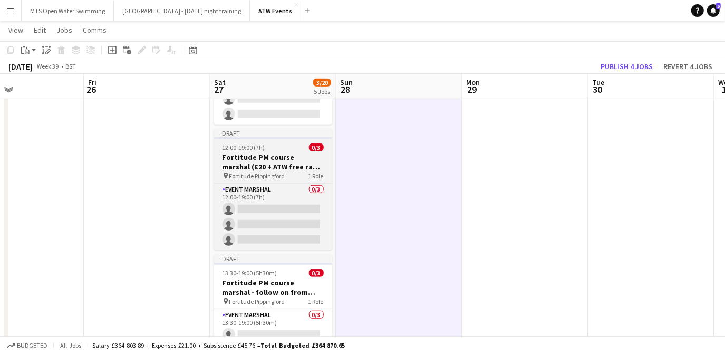
click at [256, 178] on span "Fortitude Pippingford" at bounding box center [257, 176] width 56 height 8
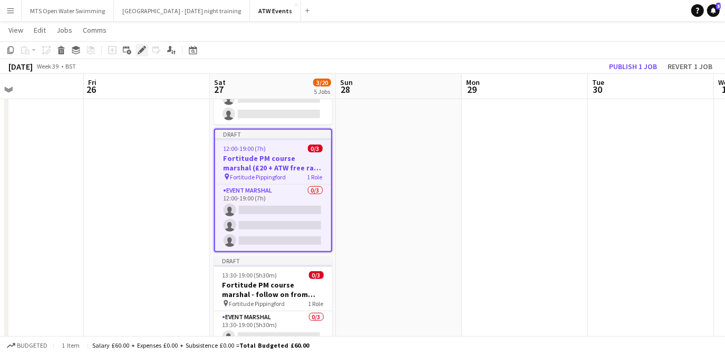
click at [140, 52] on icon at bounding box center [142, 50] width 6 height 6
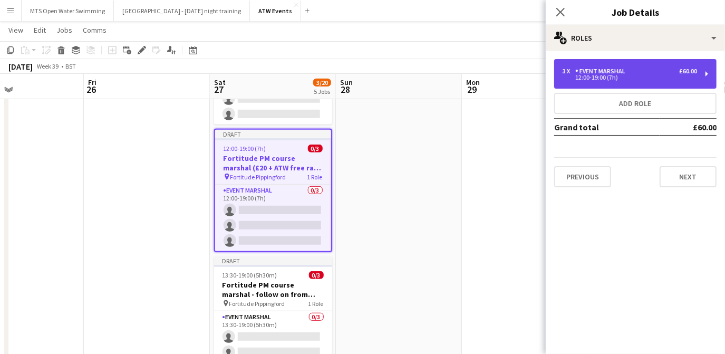
click at [359, 75] on div "12:00-19:00 (7h)" at bounding box center [630, 77] width 135 height 5
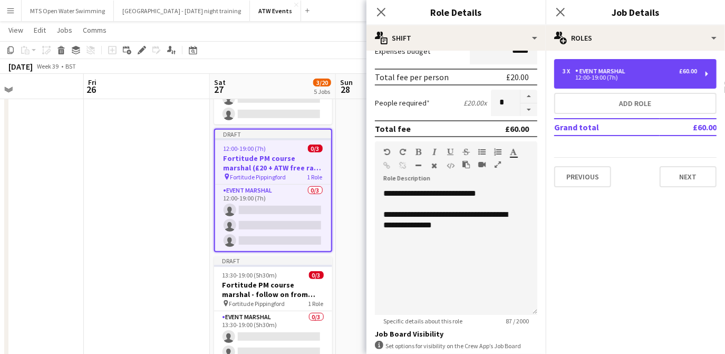
scroll to position [186, 0]
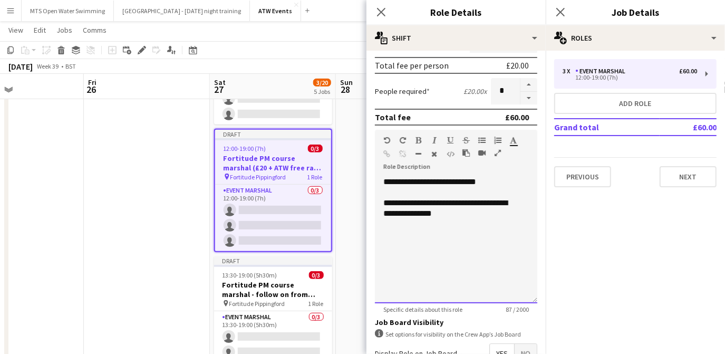
click at [359, 215] on div "**********" at bounding box center [452, 208] width 138 height 21
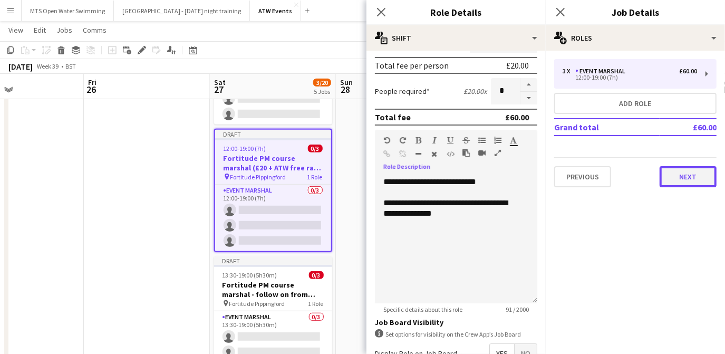
click at [359, 175] on button "Next" at bounding box center [688, 176] width 57 height 21
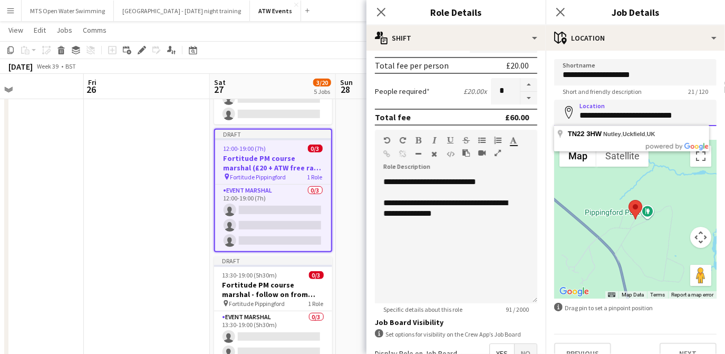
drag, startPoint x: 702, startPoint y: 117, endPoint x: 476, endPoint y: 115, distance: 225.8
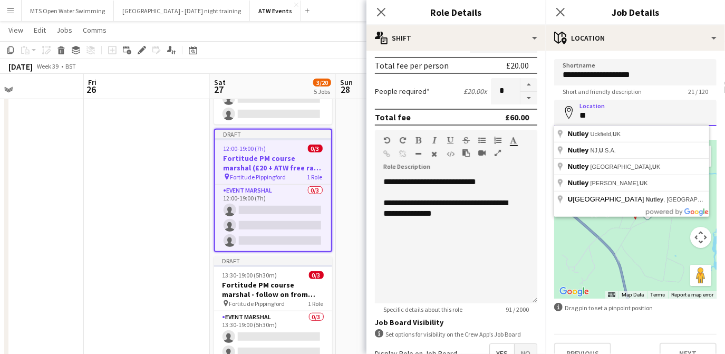
type input "*"
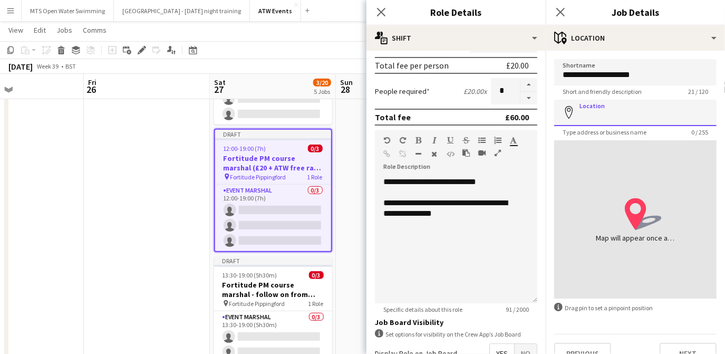
paste input "*******"
type input "**********"
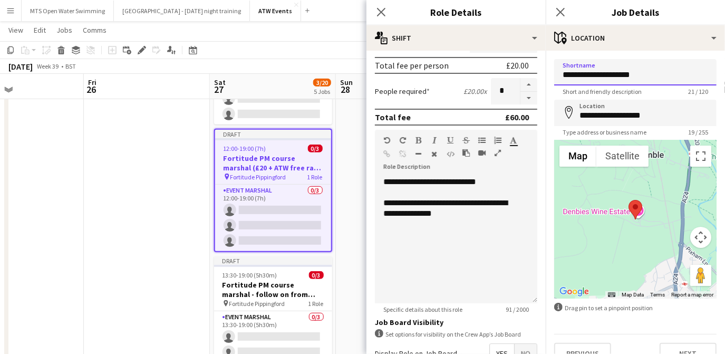
drag, startPoint x: 658, startPoint y: 78, endPoint x: 597, endPoint y: 76, distance: 60.7
click at [359, 76] on input "**********" at bounding box center [635, 72] width 162 height 26
type input "**********"
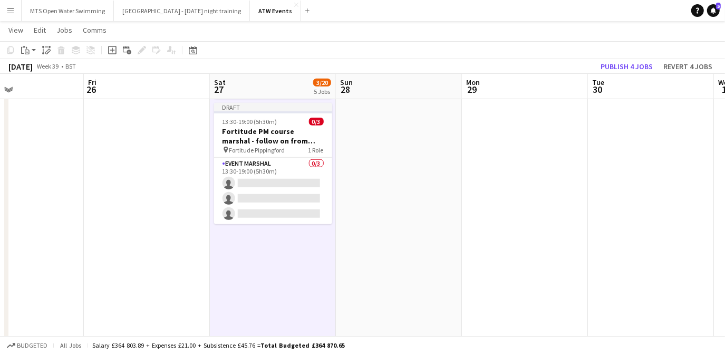
scroll to position [556, 0]
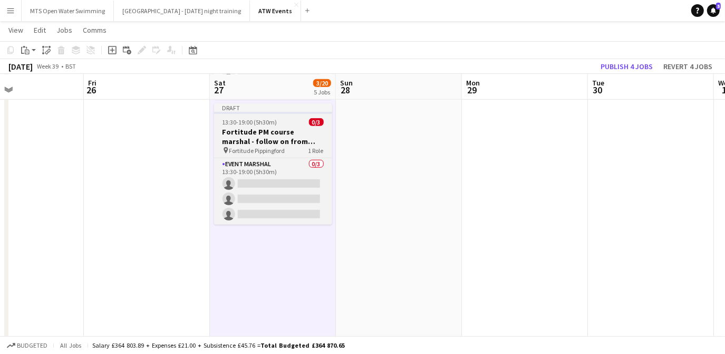
click at [258, 150] on span "Fortitude Pippingford" at bounding box center [257, 151] width 56 height 8
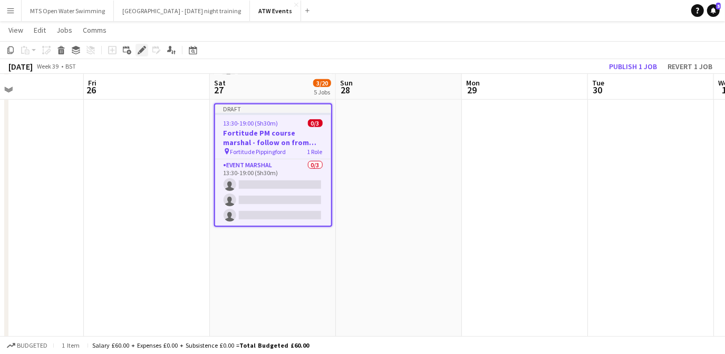
click at [140, 49] on icon "Edit" at bounding box center [142, 50] width 8 height 8
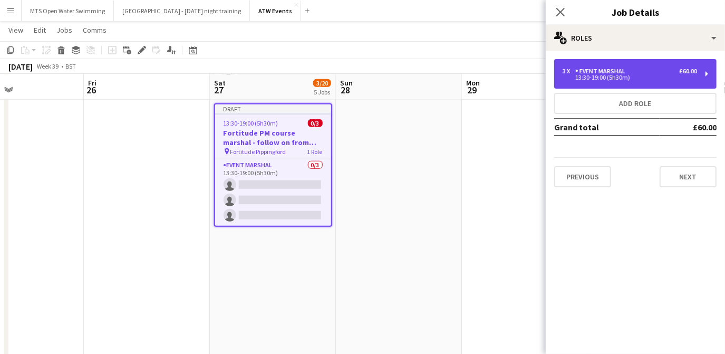
click at [359, 82] on div "3 x Event Marshal £60.00 13:30-19:00 (5h30m)" at bounding box center [635, 74] width 162 height 30
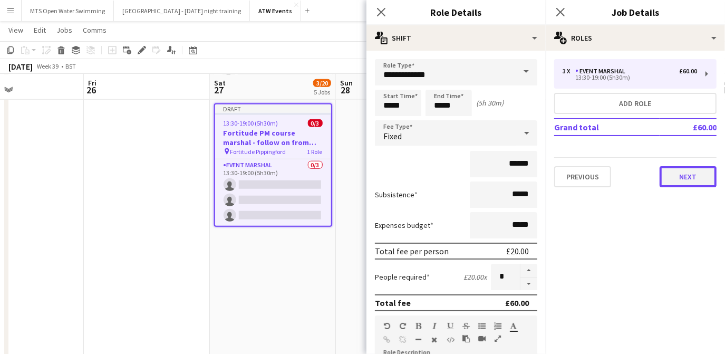
click at [359, 177] on button "Next" at bounding box center [688, 176] width 57 height 21
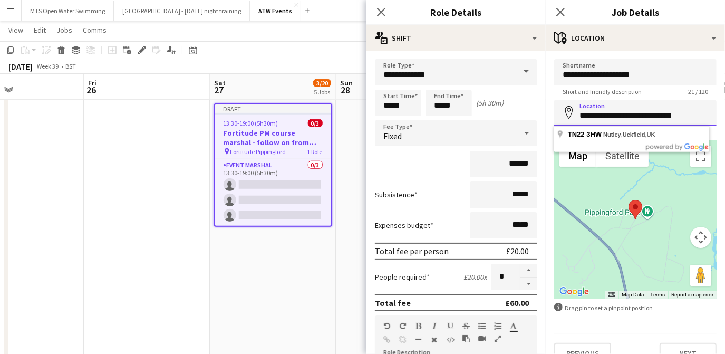
drag, startPoint x: 701, startPoint y: 117, endPoint x: 559, endPoint y: 117, distance: 141.9
click at [359, 117] on input "**********" at bounding box center [635, 113] width 162 height 26
paste input
type input "*******"
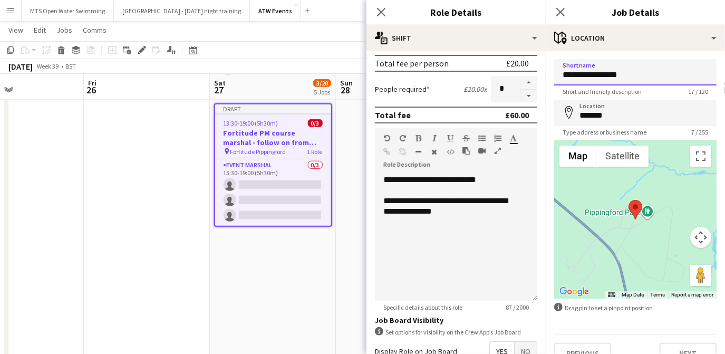
scroll to position [189, 0]
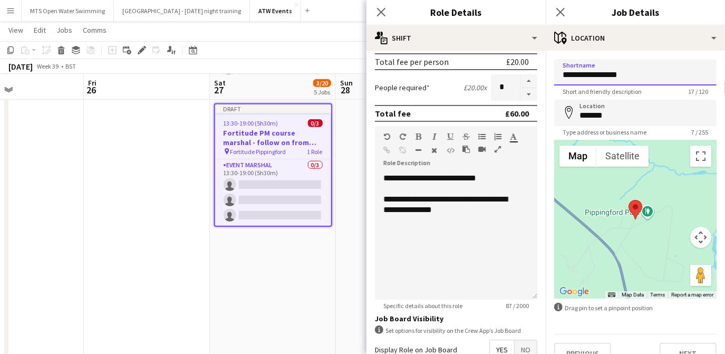
type input "**********"
click at [359, 228] on div "**********" at bounding box center [456, 236] width 162 height 127
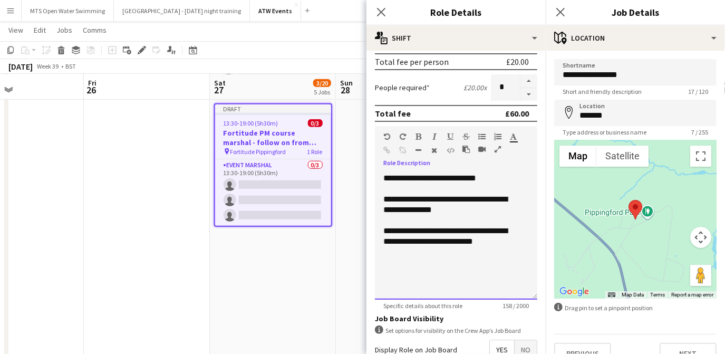
click at [359, 230] on div "**********" at bounding box center [456, 236] width 162 height 127
click at [359, 241] on div "**********" at bounding box center [452, 236] width 138 height 21
drag, startPoint x: 382, startPoint y: 228, endPoint x: 469, endPoint y: 258, distance: 91.9
click at [359, 258] on div "**********" at bounding box center [456, 236] width 162 height 127
copy div "**********"
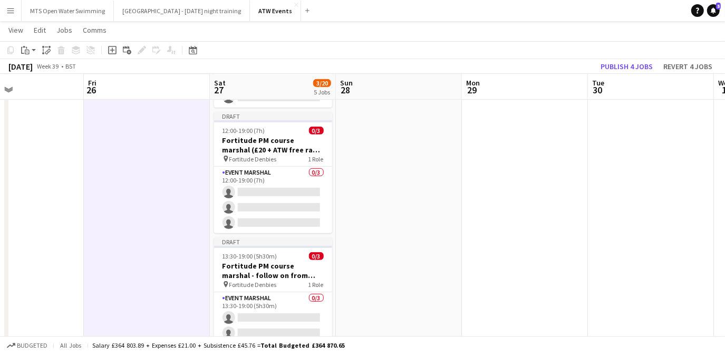
scroll to position [422, 0]
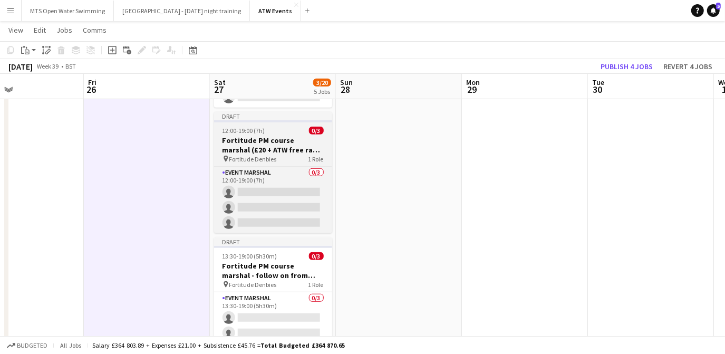
click at [235, 145] on h3 "Fortitude PM course marshal (£20 + ATW free race or Hourly)" at bounding box center [273, 145] width 118 height 19
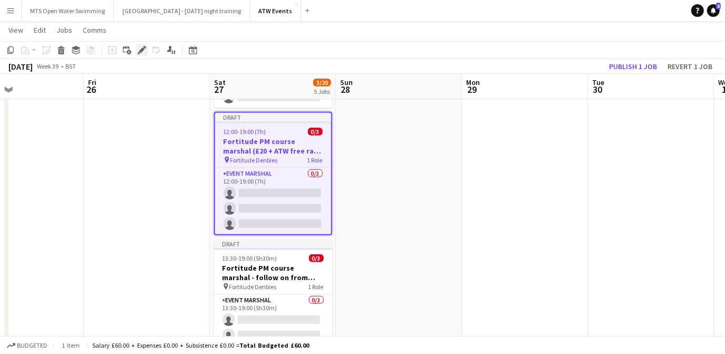
click at [139, 52] on icon "Edit" at bounding box center [142, 50] width 8 height 8
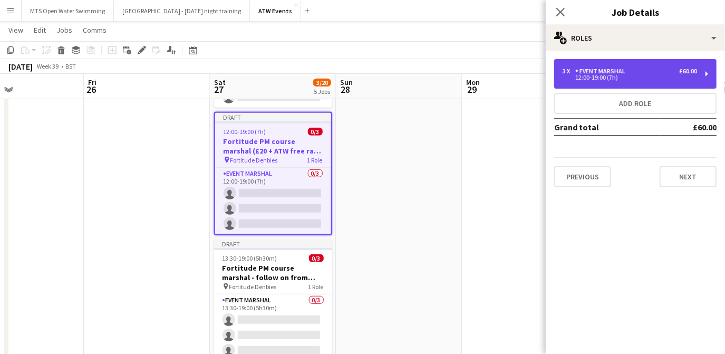
click at [359, 76] on div "12:00-19:00 (7h)" at bounding box center [630, 77] width 135 height 5
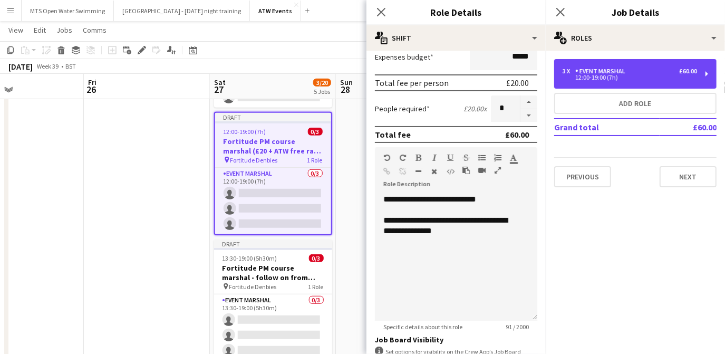
scroll to position [169, 0]
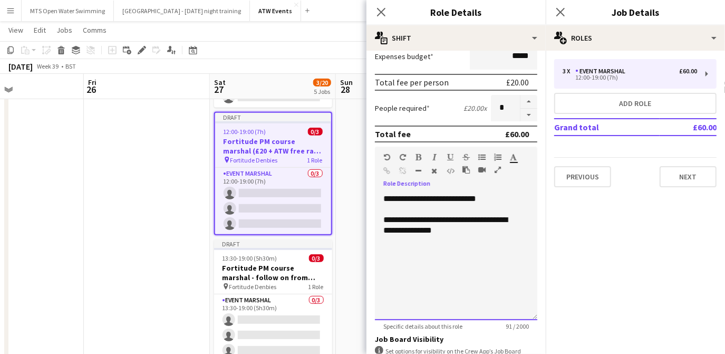
click at [359, 236] on div at bounding box center [456, 241] width 146 height 11
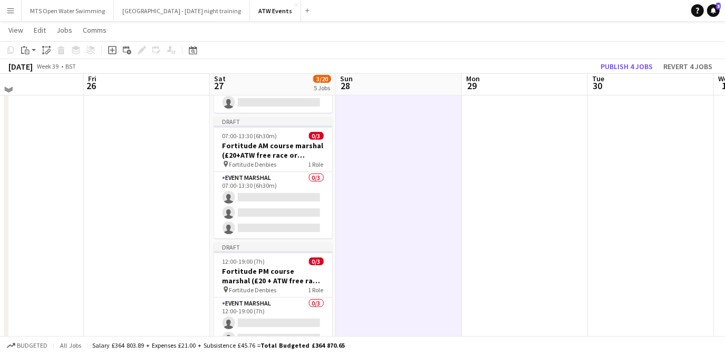
scroll to position [285, 0]
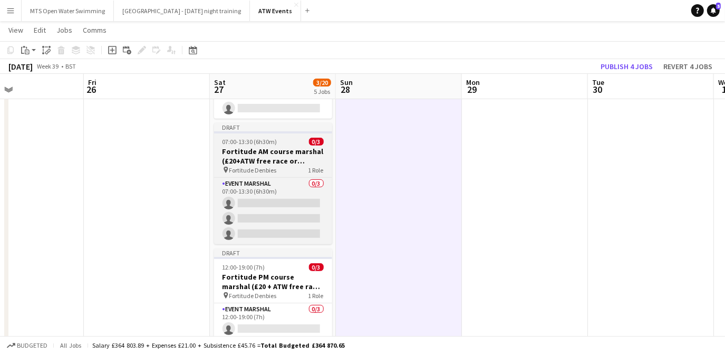
click at [238, 155] on h3 "Fortitude AM course marshal (£20+ATW free race or Hourly)" at bounding box center [273, 156] width 118 height 19
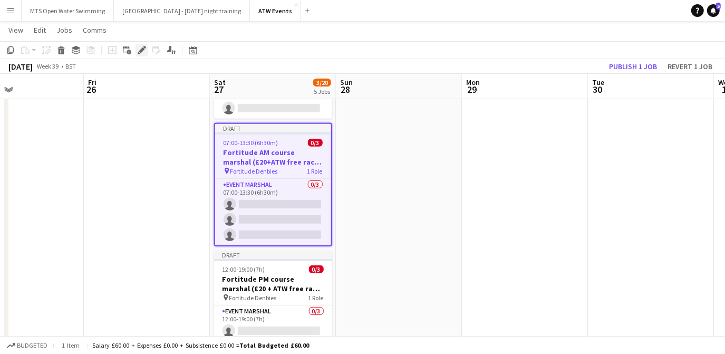
click at [138, 51] on icon "Edit" at bounding box center [142, 50] width 8 height 8
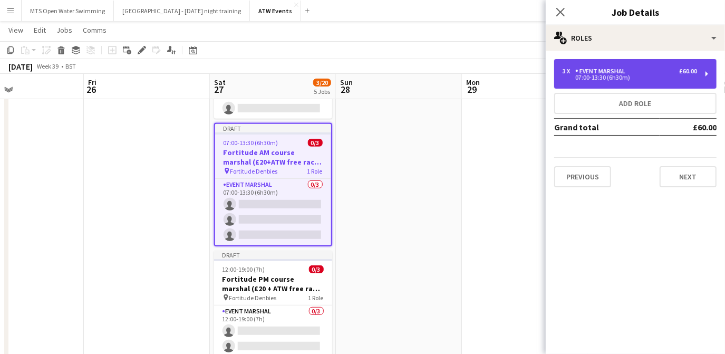
click at [359, 77] on div "07:00-13:30 (6h30m)" at bounding box center [630, 77] width 135 height 5
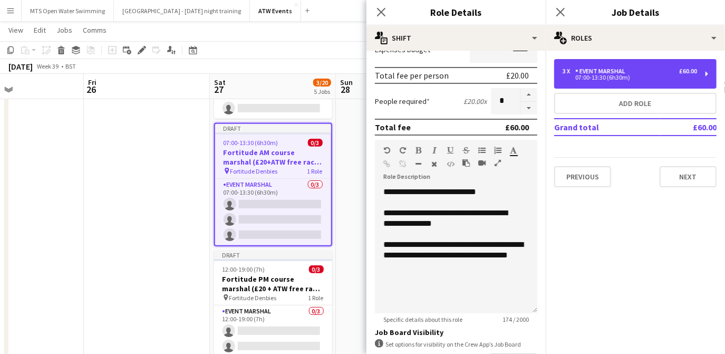
scroll to position [177, 0]
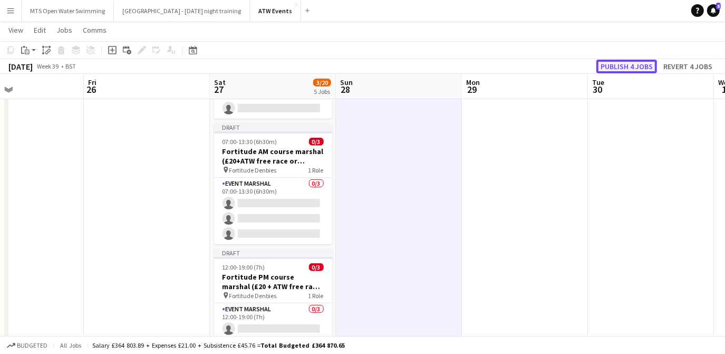
click at [359, 65] on button "Publish 4 jobs" at bounding box center [627, 67] width 61 height 14
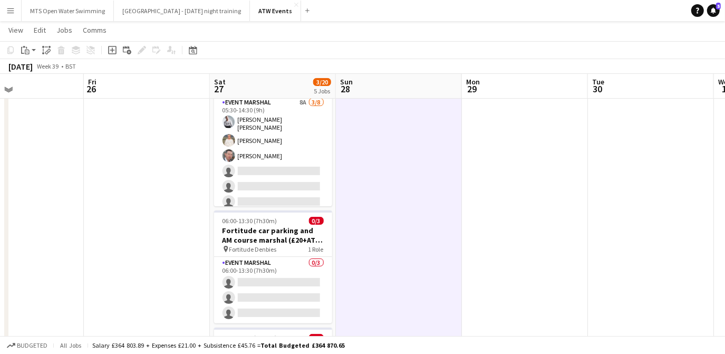
scroll to position [72, 0]
